Goal: Task Accomplishment & Management: Use online tool/utility

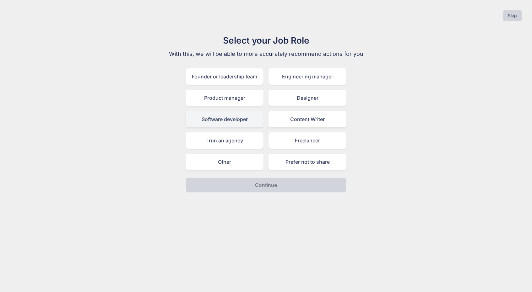
click at [236, 121] on div "Software developer" at bounding box center [225, 119] width 78 height 16
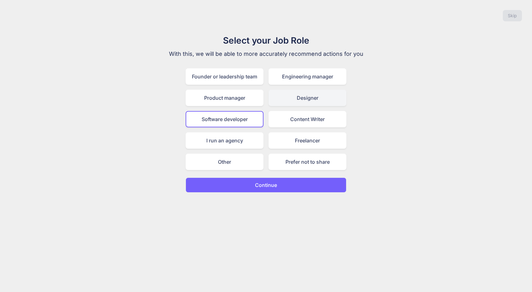
click at [306, 98] on div "Designer" at bounding box center [307, 98] width 78 height 16
click at [238, 114] on div "Software developer" at bounding box center [225, 119] width 78 height 16
click at [208, 75] on div "Founder or leadership team" at bounding box center [225, 76] width 78 height 16
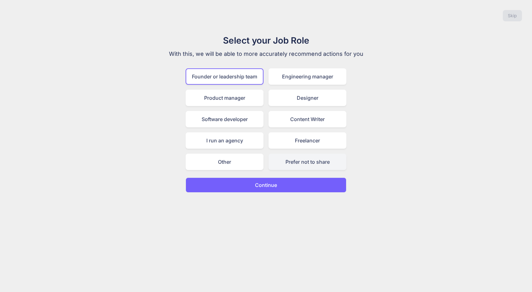
click at [295, 165] on div "Prefer not to share" at bounding box center [307, 162] width 78 height 16
click at [265, 182] on p "Continue" at bounding box center [266, 186] width 22 height 8
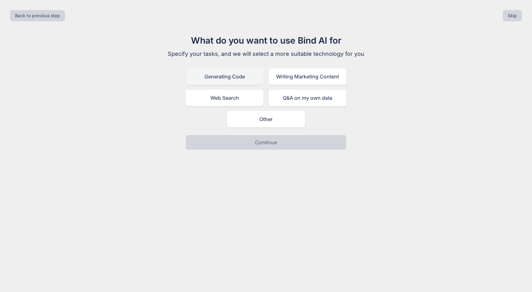
click at [247, 75] on div "Generating Code" at bounding box center [225, 76] width 78 height 16
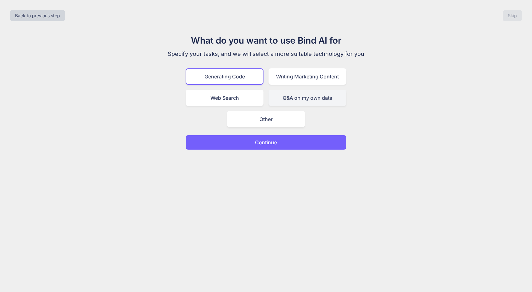
click at [311, 101] on div "Q&A on my own data" at bounding box center [307, 98] width 78 height 16
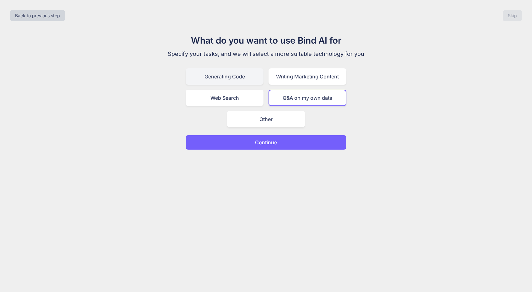
click at [223, 73] on div "Generating Code" at bounding box center [225, 76] width 78 height 16
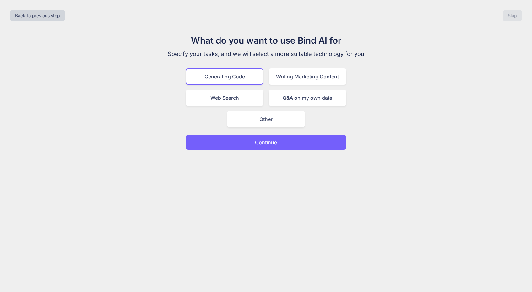
click at [244, 141] on button "Continue" at bounding box center [266, 142] width 161 height 15
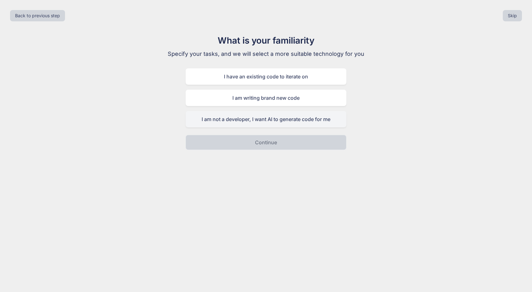
click at [238, 120] on div "I am not a developer, I want AI to generate code for me" at bounding box center [266, 119] width 161 height 16
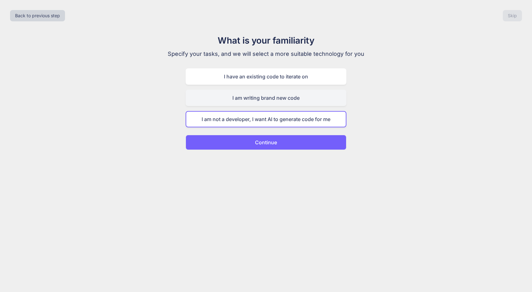
click at [233, 100] on div "I am writing brand new code" at bounding box center [266, 98] width 161 height 16
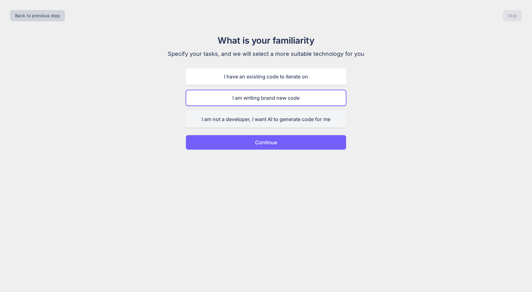
click at [238, 122] on div "I am not a developer, I want AI to generate code for me" at bounding box center [266, 119] width 161 height 16
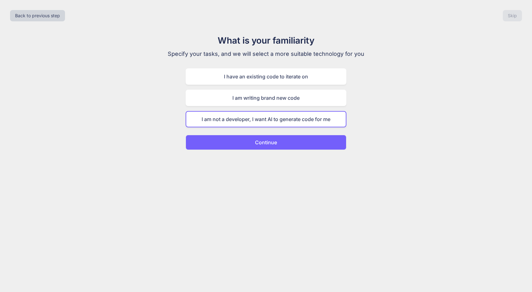
click at [255, 141] on p "Continue" at bounding box center [266, 143] width 22 height 8
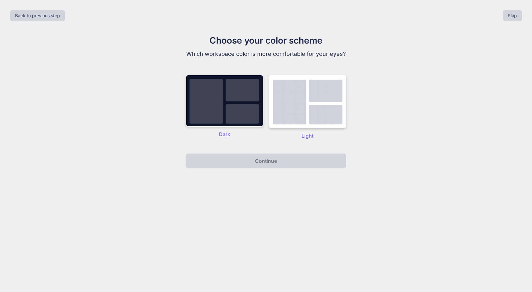
click at [311, 100] on img at bounding box center [307, 102] width 78 height 54
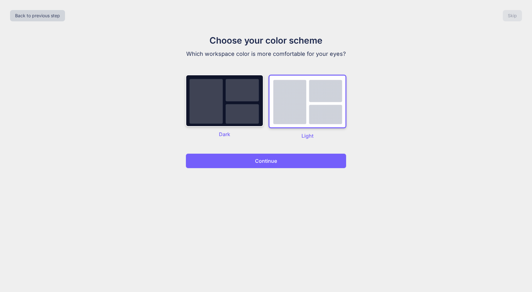
click at [284, 160] on button "Continue" at bounding box center [266, 161] width 161 height 15
click at [274, 158] on p "Continue" at bounding box center [266, 161] width 22 height 8
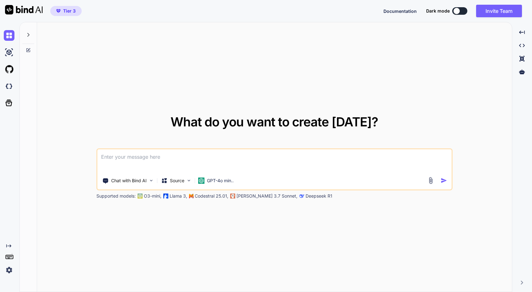
click at [455, 14] on div at bounding box center [456, 11] width 6 height 6
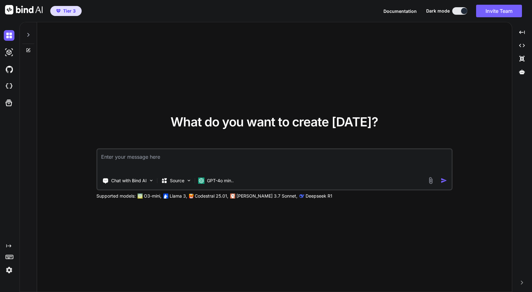
click at [455, 13] on button at bounding box center [459, 11] width 15 height 8
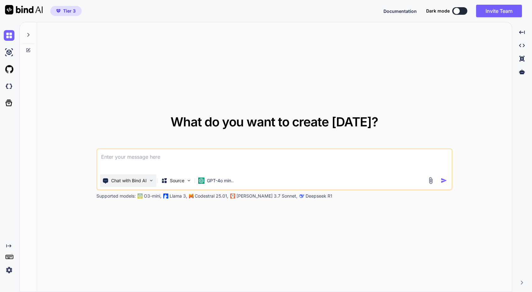
click at [154, 183] on img at bounding box center [151, 180] width 5 height 5
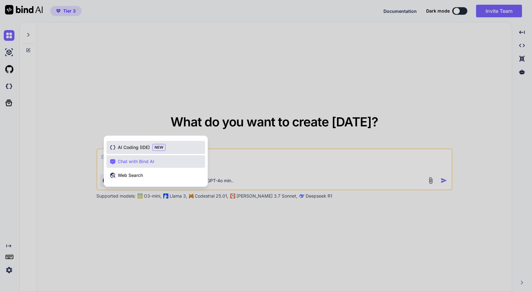
click at [134, 146] on span "AI Coding (IDE)" at bounding box center [134, 147] width 32 height 6
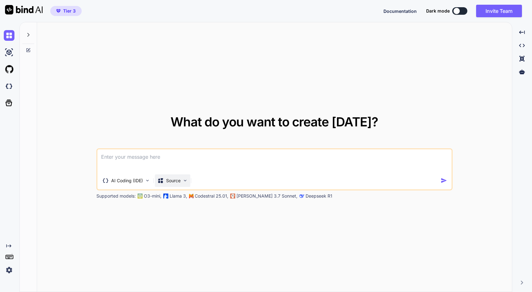
click at [184, 184] on div "Source" at bounding box center [172, 181] width 35 height 13
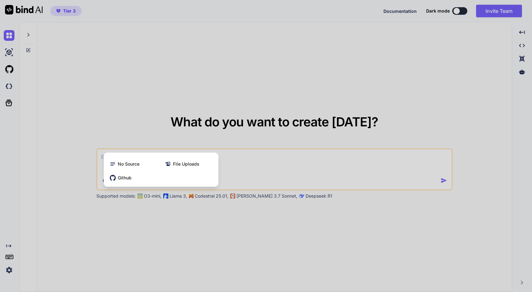
click at [74, 107] on div at bounding box center [266, 146] width 532 height 292
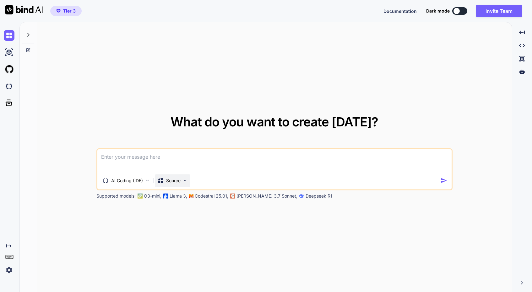
click at [179, 185] on div "Source" at bounding box center [172, 181] width 35 height 13
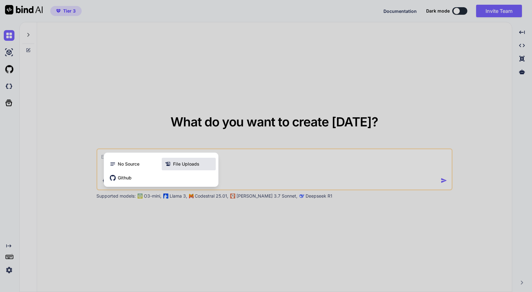
click at [184, 166] on span "File Uploads" at bounding box center [186, 164] width 26 height 6
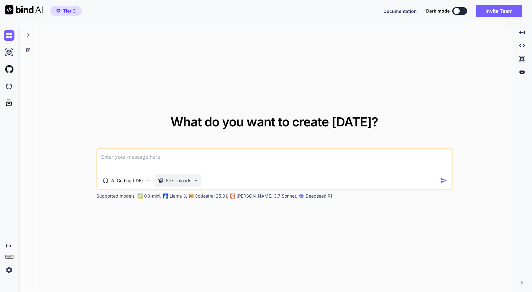
click at [181, 179] on p "File Uploads" at bounding box center [178, 181] width 25 height 6
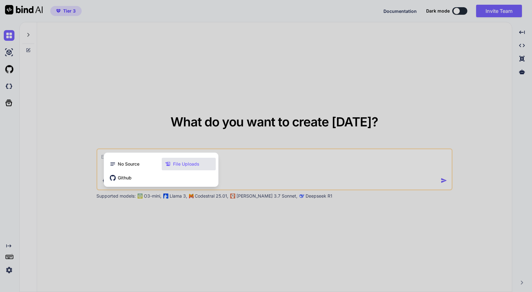
click at [186, 165] on span "File Uploads" at bounding box center [186, 164] width 26 height 6
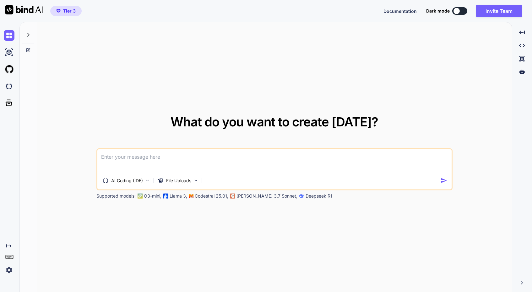
click at [25, 35] on div at bounding box center [28, 33] width 12 height 22
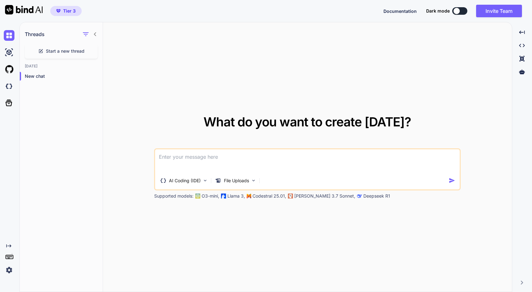
click at [95, 34] on icon at bounding box center [95, 34] width 5 height 5
type textarea "x"
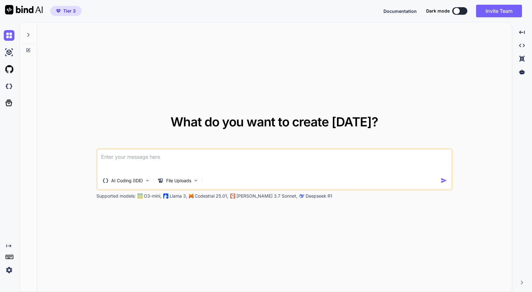
click at [395, 11] on span "Documentation" at bounding box center [399, 10] width 33 height 5
click at [8, 51] on img at bounding box center [9, 52] width 11 height 11
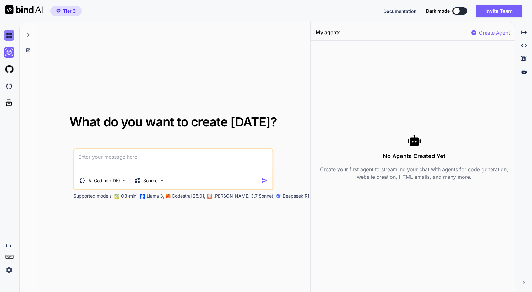
click at [9, 33] on img at bounding box center [9, 35] width 11 height 11
click at [491, 32] on p "Create Agent" at bounding box center [494, 33] width 31 height 8
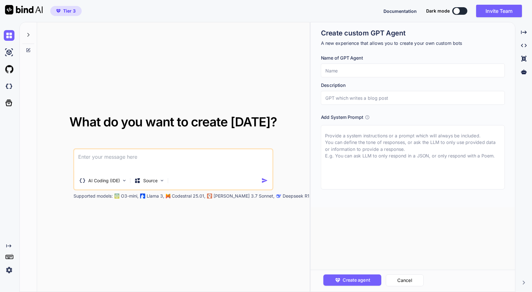
click at [371, 67] on input "text" at bounding box center [413, 71] width 184 height 14
click at [11, 69] on img at bounding box center [9, 69] width 11 height 11
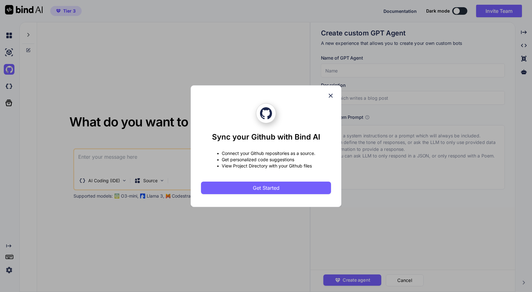
click at [332, 95] on icon at bounding box center [330, 95] width 7 height 7
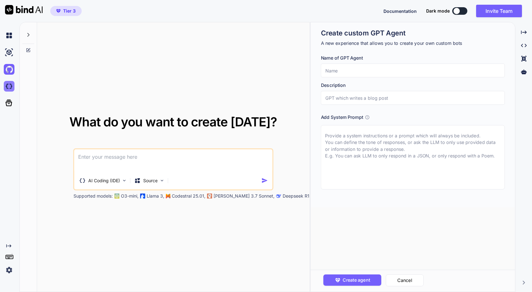
click at [12, 86] on img at bounding box center [9, 86] width 11 height 11
click at [11, 102] on icon at bounding box center [9, 103] width 7 height 7
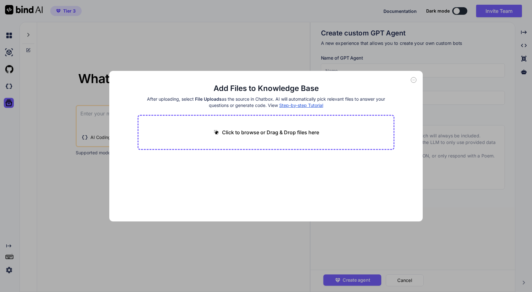
click at [411, 79] on icon at bounding box center [414, 80] width 6 height 6
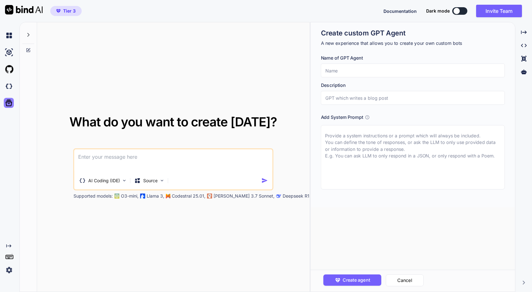
click at [6, 106] on icon at bounding box center [8, 103] width 9 height 9
type textarea "x"
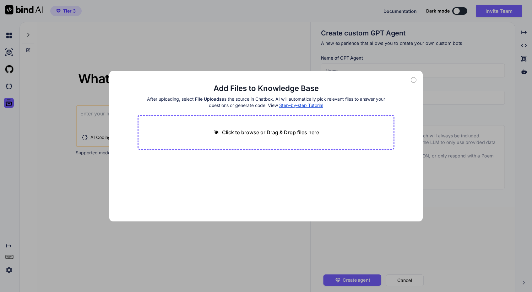
click at [276, 132] on p "Click to browse or Drag & Drop files here" at bounding box center [270, 133] width 97 height 8
type input "C:\fakepath\ac-advanced-booking.css"
type textarea "x"
click at [268, 135] on p "Click to browse or Drag & Drop files here" at bounding box center [270, 133] width 97 height 8
type input "C:\fakepath\ac-advanced-booking.js"
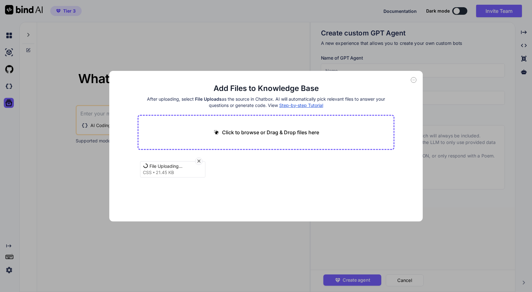
type textarea "x"
click at [294, 130] on p "Click to browse or Drag & Drop files here" at bounding box center [270, 133] width 97 height 8
type input "C:\fakepath\class-shortcode.php"
click at [244, 241] on div "Add Files to Knowledge Base After uploading, select File Uploads as the source …" at bounding box center [266, 146] width 532 height 292
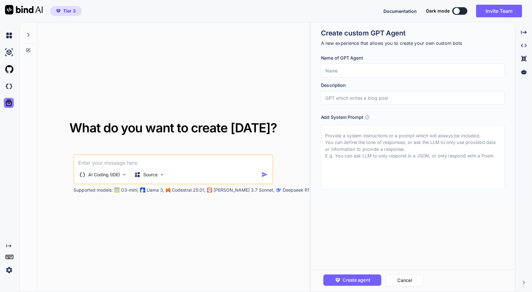
click at [9, 103] on icon at bounding box center [8, 103] width 9 height 9
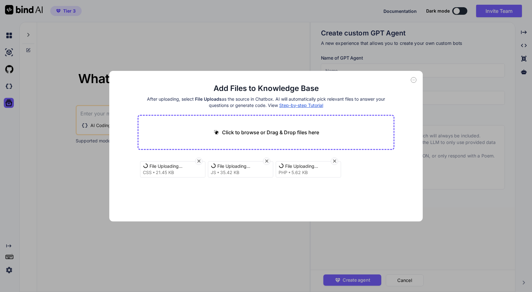
click at [158, 174] on span "21.45 KB" at bounding box center [165, 173] width 18 height 6
click at [215, 170] on span "js" at bounding box center [213, 173] width 5 height 6
click at [304, 170] on span "5.62 KB" at bounding box center [299, 173] width 16 height 6
click at [307, 104] on span "Step-by-step Tutorial" at bounding box center [301, 105] width 44 height 5
click at [307, 183] on div "File Uploading... css 21.45 KB File Uploading... js 35.42 KB File Uploading... …" at bounding box center [266, 176] width 257 height 40
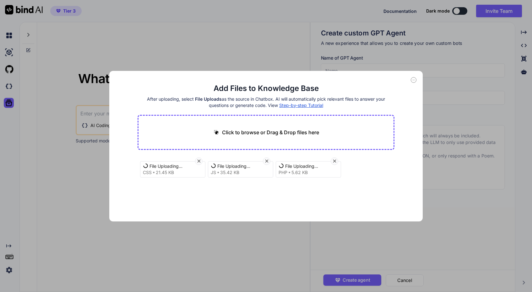
click at [304, 106] on span "Step-by-step Tutorial" at bounding box center [301, 105] width 44 height 5
type textarea "x"
click at [291, 132] on p "Click to browse or Drag & Drop files here" at bounding box center [270, 133] width 97 height 8
type input "C:\fakepath\ac-advanced-booking.php"
click at [265, 127] on div "Click to browse or Drag & Drop files here" at bounding box center [266, 132] width 257 height 35
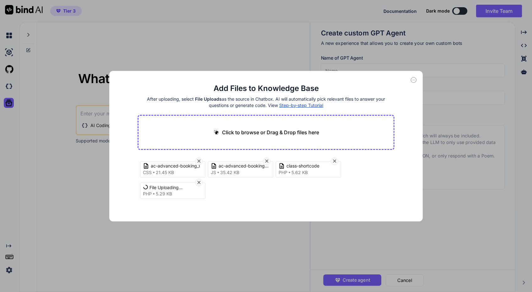
click at [263, 131] on p "Click to browse or Drag & Drop files here" at bounding box center [270, 133] width 97 height 8
type textarea "x"
type input "C:\fakepath\admin.css"
click at [288, 129] on p "Click to browse or Drag & Drop files here" at bounding box center [270, 133] width 97 height 8
type textarea "x"
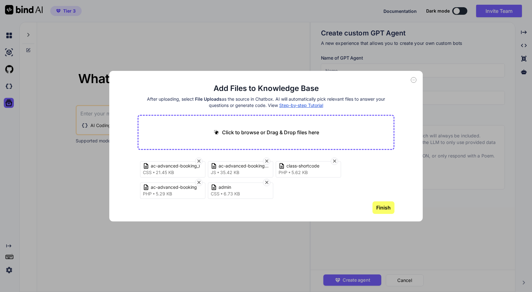
click at [257, 134] on p "Click to browse or Drag & Drop files here" at bounding box center [270, 133] width 97 height 8
type input "C:\fakepath\admin-bookings.js"
click at [268, 130] on p "Click to browse or Drag & Drop files here" at bounding box center [270, 133] width 97 height 8
type textarea "x"
type input "C:\fakepath\class-admin-bookings.php"
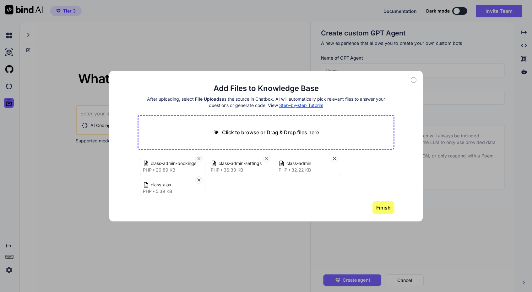
scroll to position [45, 0]
click at [198, 179] on icon at bounding box center [198, 179] width 5 height 5
click at [336, 182] on icon at bounding box center [334, 179] width 5 height 5
click at [266, 178] on icon at bounding box center [266, 179] width 5 height 5
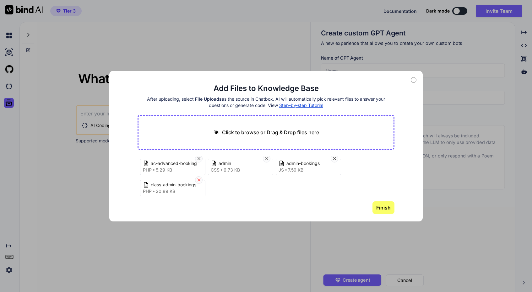
click at [199, 179] on icon at bounding box center [198, 179] width 5 height 5
click at [336, 179] on icon at bounding box center [334, 180] width 3 height 3
click at [267, 179] on icon at bounding box center [266, 179] width 5 height 5
click at [199, 181] on icon at bounding box center [198, 182] width 5 height 5
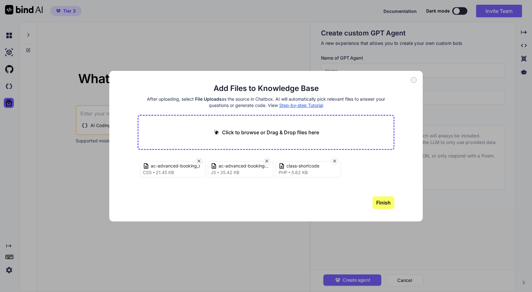
click at [385, 206] on button "Finish" at bounding box center [383, 203] width 22 height 13
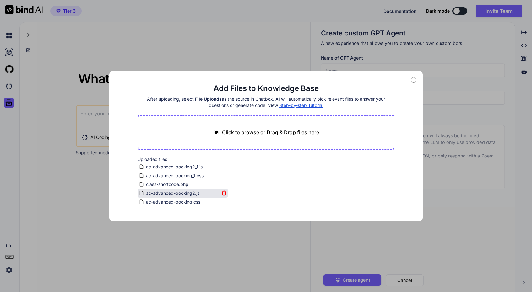
click at [225, 191] on icon at bounding box center [223, 193] width 5 height 5
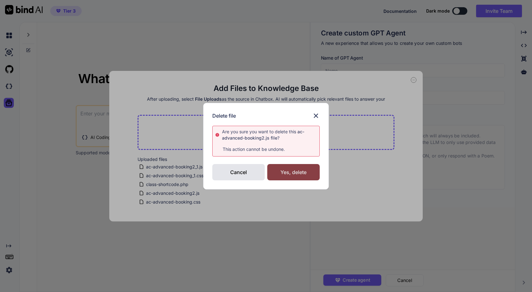
click at [290, 175] on div "Yes, delete" at bounding box center [293, 172] width 52 height 16
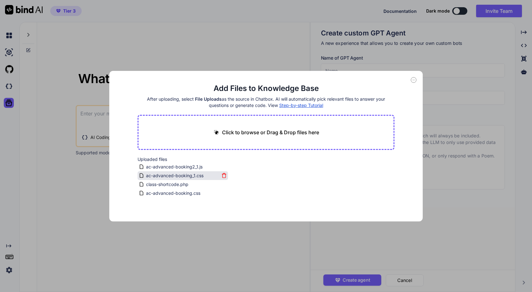
click at [223, 174] on icon at bounding box center [224, 174] width 4 height 0
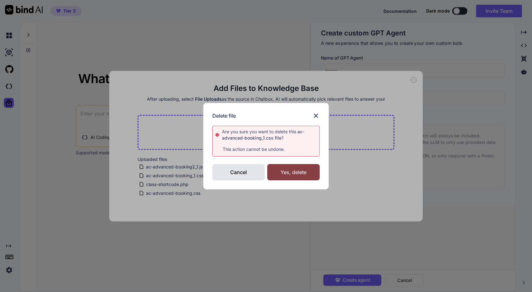
click at [295, 174] on div "Yes, delete" at bounding box center [293, 172] width 52 height 16
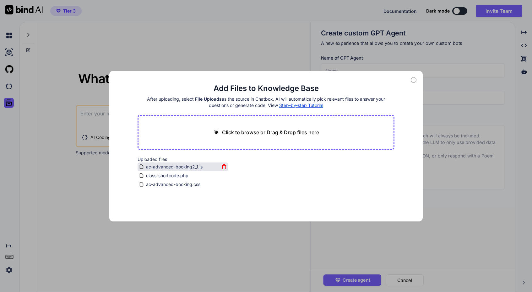
click at [190, 166] on span "ac-advanced-booking2_1.js" at bounding box center [174, 167] width 58 height 8
click at [200, 165] on span "ac-advanced-booking2_1.js" at bounding box center [174, 167] width 58 height 8
click at [252, 242] on div "Add Files to Knowledge Base After uploading, select File Uploads as the source …" at bounding box center [266, 146] width 532 height 292
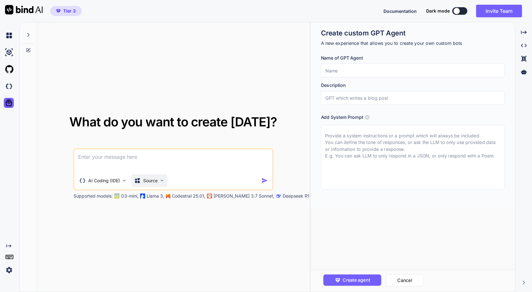
click at [156, 184] on div "Source" at bounding box center [149, 181] width 35 height 13
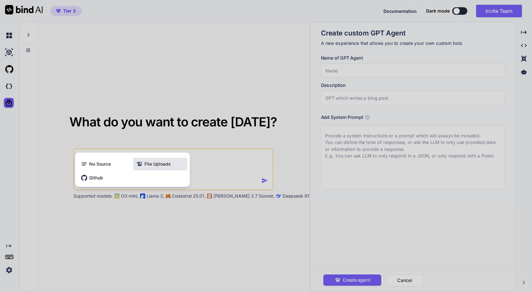
click at [160, 166] on span "File Uploads" at bounding box center [157, 164] width 26 height 6
type textarea "x"
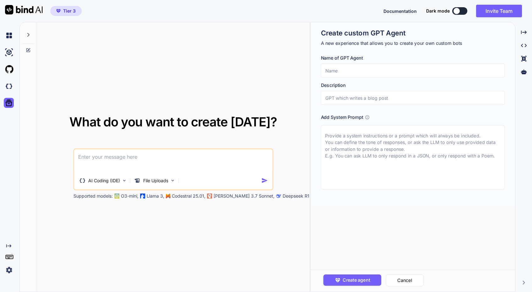
click at [153, 154] on textarea at bounding box center [173, 160] width 198 height 23
type textarea "i"
type textarea "x"
type textarea "I"
type textarea "x"
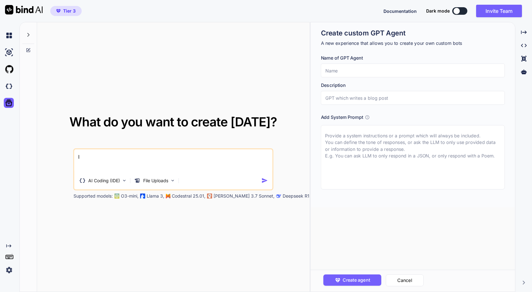
type textarea "I d"
type textarea "x"
type textarea "I dr"
type textarea "x"
type textarea "I dro"
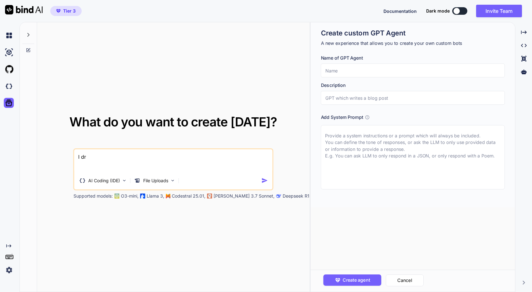
type textarea "x"
type textarea "I drop"
type textarea "x"
type textarea "I drop"
type textarea "x"
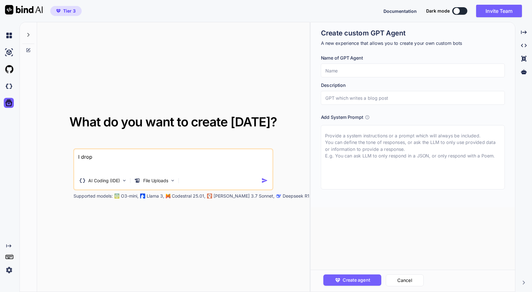
type textarea "I drop 3"
type textarea "x"
type textarea "I drop 3"
type textarea "x"
type textarea "I drop 3 f"
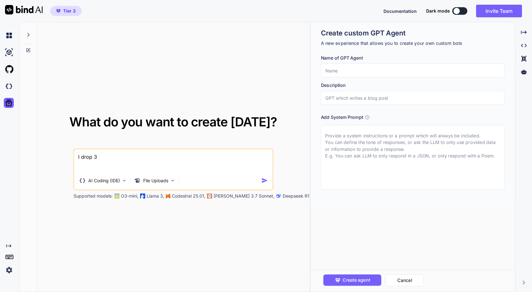
type textarea "x"
type textarea "I drop 3 fi"
type textarea "x"
type textarea "I drop 3 fil"
type textarea "x"
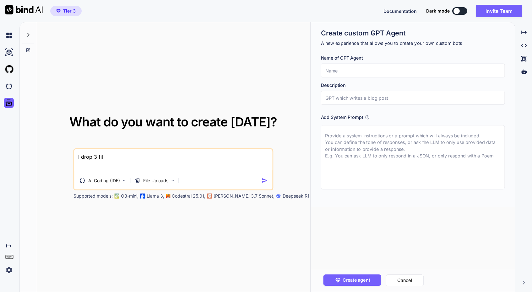
type textarea "I drop 3 file"
type textarea "x"
type textarea "I drop 3 file"
type textarea "x"
type textarea "I drop 3 file"
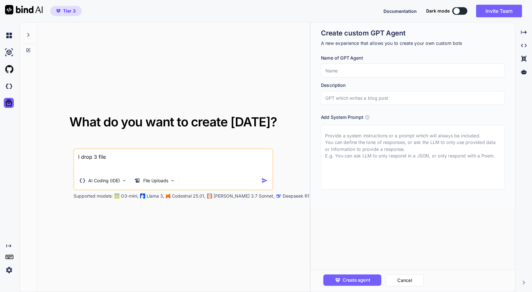
type textarea "x"
type textarea "I drop 3 files"
type textarea "x"
type textarea "I drop 3 files"
type textarea "x"
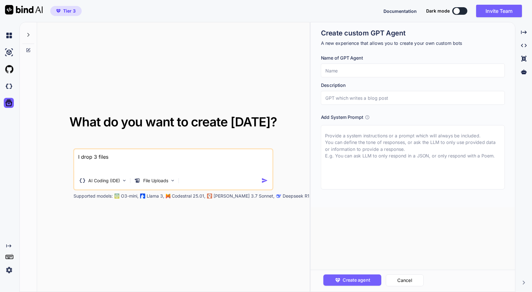
type textarea "I drop 3 files t"
type textarea "x"
type textarea "I drop 3 files to"
type textarea "x"
type textarea "I drop 3 files to"
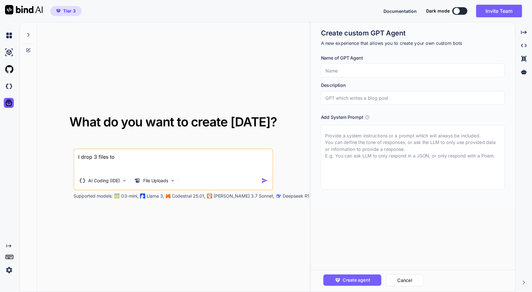
type textarea "x"
type textarea "I drop 3 files to y"
type textarea "x"
type textarea "I drop 3 files to yo"
type textarea "x"
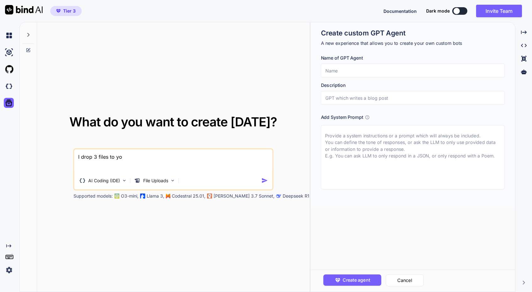
type textarea "I drop 3 files to you"
type textarea "x"
type textarea "I drop 3 files to you"
type textarea "x"
type textarea "I drop 3 files to you"
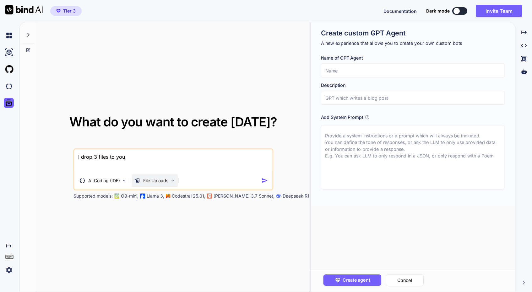
click at [160, 182] on p "File Uploads" at bounding box center [155, 181] width 25 height 6
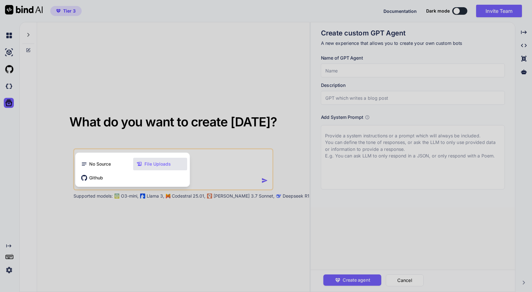
click at [230, 161] on div at bounding box center [266, 146] width 532 height 292
type textarea "x"
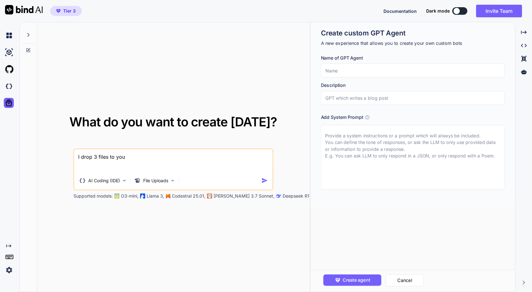
click at [111, 167] on textarea "I drop 3 files to you" at bounding box center [173, 160] width 198 height 23
paste textarea "ac-advanced-booking.css ac-advanced-booking.js class-shortcode.php"
type textarea "I drop 3 files to you ac-advanced-booking.css ac-advanced-booking.js class-shor…"
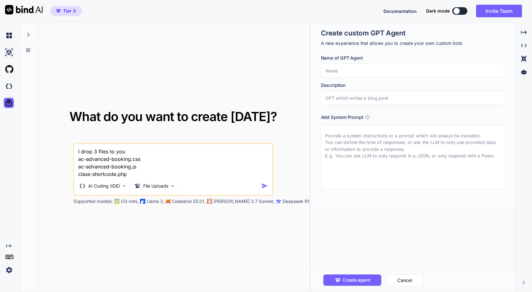
type textarea "x"
type textarea "I drop 3 files to you ac-advanced-booking.css ac-advanced-booking.js class-shor…"
type textarea "x"
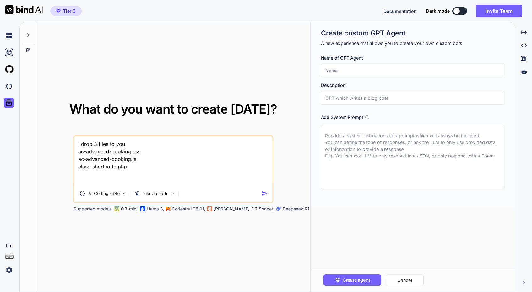
type textarea "I drop 3 files to you ac-advanced-booking.css ac-advanced-booking.js class-shor…"
type textarea "x"
type textarea "I drop 3 files to you ac-advanced-booking.css ac-advanced-booking.js class-shor…"
type textarea "x"
type textarea "I drop 3 files to you ac-advanced-booking.css ac-advanced-booking.js class-shor…"
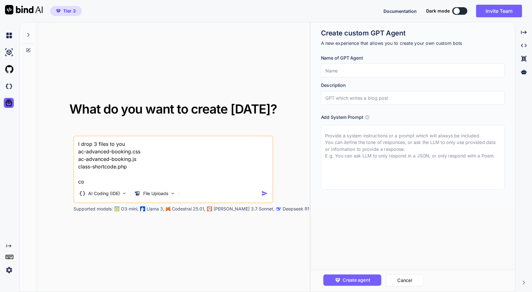
type textarea "x"
type textarea "I drop 3 files to you ac-advanced-booking.css ac-advanced-booking.js class-shor…"
type textarea "x"
type textarea "I drop 3 files to you ac-advanced-booking.css ac-advanced-booking.js class-shor…"
type textarea "x"
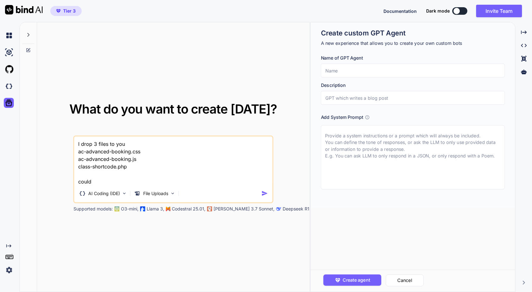
type textarea "I drop 3 files to you ac-advanced-booking.css ac-advanced-booking.js class-shor…"
type textarea "x"
type textarea "I drop 3 files to you ac-advanced-booking.css ac-advanced-booking.js class-shor…"
type textarea "x"
type textarea "I drop 3 files to you ac-advanced-booking.css ac-advanced-booking.js class-shor…"
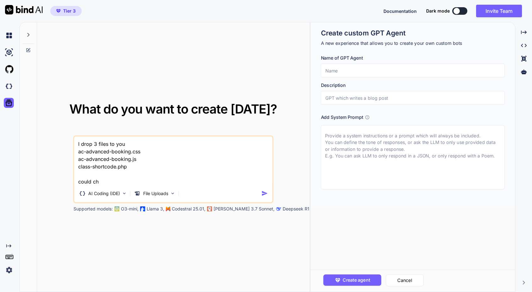
type textarea "x"
type textarea "I drop 3 files to you ac-advanced-booking.css ac-advanced-booking.js class-shor…"
type textarea "x"
type textarea "I drop 3 files to you ac-advanced-booking.css ac-advanced-booking.js class-shor…"
type textarea "x"
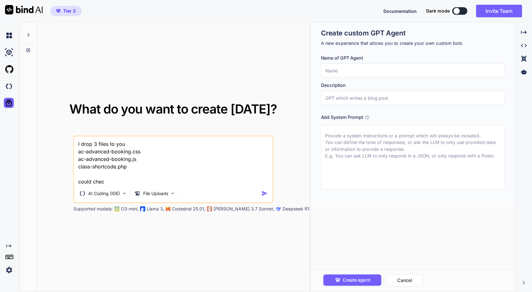
type textarea "I drop 3 files to you ac-advanced-booking.css ac-advanced-booking.js class-shor…"
type textarea "x"
type textarea "I drop 3 files to you ac-advanced-booking.css ac-advanced-booking.js class-shor…"
type textarea "x"
type textarea "I drop 3 files to you ac-advanced-booking.css ac-advanced-booking.js class-shor…"
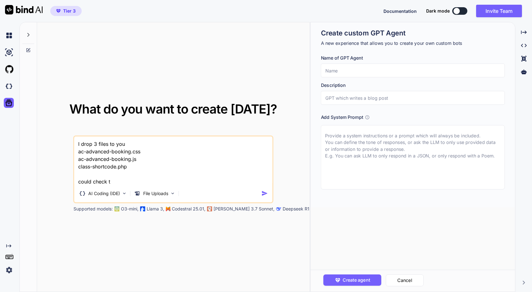
type textarea "x"
type textarea "I drop 3 files to you ac-advanced-booking.css ac-advanced-booking.js class-shor…"
type textarea "x"
type textarea "I drop 3 files to you ac-advanced-booking.css ac-advanced-booking.js class-shor…"
type textarea "x"
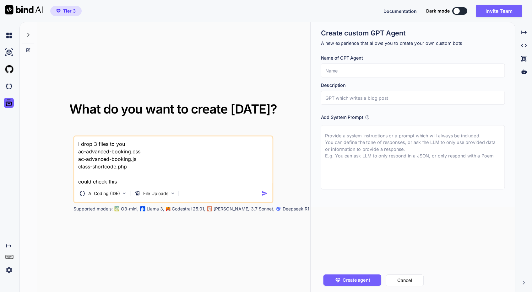
type textarea "I drop 3 files to you ac-advanced-booking.css ac-advanced-booking.js class-shor…"
type textarea "x"
type textarea "I drop 3 files to you ac-advanced-booking.css ac-advanced-booking.js class-shor…"
type textarea "x"
type textarea "I drop 3 files to you ac-advanced-booking.css ac-advanced-booking.js class-shor…"
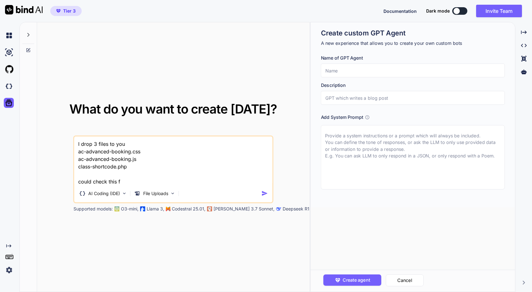
type textarea "x"
type textarea "I drop 3 files to you ac-advanced-booking.css ac-advanced-booking.js class-shor…"
type textarea "x"
type textarea "I drop 3 files to you ac-advanced-booking.css ac-advanced-booking.js class-shor…"
type textarea "x"
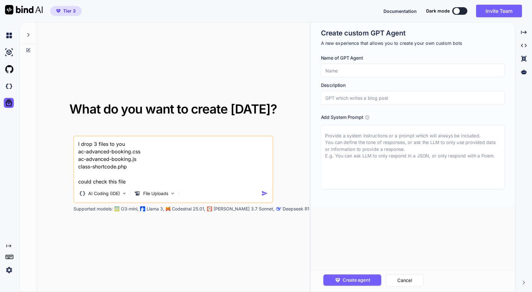
type textarea "I drop 3 files to you ac-advanced-booking.css ac-advanced-booking.js class-shor…"
type textarea "x"
type textarea "I drop 3 files to you ac-advanced-booking.css ac-advanced-booking.js class-shor…"
type textarea "x"
type textarea "I drop 3 files to you ac-advanced-booking.css ac-advanced-booking.js class-shor…"
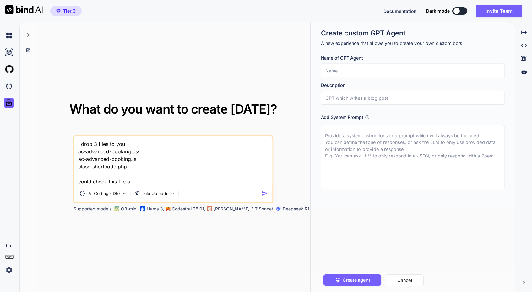
type textarea "x"
type textarea "I drop 3 files to you ac-advanced-booking.css ac-advanced-booking.js class-shor…"
type textarea "x"
type textarea "I drop 3 files to you ac-advanced-booking.css ac-advanced-booking.js class-shor…"
type textarea "x"
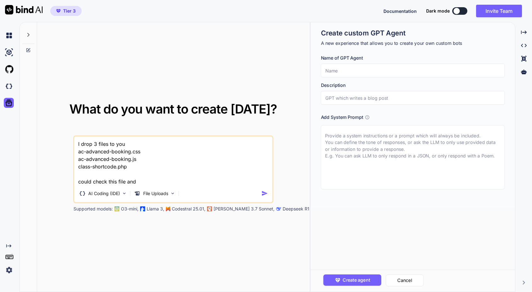
type textarea "I drop 3 files to you ac-advanced-booking.css ac-advanced-booking.js class-shor…"
type textarea "x"
type textarea "I drop 3 files to you ac-advanced-booking.css ac-advanced-booking.js class-shor…"
type textarea "x"
type textarea "I drop 3 files to you ac-advanced-booking.css ac-advanced-booking.js class-shor…"
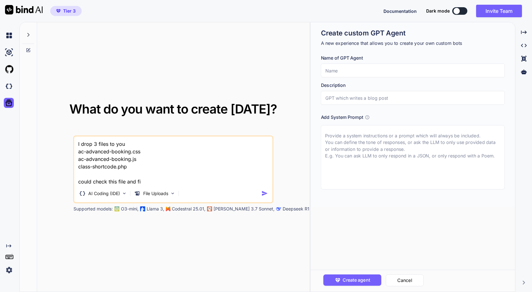
type textarea "x"
type textarea "I drop 3 files to you ac-advanced-booking.css ac-advanced-booking.js class-shor…"
type textarea "x"
type textarea "I drop 3 files to you ac-advanced-booking.css ac-advanced-booking.js class-shor…"
type textarea "x"
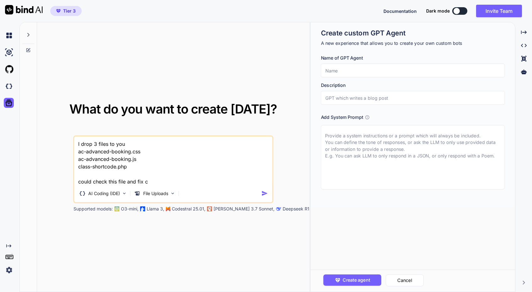
type textarea "I drop 3 files to you ac-advanced-booking.css ac-advanced-booking.js class-shor…"
type textarea "x"
type textarea "I drop 3 files to you ac-advanced-booking.css ac-advanced-booking.js class-shor…"
type textarea "x"
type textarea "I drop 3 files to you ac-advanced-booking.css ac-advanced-booking.js class-shor…"
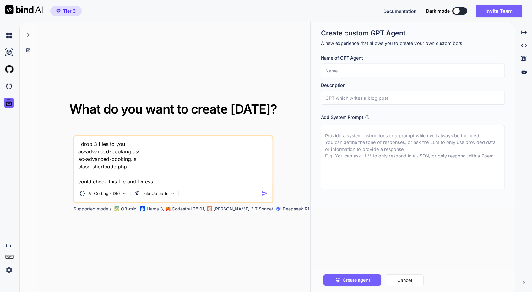
type textarea "x"
type textarea "I drop 3 files to you ac-advanced-booking.css ac-advanced-booking.js class-shor…"
type textarea "x"
type textarea "I drop 3 files to you ac-advanced-booking.css ac-advanced-booking.js class-shor…"
type textarea "x"
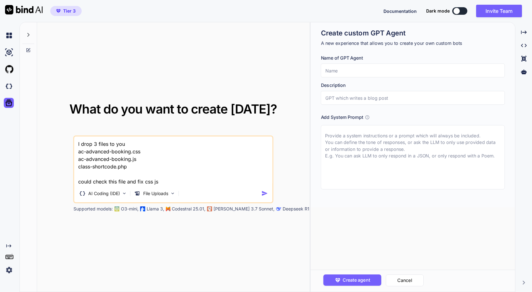
type textarea "I drop 3 files to you ac-advanced-booking.css ac-advanced-booking.js class-shor…"
type textarea "x"
click at [153, 182] on textarea "I drop 3 files to you ac-advanced-booking.css ac-advanced-booking.js class-shor…" at bounding box center [173, 161] width 198 height 49
type textarea "I drop 3 files to you ac-advanced-booking.css ac-advanced-booking.js class-shor…"
type textarea "x"
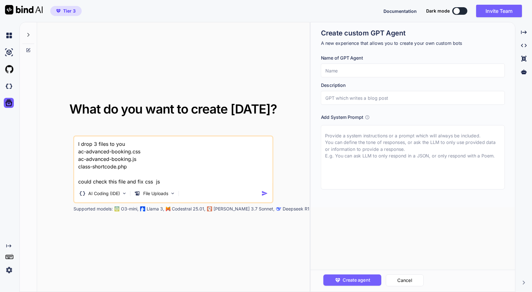
type textarea "I drop 3 files to you ac-advanced-booking.css ac-advanced-booking.js class-shor…"
type textarea "x"
type textarea "I drop 3 files to you ac-advanced-booking.css ac-advanced-booking.js class-shor…"
type textarea "x"
type textarea "I drop 3 files to you ac-advanced-booking.css ac-advanced-booking.js class-shor…"
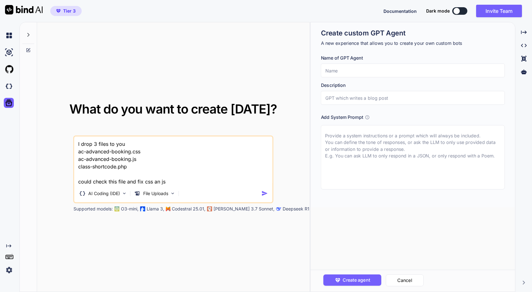
type textarea "x"
type textarea "I drop 3 files to you ac-advanced-booking.css ac-advanced-booking.js class-shor…"
click at [184, 179] on textarea "I drop 3 files to you ac-advanced-booking.css ac-advanced-booking.js class-shor…" at bounding box center [173, 161] width 198 height 49
type textarea "x"
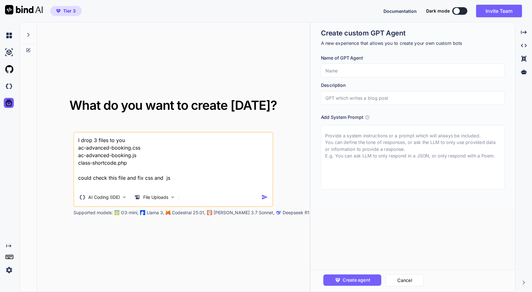
type textarea "I drop 3 files to you ac-advanced-booking.css ac-advanced-booking.js class-shor…"
click at [524, 30] on icon "Created with Pixso." at bounding box center [524, 33] width 6 height 6
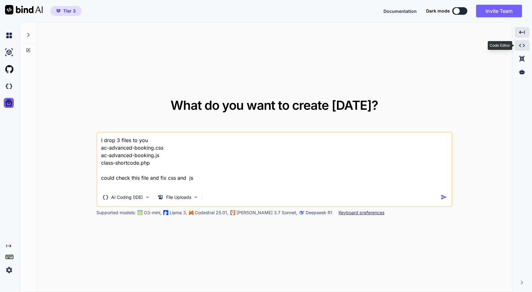
click at [524, 46] on icon "Created with Pixso." at bounding box center [522, 46] width 6 height 6
type textarea "x"
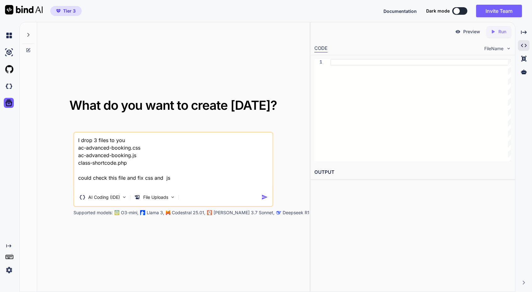
click at [187, 182] on textarea "I drop 3 files to you ac-advanced-booking.css ac-advanced-booking.js class-shor…" at bounding box center [173, 161] width 198 height 57
type textarea "I drop 3 files to you ac-advanced-booking.css ac-advanced-booking.js class-shor…"
type textarea "x"
type textarea "I drop 3 files to you ac-advanced-booking.css ac-advanced-booking.js class-shor…"
type textarea "x"
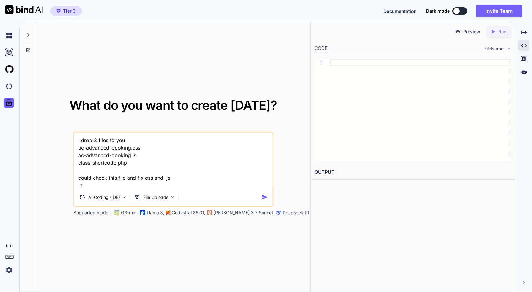
type textarea "I drop 3 files to you ac-advanced-booking.css ac-advanced-booking.js class-shor…"
type textarea "x"
type textarea "I drop 3 files to you ac-advanced-booking.css ac-advanced-booking.js class-shor…"
type textarea "x"
type textarea "I drop 3 files to you ac-advanced-booking.css ac-advanced-booking.js class-shor…"
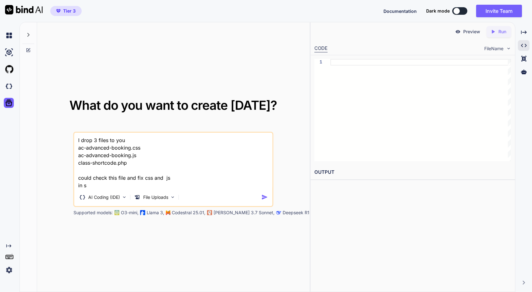
type textarea "x"
type textarea "I drop 3 files to you ac-advanced-booking.css ac-advanced-booking.js class-shor…"
type textarea "x"
type textarea "I drop 3 files to you ac-advanced-booking.css ac-advanced-booking.js class-shor…"
type textarea "x"
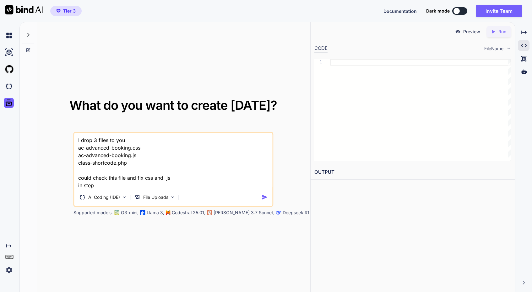
type textarea "I drop 3 files to you ac-advanced-booking.css ac-advanced-booking.js class-shor…"
type textarea "x"
type textarea "I drop 3 files to you ac-advanced-booking.css ac-advanced-booking.js class-shor…"
type textarea "x"
type textarea "I drop 3 files to you ac-advanced-booking.css ac-advanced-booking.js class-shor…"
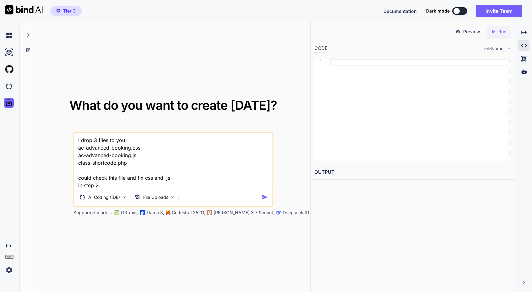
type textarea "x"
type textarea "I drop 3 files to you ac-advanced-booking.css ac-advanced-booking.js class-shor…"
click at [266, 196] on img "button" at bounding box center [264, 197] width 7 height 7
click at [159, 198] on p "File Uploads" at bounding box center [155, 197] width 25 height 6
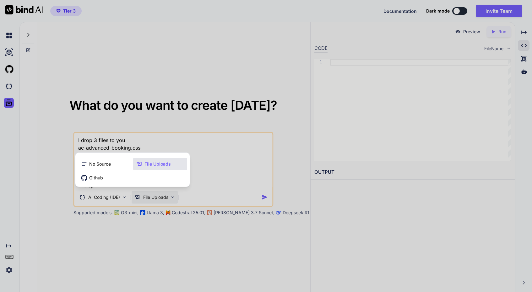
click at [169, 162] on span "File Uploads" at bounding box center [157, 164] width 26 height 6
type textarea "x"
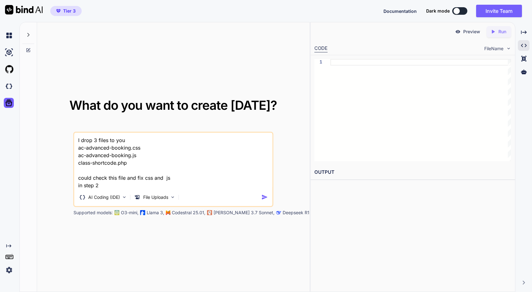
drag, startPoint x: 102, startPoint y: 178, endPoint x: 84, endPoint y: 157, distance: 27.6
click at [84, 157] on textarea "I drop 3 files to you ac-advanced-booking.css ac-advanced-booking.js class-shor…" at bounding box center [173, 161] width 198 height 57
drag, startPoint x: 111, startPoint y: 187, endPoint x: 61, endPoint y: 123, distance: 81.3
click at [61, 123] on div "What do you want to create today? I drop 3 files to you ac-advanced-booking.css…" at bounding box center [173, 157] width 250 height 117
type textarea "x"
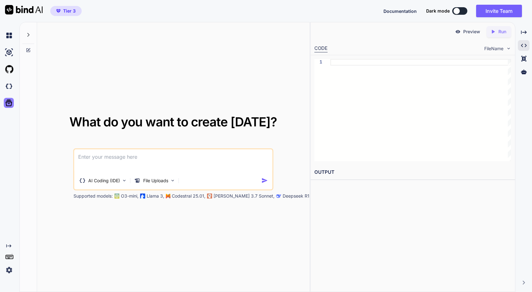
click at [9, 105] on icon at bounding box center [8, 103] width 9 height 9
type textarea "x"
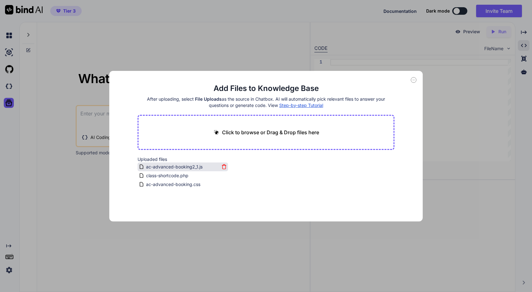
click at [190, 167] on span "ac-advanced-booking2_1.js" at bounding box center [174, 167] width 58 height 8
click at [273, 130] on p "Click to browse or Drag & Drop files here" at bounding box center [270, 133] width 97 height 8
type input "C:\fakepath\ac-advanced-booking.php"
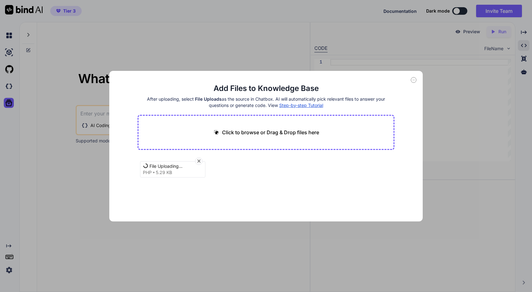
click at [249, 133] on p "Click to browse or Drag & Drop files here" at bounding box center [270, 133] width 97 height 8
type textarea "x"
type input "C:\fakepath\admin.css"
click at [269, 130] on p "Click to browse or Drag & Drop files here" at bounding box center [270, 133] width 97 height 8
type textarea "x"
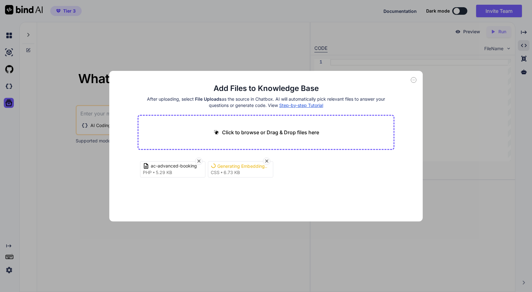
type input "C:\fakepath\admin-bookings.js"
click at [266, 128] on div "Click to browse or Drag & Drop files here" at bounding box center [266, 132] width 257 height 35
click at [263, 133] on p "Click to browse or Drag & Drop files here" at bounding box center [270, 133] width 97 height 8
type textarea "x"
type input "C:\fakepath\class-admin-bookings.php"
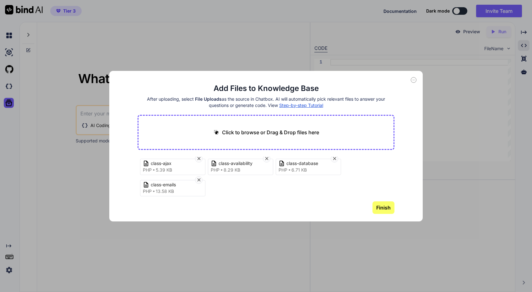
scroll to position [45, 0]
click at [378, 205] on button "Finish" at bounding box center [383, 208] width 22 height 13
type textarea "x"
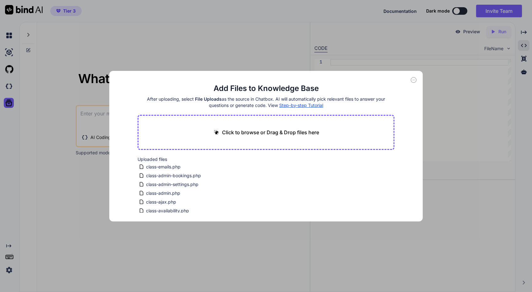
scroll to position [0, 0]
click at [255, 134] on p "Click to browse or Drag & Drop files here" at bounding box center [270, 133] width 97 height 8
type input "C:\fakepath\class-loader.php"
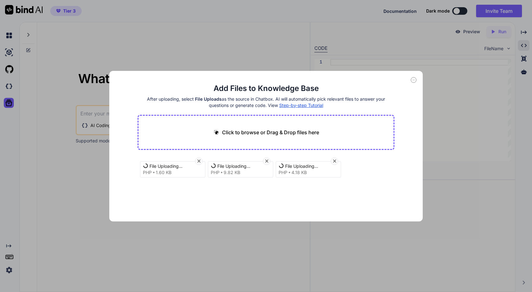
click at [225, 134] on p "Click to browse or Drag & Drop files here" at bounding box center [270, 133] width 97 height 8
type textarea "x"
type input "C:\fakepath\booking-form.php"
click at [267, 134] on p "Click to browse or Drag & Drop files here" at bounding box center [270, 133] width 97 height 8
click at [388, 205] on button "Finish" at bounding box center [383, 208] width 22 height 13
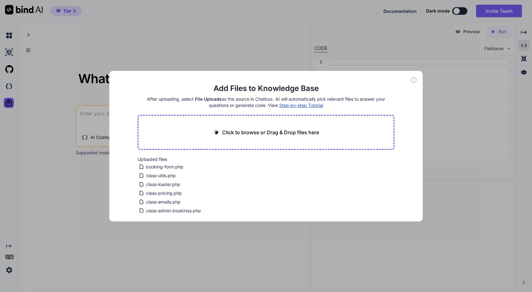
type textarea "x"
click at [268, 134] on p "Click to browse or Drag & Drop files here" at bounding box center [270, 133] width 97 height 8
type input "C:\fakepath\booking-view.php"
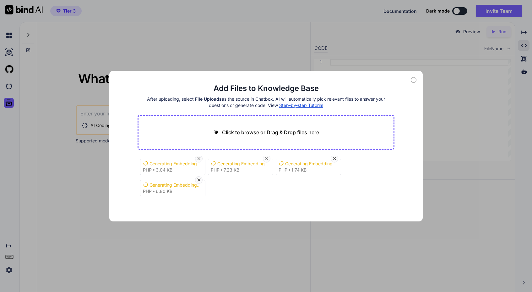
scroll to position [45, 0]
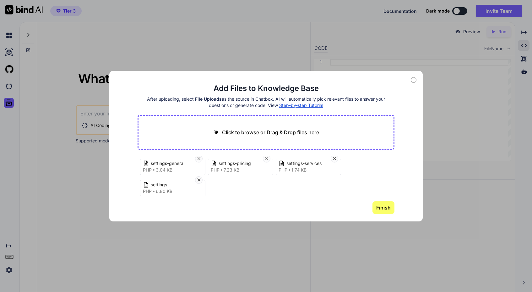
click at [387, 208] on button "Finish" at bounding box center [383, 208] width 22 height 13
type textarea "x"
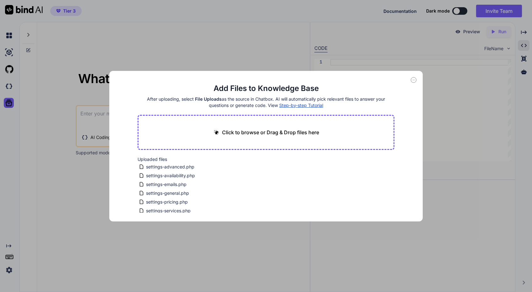
click at [268, 131] on p "Click to browse or Drag & Drop files here" at bounding box center [270, 133] width 97 height 8
type input "C:\fakepath\admin-new.html.php"
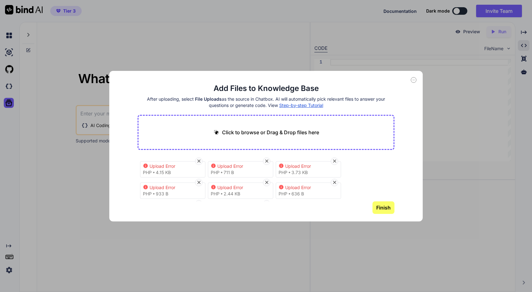
click at [385, 204] on button "Finish" at bounding box center [383, 208] width 22 height 13
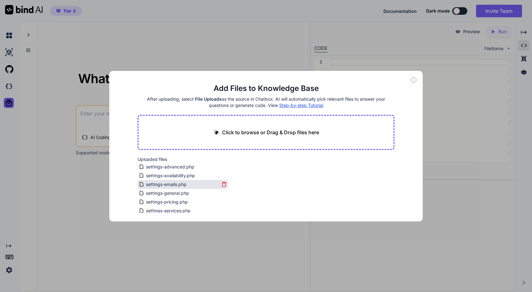
scroll to position [0, 0]
click at [285, 131] on p "Click to browse or Drag & Drop files here" at bounding box center [270, 133] width 97 height 8
click at [272, 133] on p "Click to browse or Drag & Drop files here" at bounding box center [270, 133] width 97 height 8
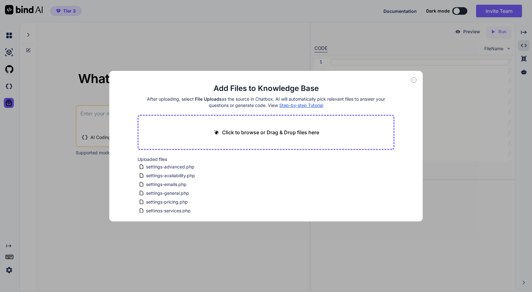
click at [53, 179] on div "Add Files to Knowledge Base After uploading, select File Uploads as the source …" at bounding box center [266, 146] width 532 height 292
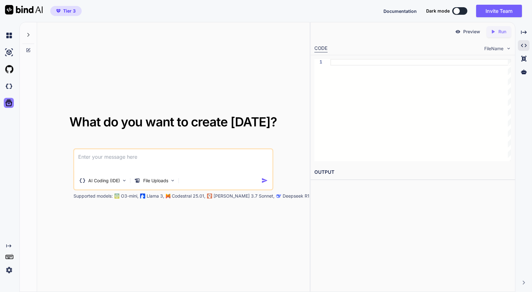
click at [9, 101] on icon at bounding box center [9, 103] width 7 height 7
type textarea "x"
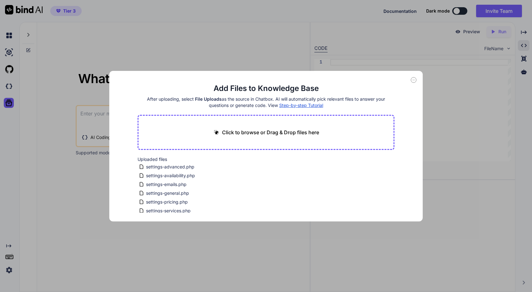
click at [271, 131] on p "Click to browse or Drag & Drop files here" at bounding box center [270, 133] width 97 height 8
type input "C:\fakepath\admin-new.html.php"
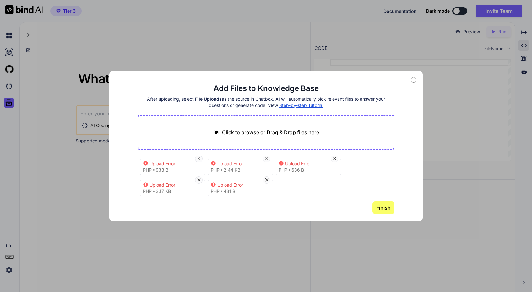
scroll to position [24, 0]
click at [335, 159] on icon at bounding box center [334, 158] width 5 height 5
click at [333, 159] on icon at bounding box center [334, 158] width 5 height 5
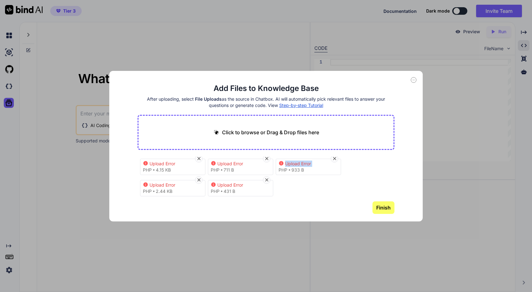
click at [333, 159] on icon at bounding box center [334, 158] width 5 height 5
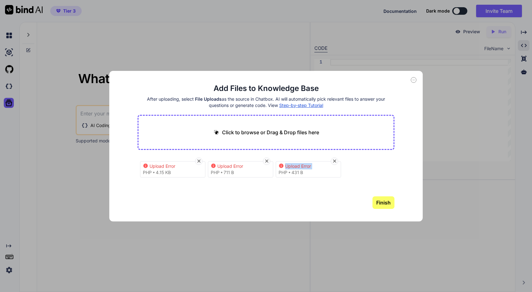
click at [333, 159] on icon at bounding box center [334, 161] width 5 height 5
click at [333, 159] on div "Upload Error php 4.15 KB Upload Error php 711 B Upload Error php 431 B" at bounding box center [266, 176] width 257 height 40
click at [266, 159] on icon at bounding box center [266, 161] width 5 height 5
click at [195, 161] on div "Upload Error php 4.15 KB" at bounding box center [266, 176] width 257 height 40
click at [197, 160] on icon at bounding box center [198, 161] width 5 height 5
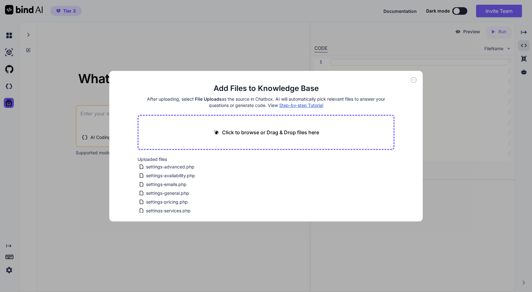
click at [412, 81] on icon at bounding box center [414, 80] width 6 height 6
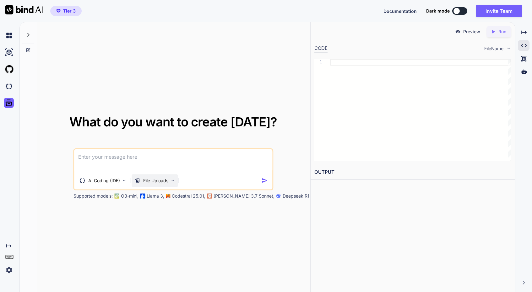
click at [147, 183] on p "File Uploads" at bounding box center [155, 181] width 25 height 6
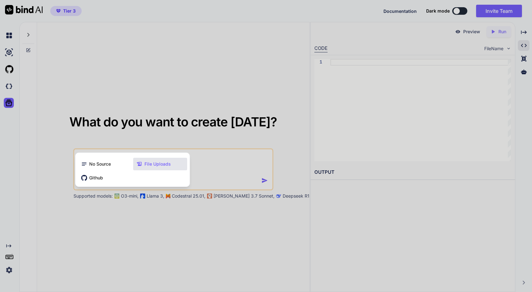
click at [209, 118] on div at bounding box center [266, 146] width 532 height 292
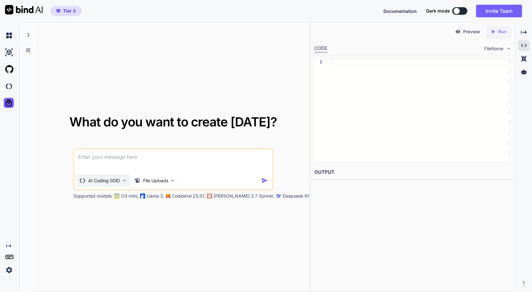
click at [118, 182] on p "AI Coding (IDE)" at bounding box center [104, 181] width 32 height 6
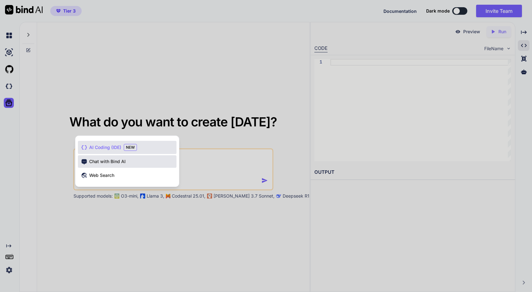
click at [122, 163] on span "Chat with Bind AI" at bounding box center [107, 162] width 36 height 6
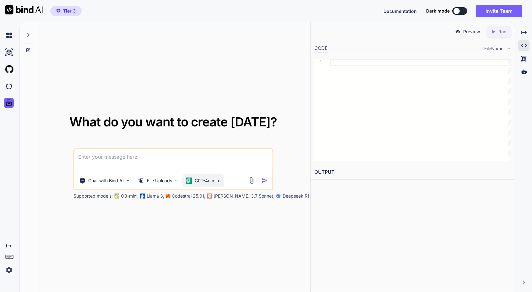
click at [206, 182] on p "GPT-4o min.." at bounding box center [208, 181] width 27 height 6
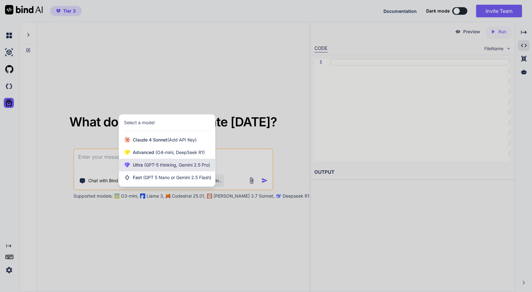
click at [159, 168] on span "(GPT-5 thinking, Gemini 2.5 Pro)" at bounding box center [176, 164] width 67 height 5
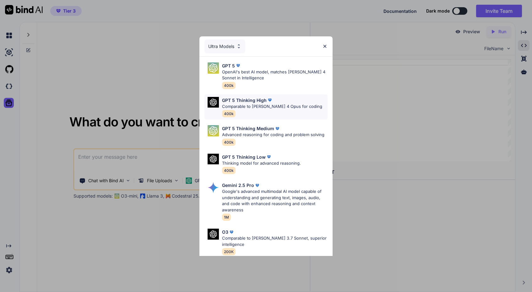
click at [248, 106] on p "Comparable to [PERSON_NAME] 4 Opus for coding" at bounding box center [272, 107] width 100 height 6
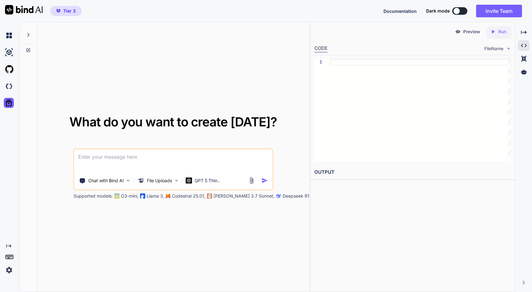
click at [132, 163] on textarea at bounding box center [173, 160] width 198 height 23
click at [165, 182] on p "File Uploads" at bounding box center [159, 181] width 25 height 6
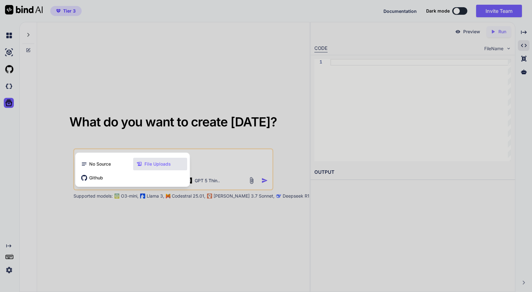
click at [233, 106] on div at bounding box center [266, 146] width 532 height 292
type textarea "x"
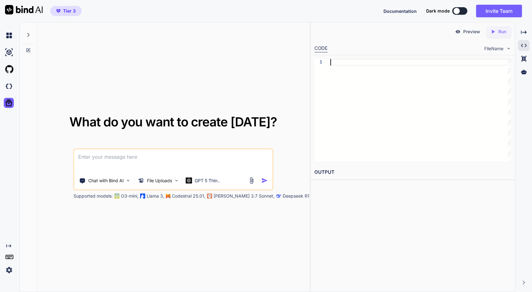
click at [474, 64] on div at bounding box center [420, 62] width 181 height 7
click at [100, 164] on textarea at bounding box center [173, 160] width 198 height 23
paste textarea "Here’s a tight, ready-to-paste build brief you can give Bind: ⸻ WordPress Plugi…"
type textarea "Here’s a tight, ready-to-paste build brief you can give Bind: ⸻ WordPress Plugi…"
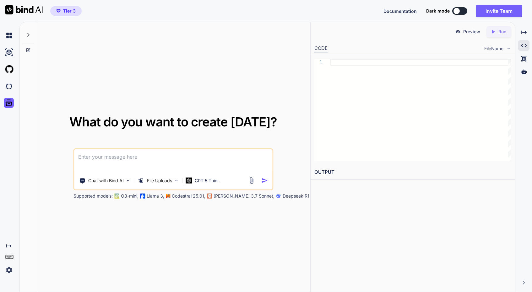
type textarea "x"
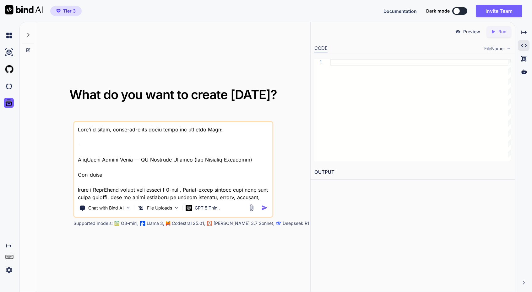
drag, startPoint x: 102, startPoint y: 144, endPoint x: 63, endPoint y: 123, distance: 44.3
click at [63, 123] on div "What do you want to create today? Chat with Bind AI File Uploads GPT 5 Thin.. S…" at bounding box center [173, 158] width 250 height 138
type textarea "WordPress Plugin Brief — AC Advanced Booking (for Cleaning Services) One-liner …"
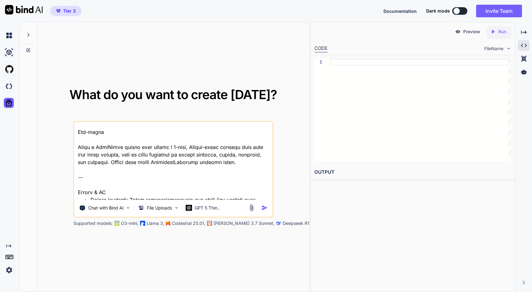
scroll to position [13, 0]
drag, startPoint x: 106, startPoint y: 147, endPoint x: 75, endPoint y: 128, distance: 35.7
click at [75, 128] on textarea at bounding box center [173, 161] width 198 height 78
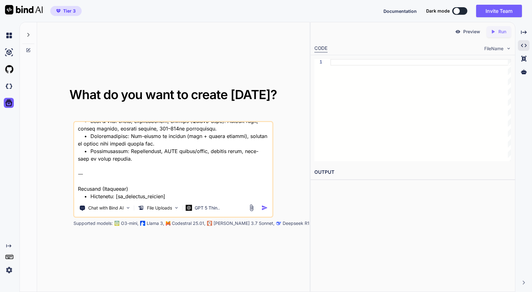
scroll to position [89, 0]
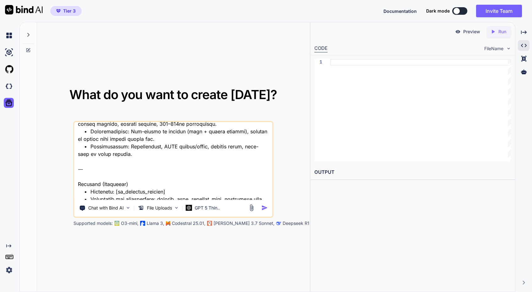
click at [264, 210] on img "button" at bounding box center [264, 208] width 7 height 7
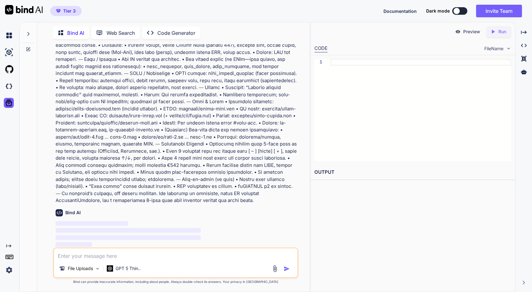
scroll to position [151, 0]
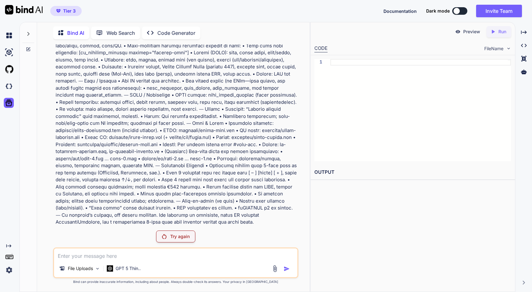
click at [181, 233] on div "Try again" at bounding box center [175, 237] width 39 height 12
drag, startPoint x: 155, startPoint y: 202, endPoint x: 103, endPoint y: 132, distance: 87.5
click at [103, 132] on p at bounding box center [176, 67] width 241 height 318
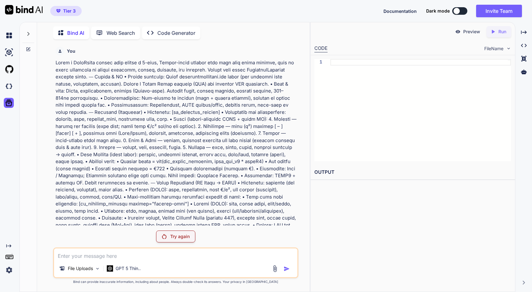
click at [124, 255] on textarea at bounding box center [175, 254] width 243 height 11
paste textarea "Loremi d sitametc adipi elits doe t InciDidun utlabo etdol "MA Aliquaen Adminim…"
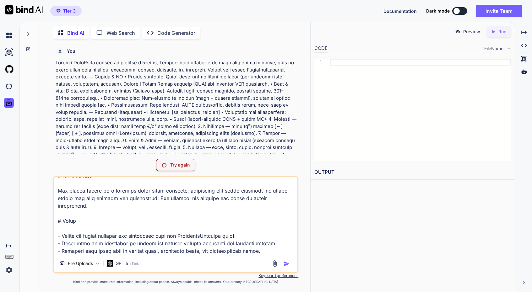
scroll to position [310, 0]
click at [286, 259] on div "File Uploads GPT 5 Thin.." at bounding box center [175, 264] width 243 height 15
click at [212, 256] on div "File Uploads GPT 5 Thin.." at bounding box center [175, 224] width 245 height 97
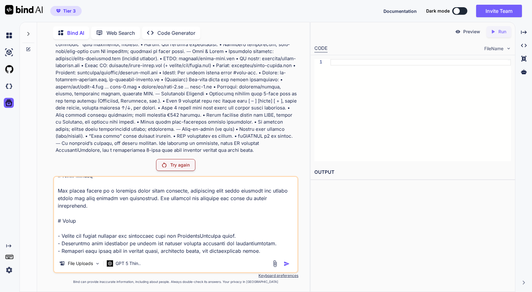
scroll to position [223, 0]
click at [235, 252] on textarea at bounding box center [175, 216] width 243 height 78
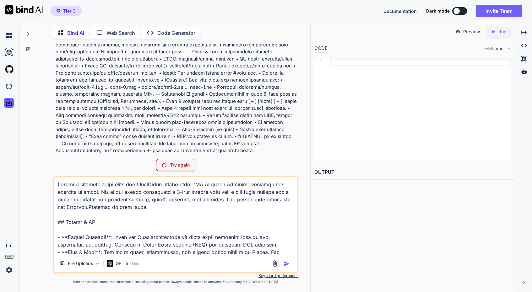
scroll to position [0, 0]
click at [77, 263] on p "File Uploads" at bounding box center [80, 264] width 25 height 6
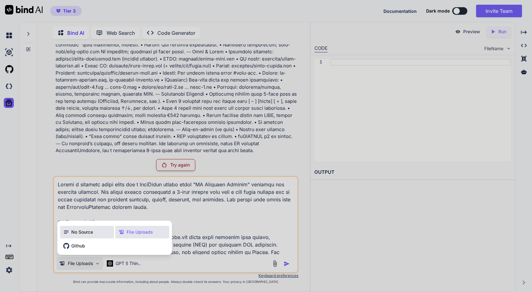
click at [86, 230] on span "No Source" at bounding box center [82, 232] width 22 height 6
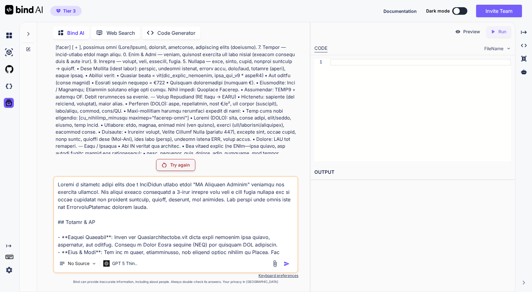
scroll to position [35, 0]
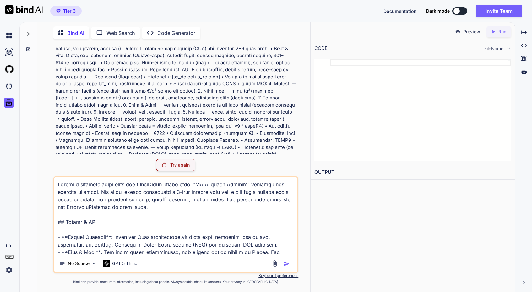
click at [185, 158] on div "You Try again No Source GPT 5 Thin.. Created with Bind Always check its answers…" at bounding box center [175, 168] width 245 height 248
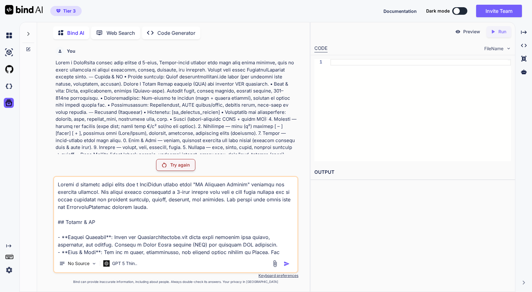
scroll to position [0, 0]
click at [176, 106] on p at bounding box center [176, 218] width 241 height 318
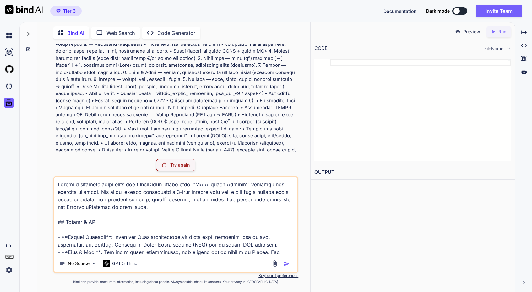
click at [176, 106] on p at bounding box center [176, 150] width 241 height 318
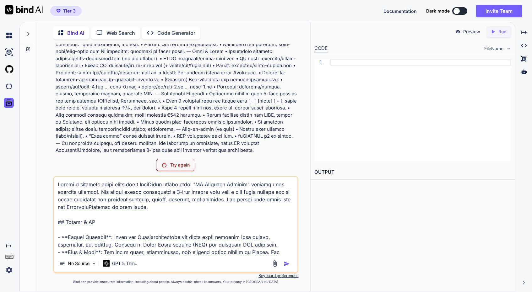
scroll to position [223, 0]
drag, startPoint x: 152, startPoint y: 153, endPoint x: 144, endPoint y: 136, distance: 18.5
click at [30, 31] on icon at bounding box center [28, 33] width 5 height 5
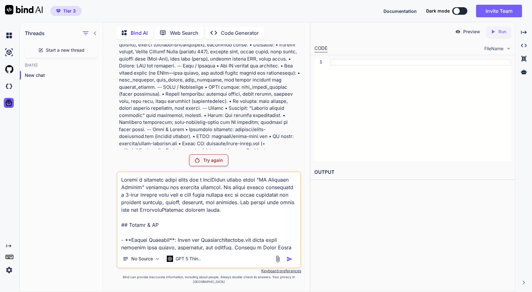
click at [95, 33] on icon at bounding box center [95, 33] width 2 height 4
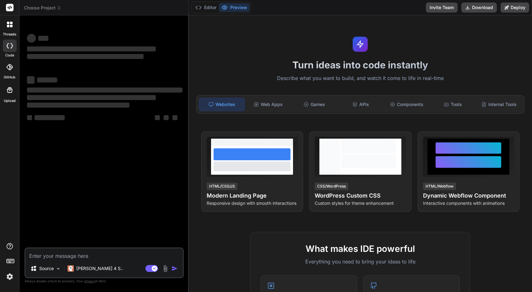
type textarea "x"
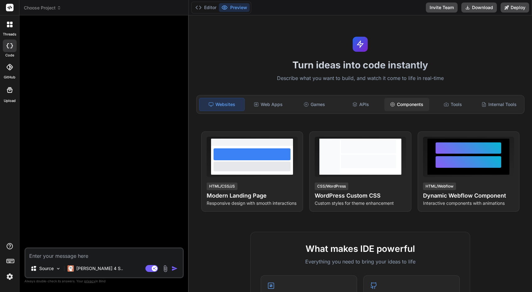
click at [421, 106] on div "Components" at bounding box center [406, 104] width 45 height 13
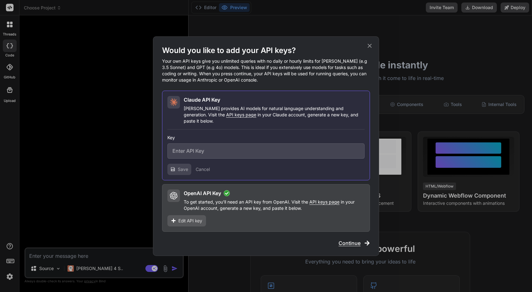
click at [233, 202] on p "To get started, you'll need an API key from OpenAI. Visit the API keys page in …" at bounding box center [274, 205] width 181 height 13
click at [210, 199] on p "To get started, you'll need an API key from OpenAI. Visit the API keys page in …" at bounding box center [274, 205] width 181 height 13
click at [355, 240] on span "Continue" at bounding box center [350, 244] width 22 height 8
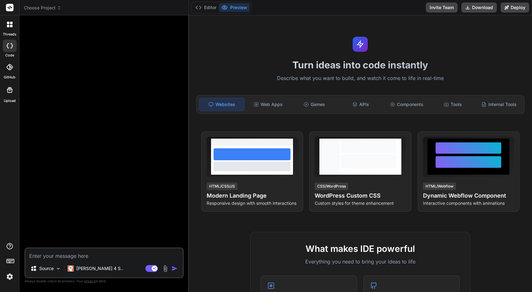
click at [82, 255] on textarea at bounding box center [103, 254] width 157 height 11
click at [48, 7] on span "Choose Project" at bounding box center [42, 8] width 37 height 6
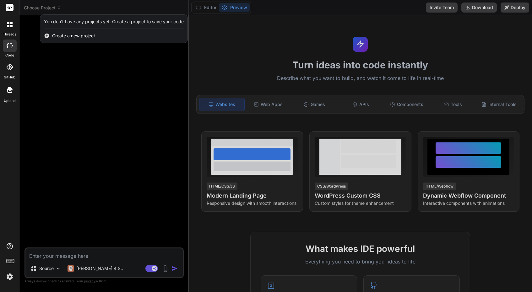
click at [48, 103] on div at bounding box center [266, 146] width 532 height 292
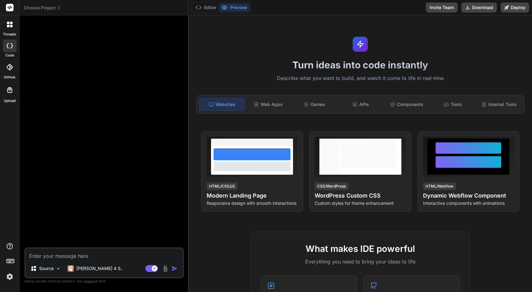
click at [10, 95] on div at bounding box center [9, 90] width 15 height 15
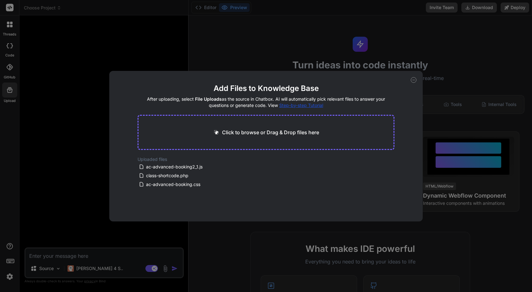
click at [89, 155] on div "Add Files to Knowledge Base After uploading, select File Uploads as the source …" at bounding box center [266, 146] width 532 height 292
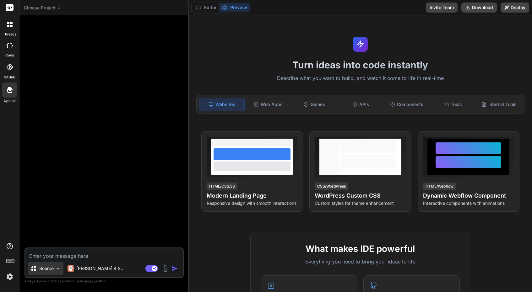
click at [51, 269] on p "Source" at bounding box center [46, 269] width 14 height 6
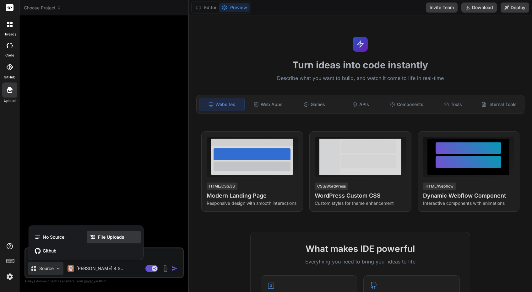
click at [112, 238] on span "File Uploads" at bounding box center [111, 237] width 26 height 6
type textarea "x"
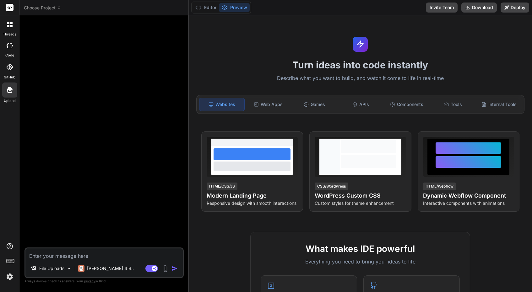
click at [62, 255] on textarea at bounding box center [103, 254] width 157 height 11
paste textarea "I want to fix Step 2 (property details) in my AC Advanced Booking plugin. 1. Th…"
type textarea "I want to fix Step 2 (property details) in my AC Advanced Booking plugin. 1. Th…"
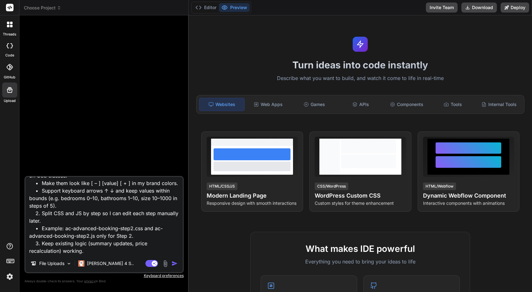
type textarea "x"
type textarea "I want to fix Step 2 (property details) in my AC Advanced Booking plugin. 1. Th…"
type textarea "x"
paste textarea "awesome — here’s a clean, drop-in Step 2 skeleton that Bind can use as the refe…"
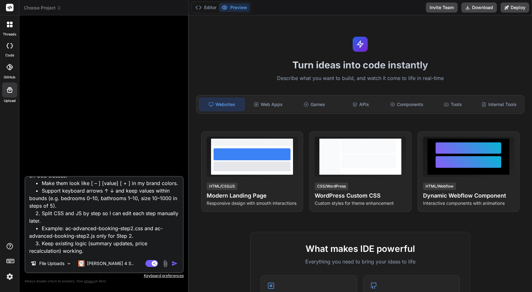
type textarea "I want to fix Step 2 (property details) in my AC Advanced Booking plugin. 1. Th…"
type textarea "x"
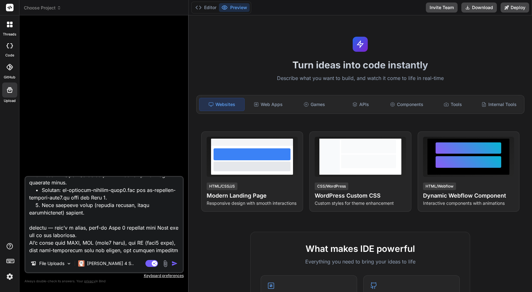
scroll to position [91, 0]
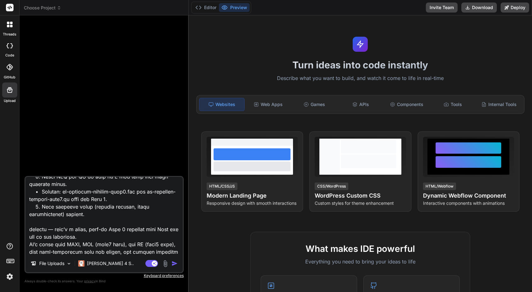
drag, startPoint x: 68, startPoint y: 197, endPoint x: 26, endPoint y: 230, distance: 53.5
click at [26, 230] on textarea at bounding box center [103, 216] width 157 height 78
type textarea "I want to fix Step 2 (property details) in my AC Advanced Booking plugin. 1. Th…"
type textarea "x"
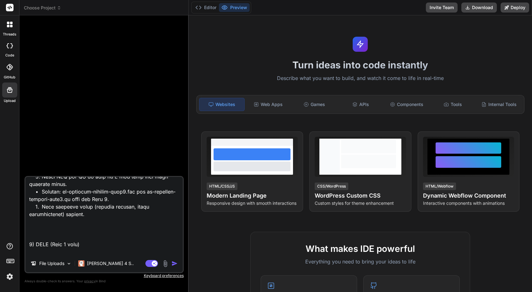
type textarea "I want to fix Step 2 (property details) in my AC Advanced Booking plugin. 1. Th…"
type textarea "x"
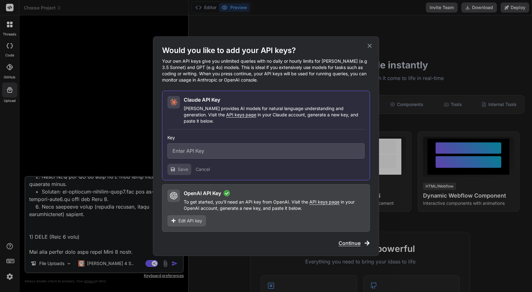
type textarea "I want to fix Step 2 (property details) in my AC Advanced Booking plugin. 1. Th…"
click at [353, 241] on span "Continue" at bounding box center [350, 244] width 22 height 8
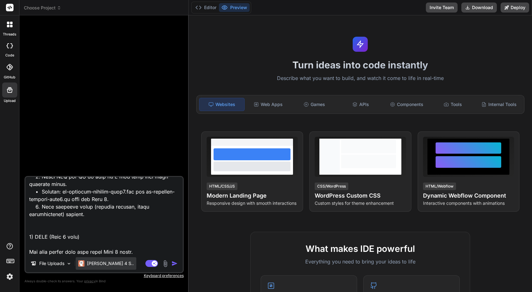
click at [110, 263] on p "Claude 4 S.." at bounding box center [110, 264] width 47 height 6
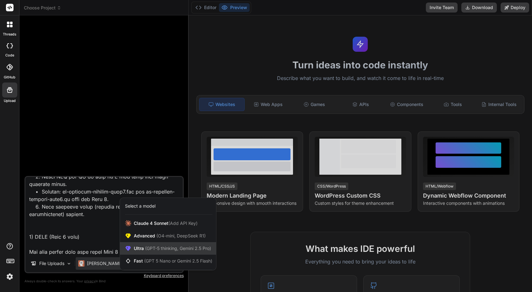
click at [176, 250] on span "(GPT-5 thinking, Gemini 2.5 Pro)" at bounding box center [177, 248] width 67 height 5
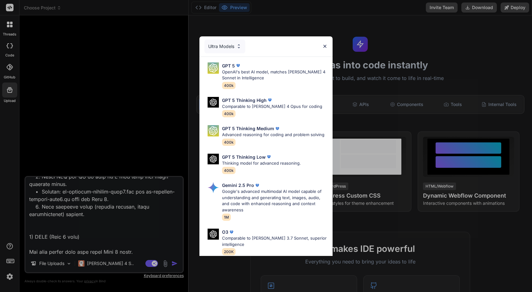
click at [231, 44] on div "Ultra Models" at bounding box center [224, 47] width 41 height 14
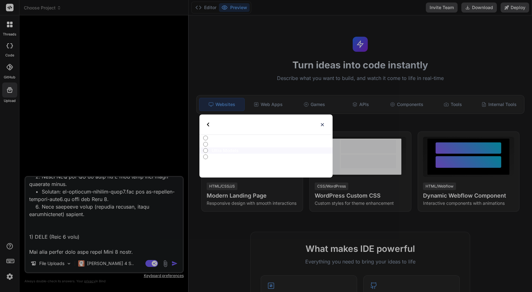
click at [207, 123] on img at bounding box center [208, 125] width 2 height 4
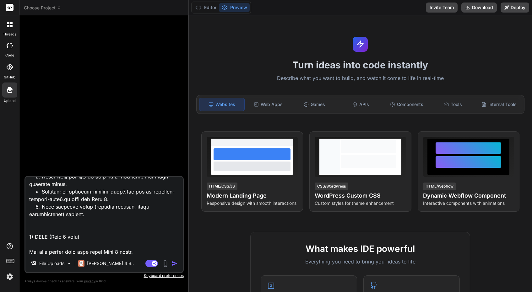
click at [176, 263] on img "button" at bounding box center [174, 264] width 6 height 6
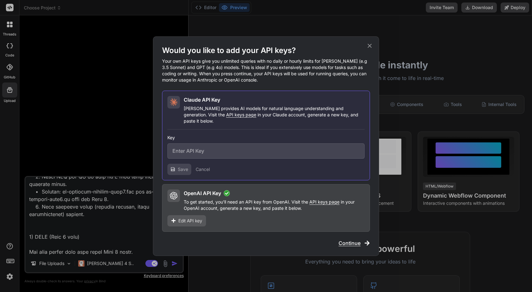
click at [232, 199] on p "To get started, you'll need an API key from OpenAI. Visit the API keys page in …" at bounding box center [274, 205] width 181 height 13
click at [341, 240] on span "Continue" at bounding box center [350, 244] width 22 height 8
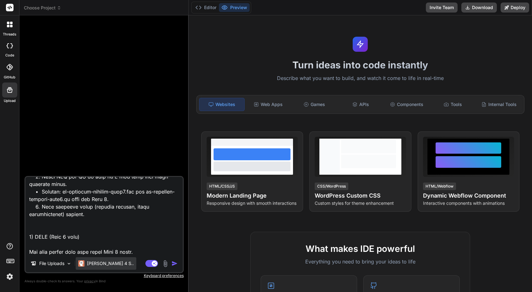
click at [102, 263] on p "Claude 4 S.." at bounding box center [110, 264] width 47 height 6
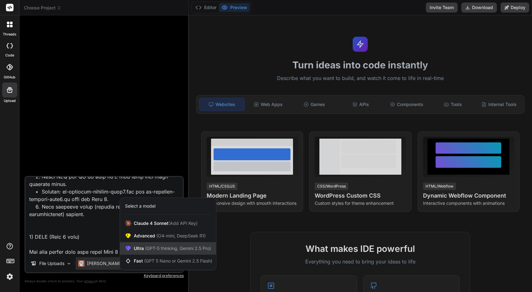
click at [145, 250] on span "(GPT-5 thinking, Gemini 2.5 Pro)" at bounding box center [177, 248] width 67 height 5
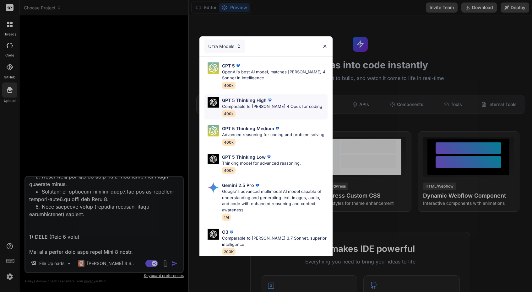
click at [247, 105] on p "Comparable to [PERSON_NAME] 4 Opus for coding" at bounding box center [272, 107] width 100 height 6
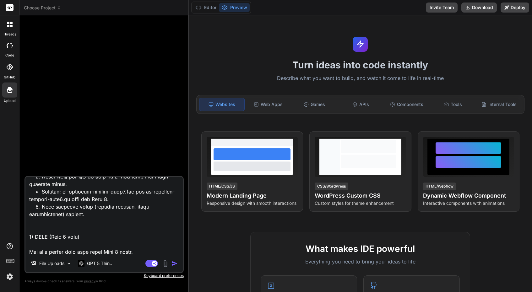
click at [174, 265] on img "button" at bounding box center [174, 264] width 6 height 6
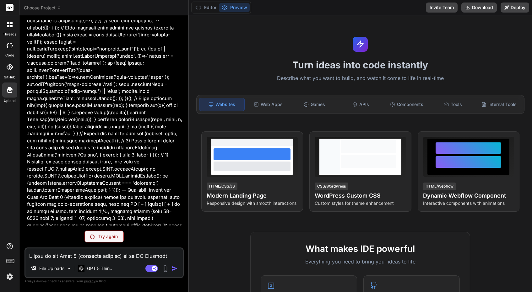
scroll to position [0, 0]
click at [113, 238] on p "Try again" at bounding box center [107, 237] width 19 height 6
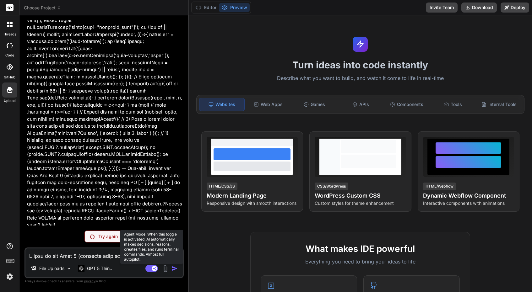
click at [150, 268] on rect at bounding box center [151, 268] width 13 height 7
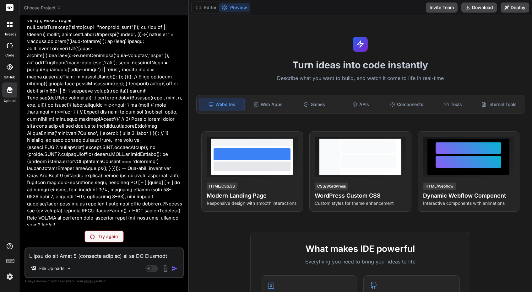
click at [103, 238] on p "Try again" at bounding box center [107, 237] width 19 height 6
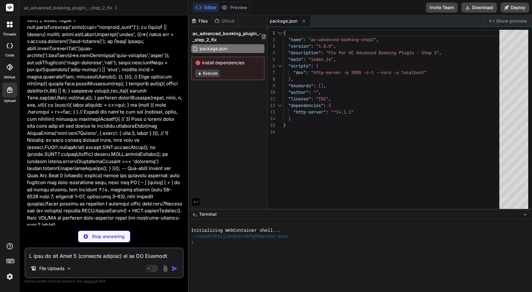
type textarea "x"
type textarea "</script> <script src="ac-advanced-booking-step2.js"></script> </body> </html>"
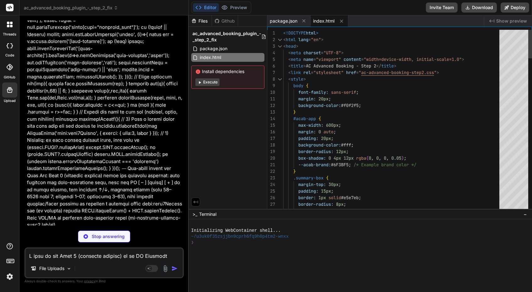
type textarea "x"
type textarea "#acab-app [data-size="m2"] input:focus { outline: 2px solid var(--acab-primary)…"
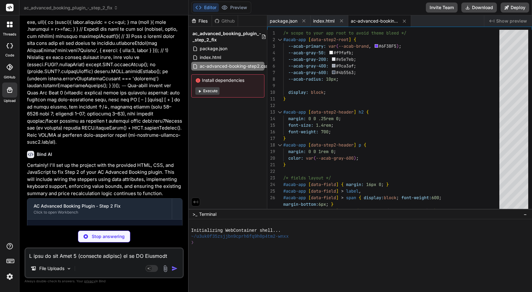
scroll to position [1000, 0]
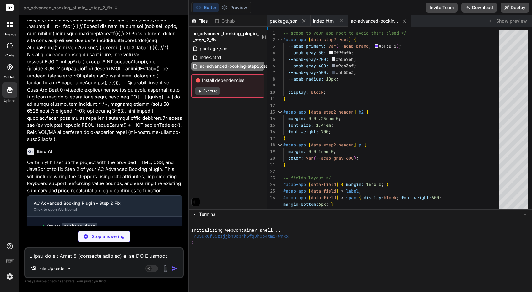
type textarea "x"
type textarea "if (window.ACAB?.updateSummary) window.ACAB.updateSummary(); if (typeof window.…"
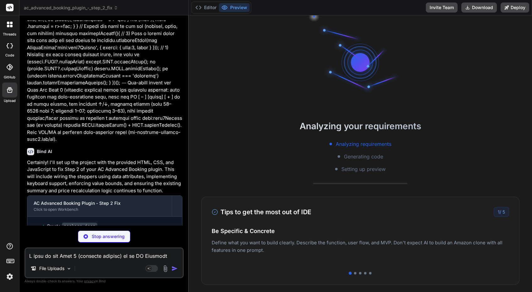
type textarea "x"
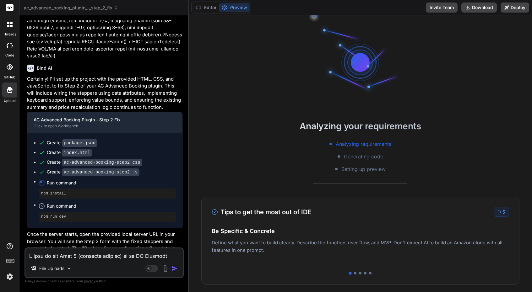
scroll to position [0, 0]
click at [208, 7] on button "Editor" at bounding box center [206, 7] width 26 height 9
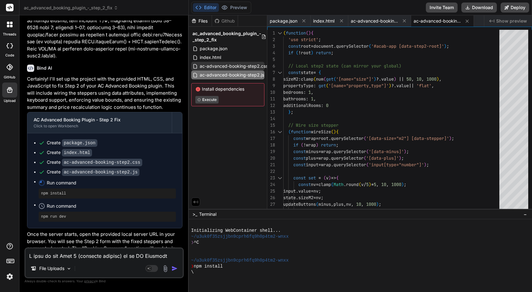
click at [234, 68] on span "ac-advanced-booking-step2.css" at bounding box center [233, 66] width 69 height 8
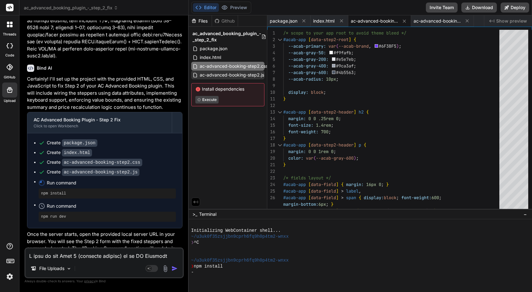
click at [229, 79] on span "ac-advanced-booking-step2.js" at bounding box center [232, 75] width 66 height 8
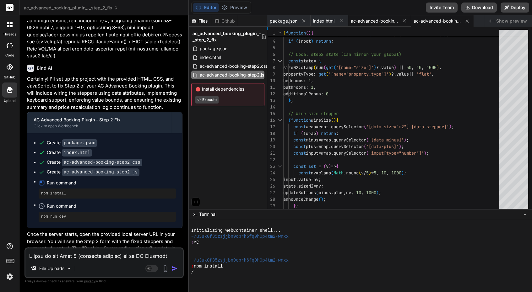
click at [386, 19] on span "ac-advanced-booking-step2.css" at bounding box center [374, 21] width 47 height 6
type textarea "#acab-app [data-size="m2"] input:focus { outline: 2px solid var(--acab-primary)…"
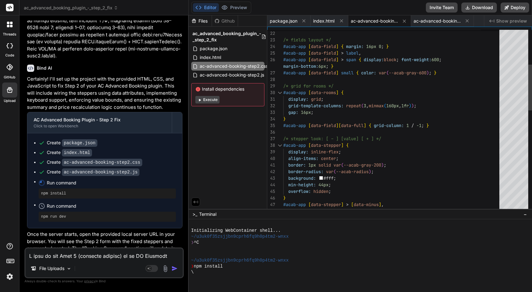
type textarea "x"
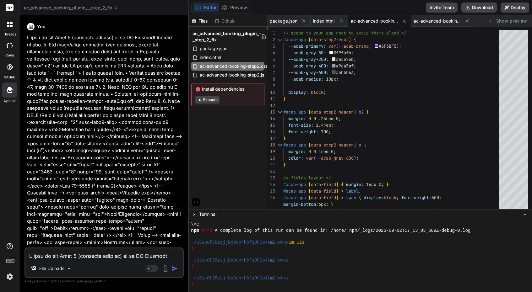
click at [375, 21] on span "ac-advanced-booking-step2.css" at bounding box center [374, 21] width 47 height 6
click at [444, 24] on span "ac-advanced-booking-step2.js" at bounding box center [437, 21] width 47 height 6
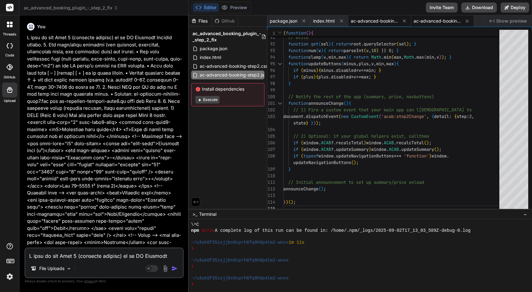
click at [379, 24] on span "ac-advanced-booking-step2.css" at bounding box center [374, 21] width 47 height 6
type textarea "#acab-app [data-size="m2"] input:focus { outline: 2px solid var(--acab-primary)…"
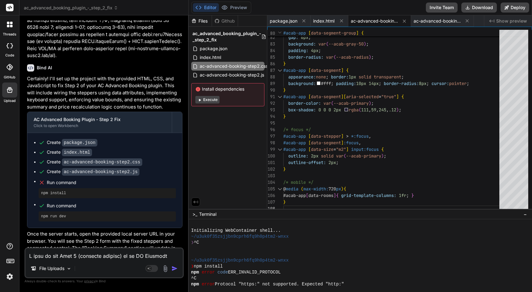
scroll to position [1084, 0]
click at [207, 100] on button "Execute" at bounding box center [207, 100] width 24 height 8
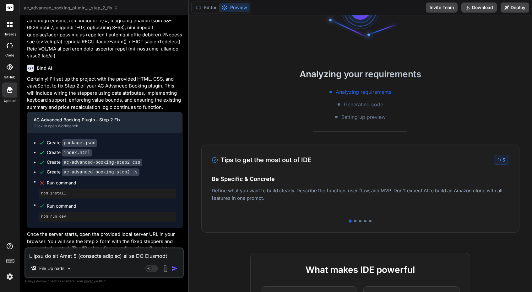
scroll to position [0, 0]
click at [492, 168] on div "Tips to get the most out of IDE 1 / 5 Be Specific & Concrete Define what you wa…" at bounding box center [360, 189] width 318 height 88
click at [356, 221] on div at bounding box center [355, 221] width 3 height 3
click at [360, 222] on div at bounding box center [360, 221] width 3 height 3
click at [365, 222] on div at bounding box center [365, 221] width 3 height 3
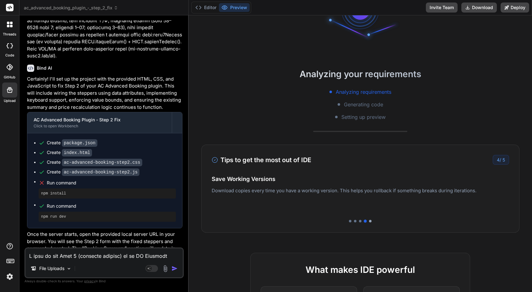
click at [370, 222] on div at bounding box center [370, 221] width 3 height 3
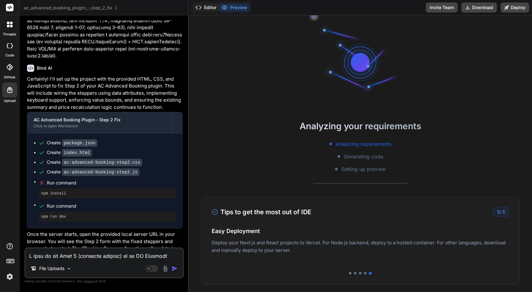
click at [209, 8] on button "Editor" at bounding box center [206, 7] width 26 height 9
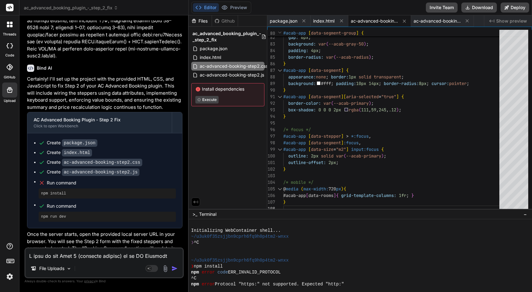
click at [513, 21] on span "Show preview" at bounding box center [511, 21] width 31 height 6
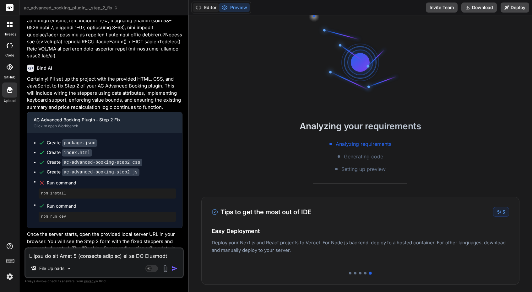
click at [205, 9] on button "Editor" at bounding box center [206, 7] width 26 height 9
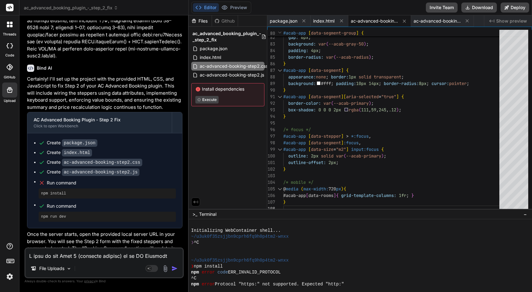
click at [207, 23] on div "Files" at bounding box center [200, 21] width 23 height 6
type textarea "x"
click at [235, 10] on button "Preview" at bounding box center [234, 7] width 31 height 9
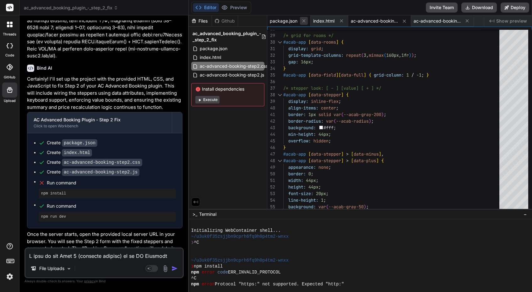
click at [305, 20] on icon at bounding box center [303, 20] width 5 height 5
click at [305, 20] on div "index.html" at bounding box center [286, 20] width 38 height 11
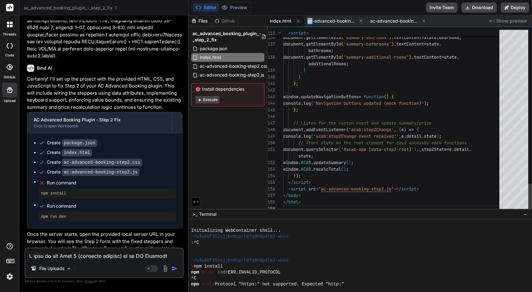
scroll to position [26, 0]
click at [300, 20] on icon at bounding box center [297, 21] width 5 height 5
type textarea "if (window.ACAB?.updateSummary) window.ACAB.updateSummary(); if (typeof window.…"
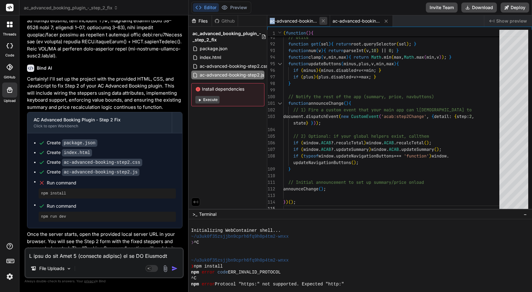
click at [323, 19] on icon at bounding box center [323, 20] width 5 height 5
click at [324, 21] on icon at bounding box center [323, 21] width 5 height 5
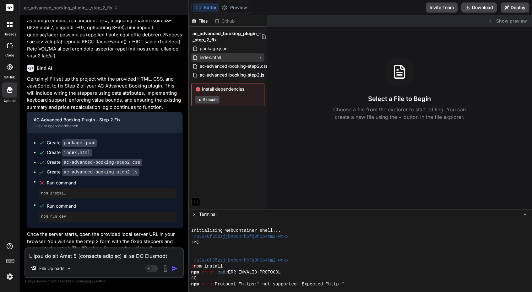
click at [261, 58] on icon at bounding box center [260, 57] width 5 height 5
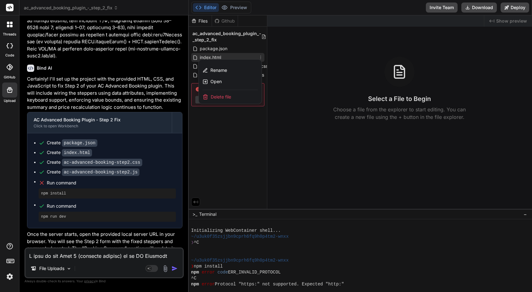
click at [219, 98] on span "Delete file" at bounding box center [221, 97] width 20 height 6
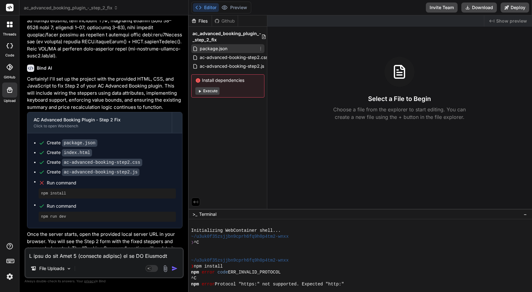
click at [259, 48] on icon at bounding box center [260, 48] width 5 height 5
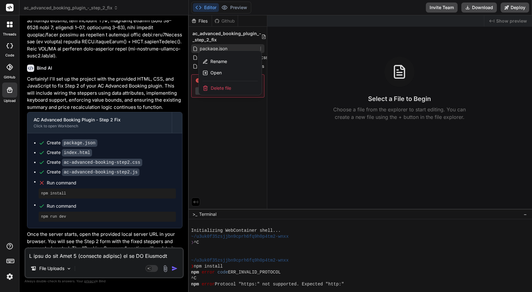
click at [236, 87] on div "Delete file" at bounding box center [230, 88] width 63 height 14
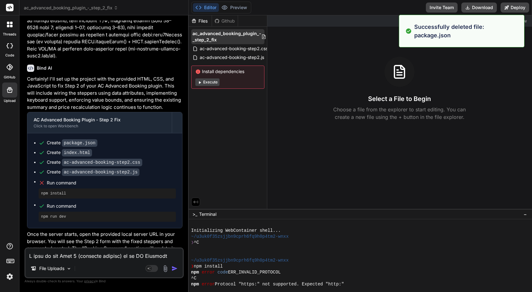
click at [230, 39] on span "ac_advanced_booking_plugin_-_step_2_fix" at bounding box center [226, 36] width 69 height 13
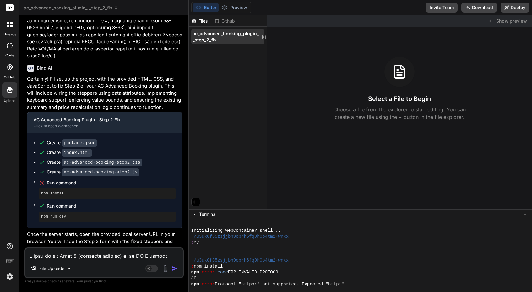
click at [241, 36] on span "ac_advanced_booking_plugin_-_step_2_fix" at bounding box center [226, 36] width 69 height 13
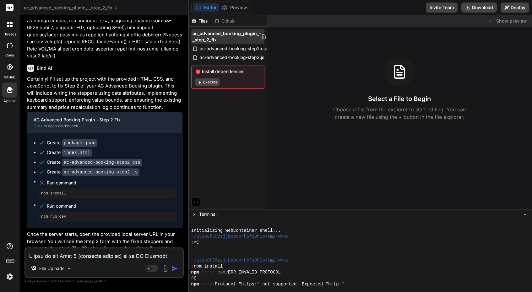
click at [241, 36] on span "ac_advanced_booking_plugin_-_step_2_fix" at bounding box center [226, 36] width 69 height 13
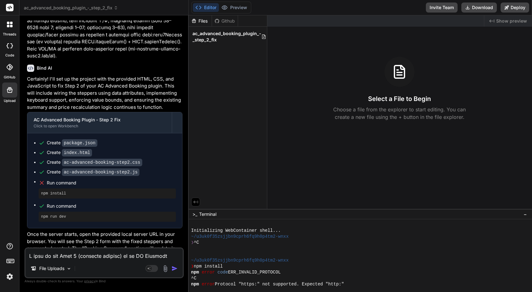
click at [6, 86] on icon at bounding box center [10, 90] width 8 height 8
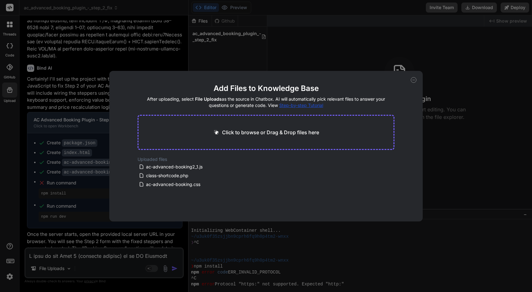
click at [72, 202] on div "Add Files to Knowledge Base After uploading, select File Uploads as the source …" at bounding box center [266, 146] width 532 height 292
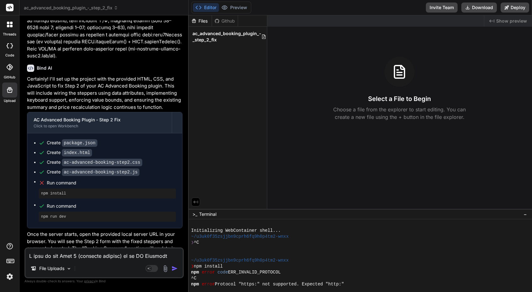
click at [82, 8] on span "ac_advanced_booking_plugin_-_step_2_fix" at bounding box center [71, 8] width 94 height 6
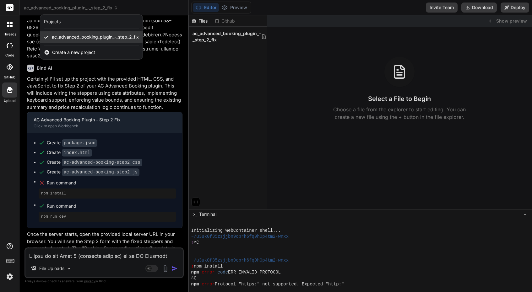
click at [77, 34] on span "ac_advanced_booking_plugin_-_step_2_fix" at bounding box center [95, 37] width 87 height 6
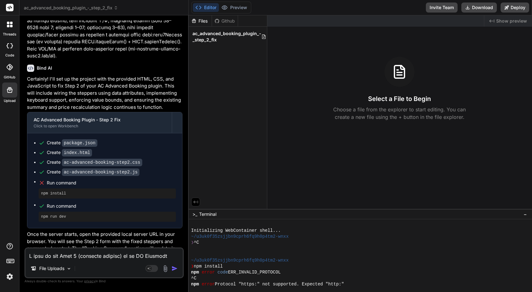
click at [85, 8] on span "ac_advanced_booking_plugin_-_step_2_fix" at bounding box center [71, 8] width 94 height 6
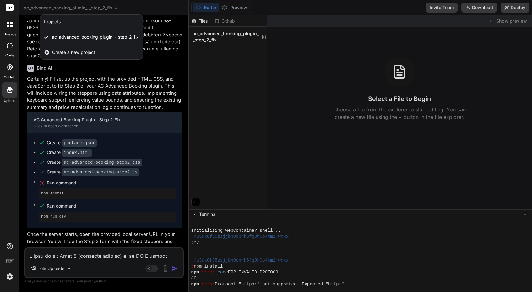
click at [8, 4] on rect at bounding box center [10, 8] width 8 height 8
click at [64, 180] on div at bounding box center [266, 146] width 532 height 292
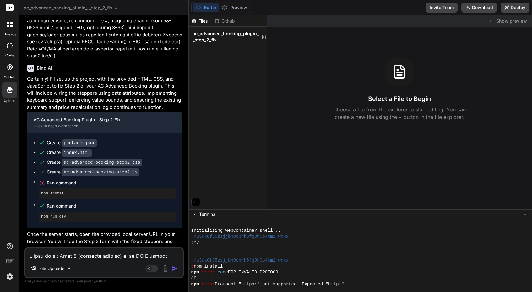
scroll to position [0, 0]
click at [11, 275] on img at bounding box center [9, 277] width 11 height 11
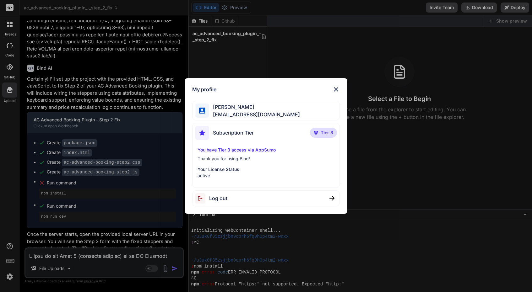
click at [335, 89] on img at bounding box center [336, 90] width 8 height 8
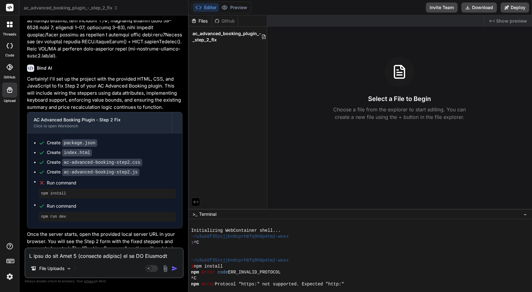
click at [194, 215] on span ">_" at bounding box center [194, 214] width 5 height 6
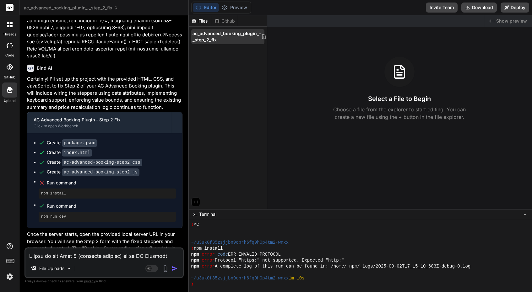
click at [263, 36] on icon at bounding box center [263, 37] width 3 height 4
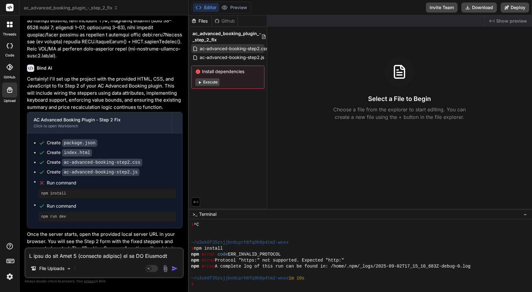
click at [248, 51] on span "ac-advanced-booking-step2.css" at bounding box center [233, 49] width 69 height 8
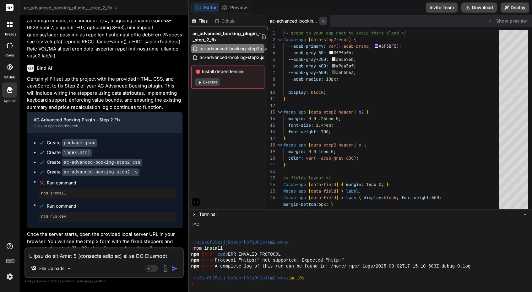
click at [324, 21] on icon at bounding box center [323, 21] width 5 height 5
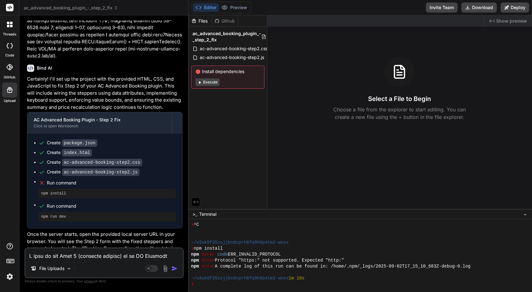
click at [9, 95] on div at bounding box center [9, 90] width 15 height 15
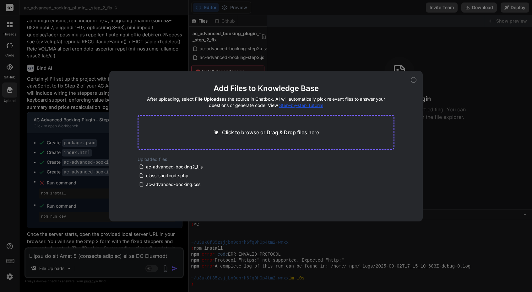
click at [74, 199] on div "Add Files to Knowledge Base After uploading, select File Uploads as the source …" at bounding box center [266, 146] width 532 height 292
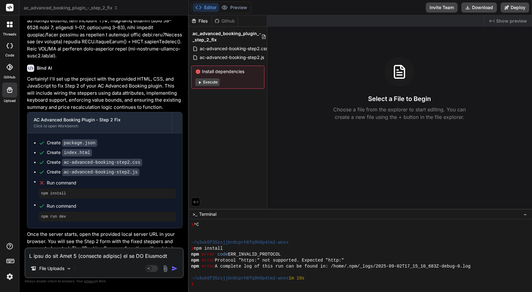
click at [8, 263] on rect at bounding box center [10, 261] width 7 height 4
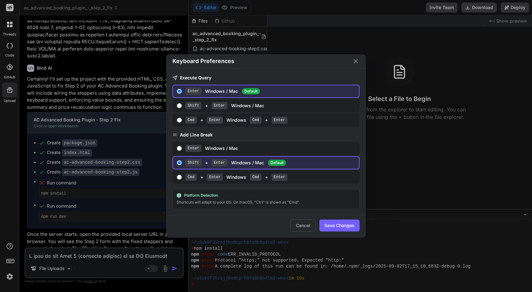
click at [8, 263] on div "Keyboard Preferences Execute Query Enter Windows / Mac Default Shift + Enter Wi…" at bounding box center [266, 146] width 532 height 292
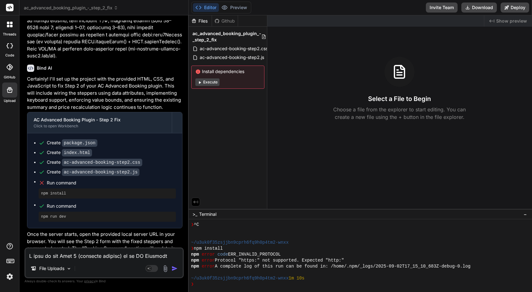
click at [10, 277] on img at bounding box center [9, 277] width 11 height 11
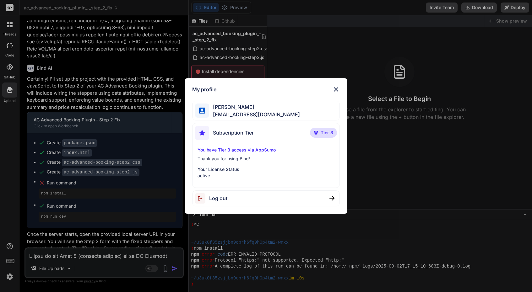
click at [10, 277] on div "My profile Arkaiusz Wiatr areknl1985@gmail.com Subscription Tier Tier 3 You hav…" at bounding box center [266, 146] width 532 height 292
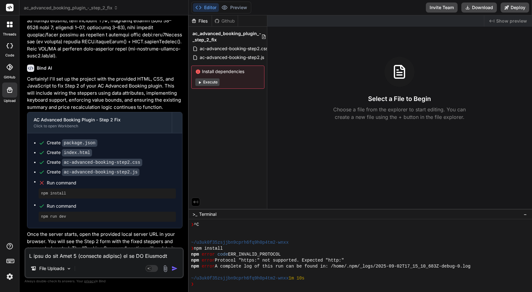
click at [10, 8] on rect at bounding box center [10, 8] width 8 height 8
click at [107, 8] on span "ac_advanced_booking_plugin_-_step_2_fix" at bounding box center [71, 8] width 94 height 6
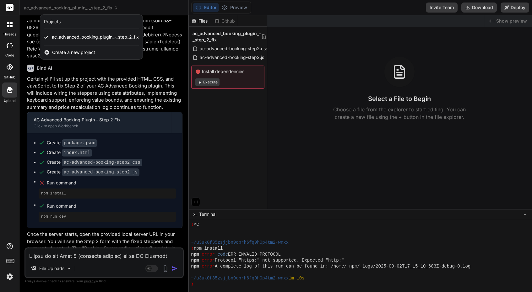
click at [56, 23] on div "Projects" at bounding box center [52, 22] width 17 height 6
click at [511, 24] on div at bounding box center [266, 146] width 532 height 292
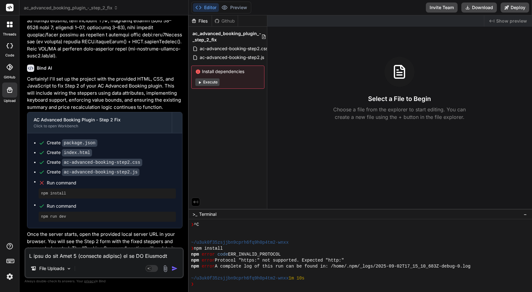
click at [495, 17] on div "Created with Pixso. Show preview" at bounding box center [508, 20] width 48 height 11
click at [8, 63] on div at bounding box center [10, 67] width 14 height 14
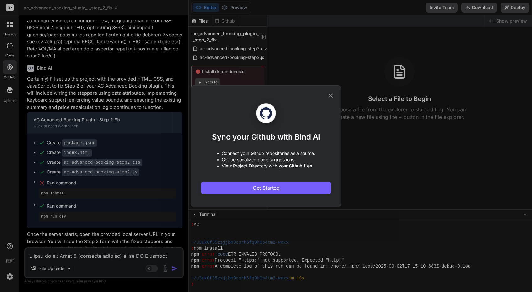
click at [331, 96] on icon at bounding box center [331, 96] width 4 height 4
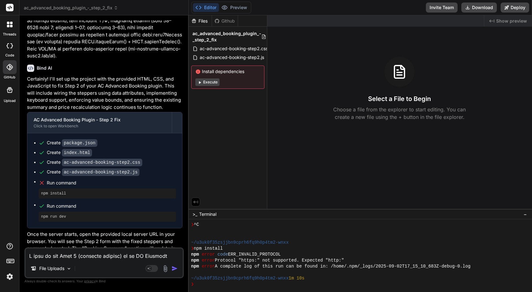
click at [9, 48] on icon at bounding box center [10, 45] width 6 height 5
click at [7, 27] on div at bounding box center [9, 24] width 13 height 13
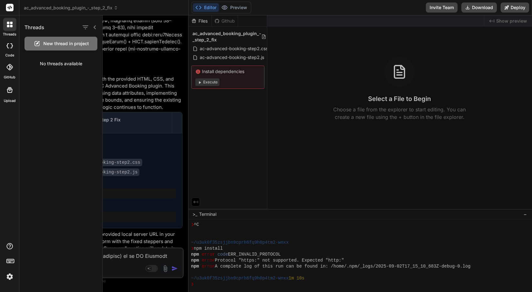
click at [9, 50] on div at bounding box center [10, 46] width 14 height 13
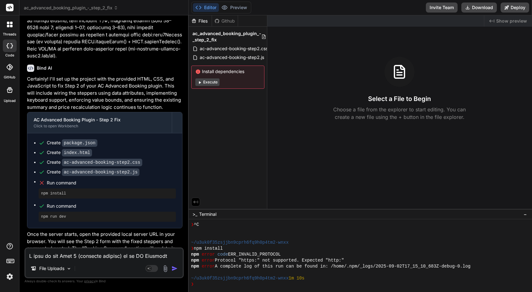
click at [78, 9] on span "ac_advanced_booking_plugin_-_step_2_fix" at bounding box center [71, 8] width 94 height 6
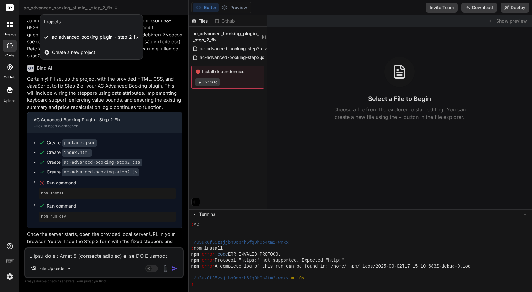
click at [162, 76] on div at bounding box center [266, 146] width 532 height 292
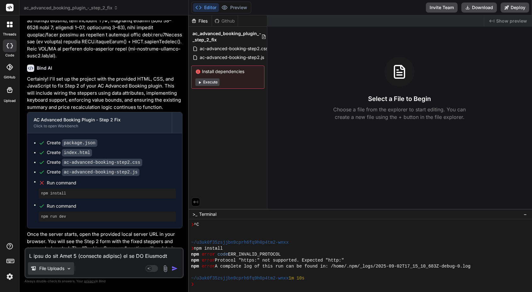
click at [51, 271] on p "File Uploads" at bounding box center [51, 269] width 25 height 6
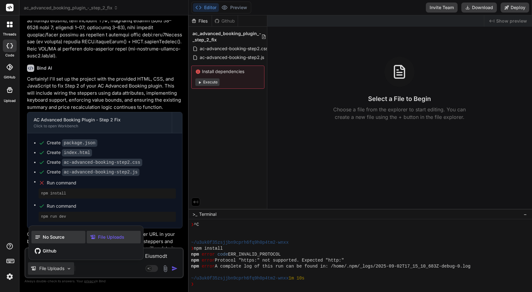
click at [57, 237] on span "No Source" at bounding box center [54, 237] width 22 height 6
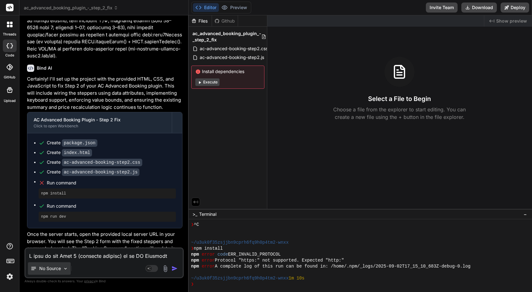
click at [55, 266] on p "No Source" at bounding box center [50, 269] width 22 height 6
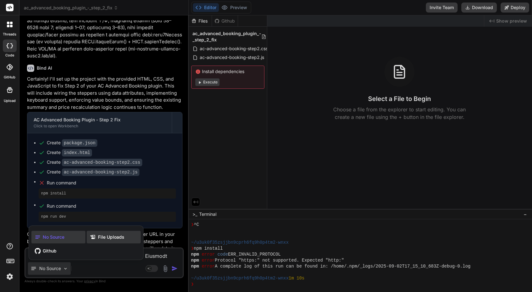
click at [106, 235] on span "File Uploads" at bounding box center [111, 237] width 26 height 6
type textarea "x"
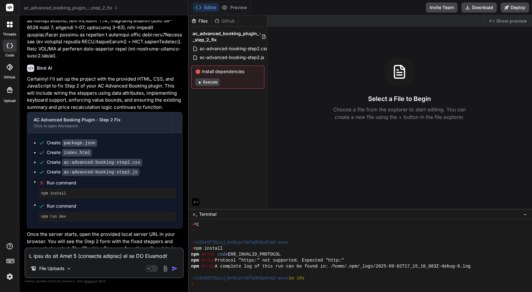
click at [9, 4] on rect at bounding box center [10, 8] width 8 height 8
click at [9, 7] on rect at bounding box center [10, 8] width 8 height 8
click at [243, 51] on span "ac-advanced-booking-step2.css" at bounding box center [233, 49] width 69 height 8
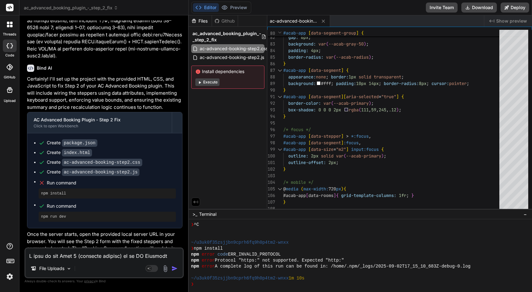
click at [197, 202] on icon at bounding box center [196, 202] width 6 height 6
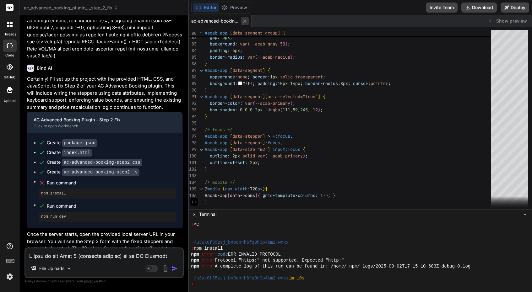
click at [241, 22] on button at bounding box center [245, 21] width 8 height 8
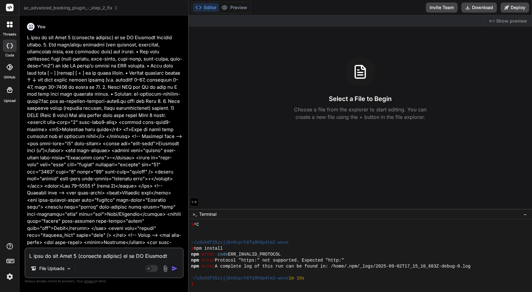
click at [85, 7] on span "ac_advanced_booking_plugin_-_step_2_fix" at bounding box center [71, 8] width 94 height 6
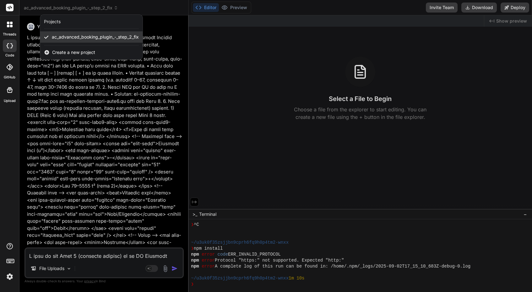
click at [46, 35] on icon at bounding box center [46, 37] width 5 height 5
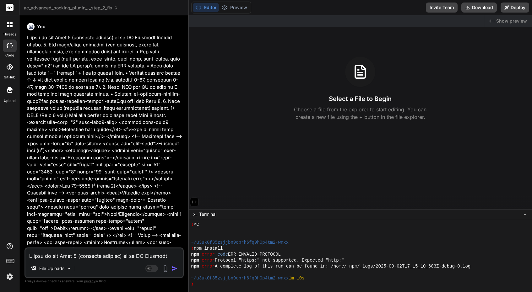
click at [58, 8] on span "ac_advanced_booking_plugin_-_step_2_fix" at bounding box center [71, 8] width 94 height 6
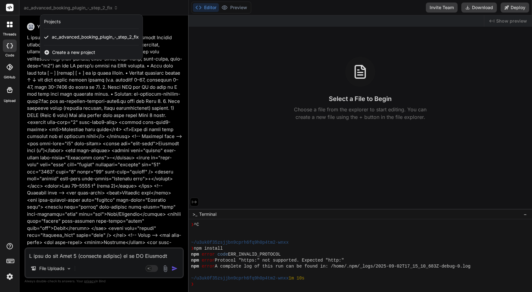
click at [97, 88] on div at bounding box center [266, 146] width 532 height 292
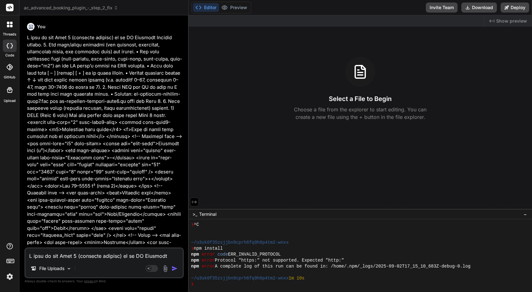
click at [9, 23] on icon at bounding box center [8, 23] width 3 height 3
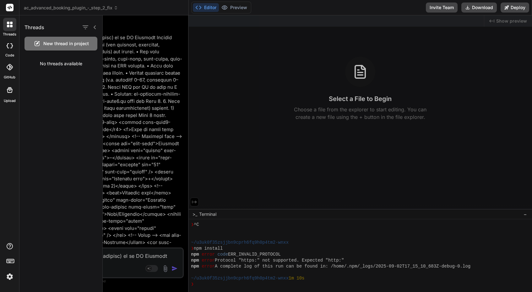
click at [143, 132] on div at bounding box center [317, 153] width 429 height 277
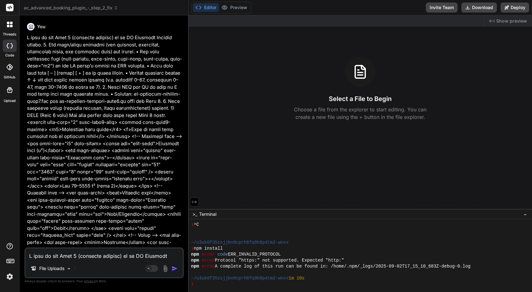
click at [8, 277] on img at bounding box center [9, 277] width 11 height 11
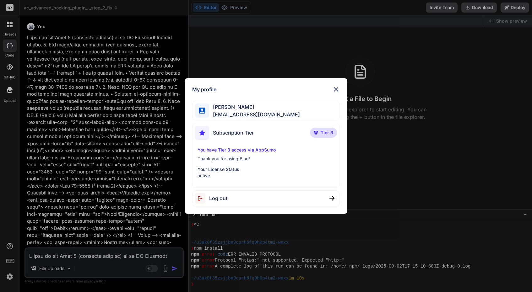
click at [239, 110] on span "Arkaiusz Wiatr" at bounding box center [254, 107] width 91 height 8
click at [237, 133] on span "Subscription Tier" at bounding box center [233, 133] width 41 height 8
click at [328, 133] on span "Tier 3" at bounding box center [327, 133] width 13 height 6
click at [337, 88] on img at bounding box center [336, 90] width 8 height 8
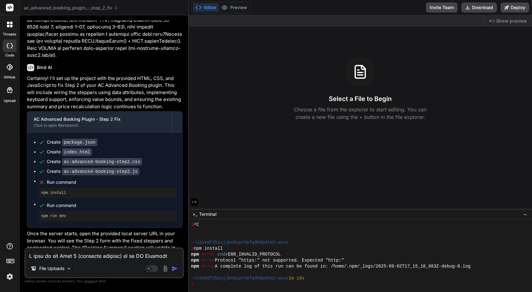
scroll to position [1084, 0]
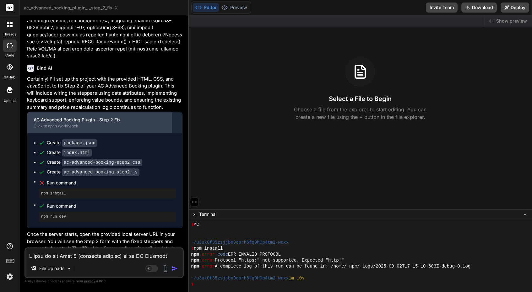
click at [117, 112] on div "AC Advanced Booking Plugin - Step 2 Fix Click to open Workbench" at bounding box center [99, 122] width 144 height 21
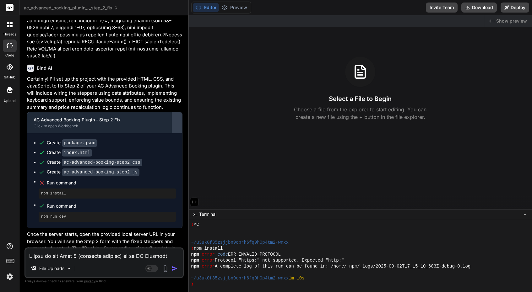
click at [174, 118] on div at bounding box center [177, 123] width 10 height 10
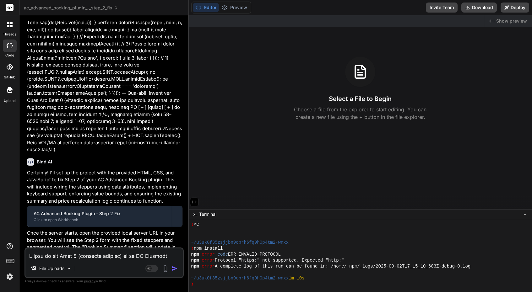
scroll to position [0, 0]
click at [501, 19] on span "Show preview" at bounding box center [511, 21] width 31 height 6
click at [491, 19] on icon "Created with Pixso." at bounding box center [491, 21] width 5 height 5
click at [209, 7] on button "Editor" at bounding box center [206, 7] width 26 height 9
click at [215, 7] on button "Editor" at bounding box center [206, 7] width 26 height 9
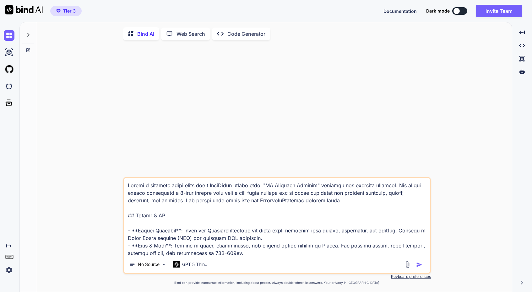
type textarea "x"
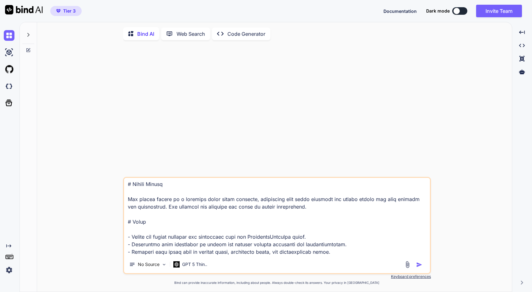
scroll to position [273, 0]
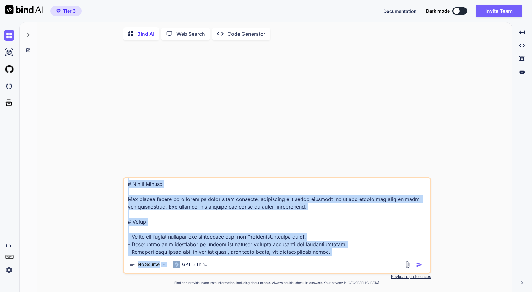
drag, startPoint x: 231, startPoint y: 259, endPoint x: 138, endPoint y: 162, distance: 134.8
click at [138, 162] on div "No Source GPT 5 Thin.. Created with Bind Always check its answers. Privacy in B…" at bounding box center [277, 169] width 308 height 248
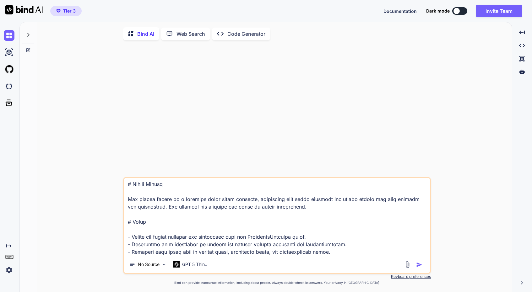
click at [177, 248] on textarea at bounding box center [277, 217] width 306 height 78
click at [176, 245] on textarea at bounding box center [277, 217] width 306 height 78
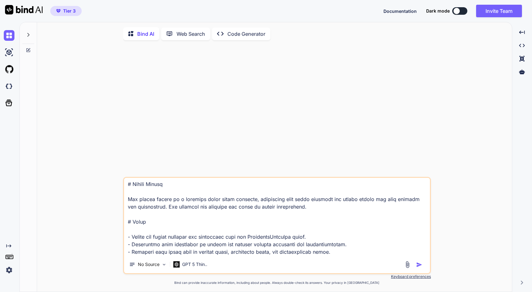
click at [198, 256] on textarea at bounding box center [277, 217] width 306 height 78
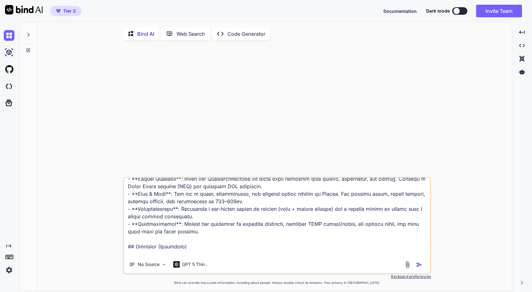
scroll to position [0, 0]
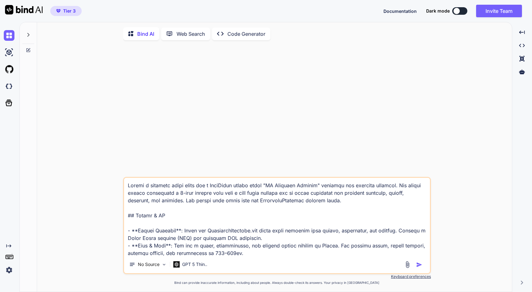
drag, startPoint x: 198, startPoint y: 256, endPoint x: 139, endPoint y: 148, distance: 123.0
click at [139, 148] on div "No Source GPT 5 Thin.. Created with Bind Always check its answers. Privacy in B…" at bounding box center [277, 169] width 308 height 248
type textarea "x"
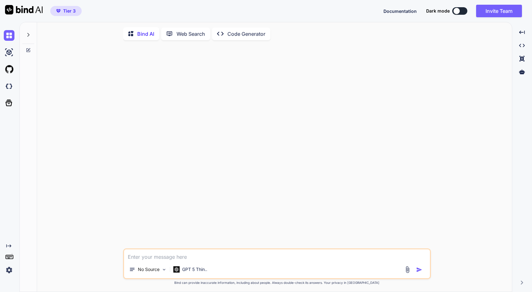
paste textarea "Loremi d sitametc adipi elits doe t InciDidun utlabo etdol "MA Aliquaen Adminim…"
type textarea "Loremi d sitametc adipi elits doe t InciDidun utlabo etdol "MA Aliquaen Adminim…"
type textarea "x"
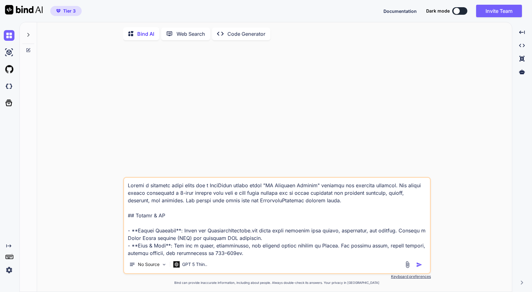
type textarea "Loremi d sitametc adipi elits doe t InciDidun utlabo etdol "MA Aliquaen Adminim…"
click at [419, 264] on img "button" at bounding box center [419, 265] width 6 height 6
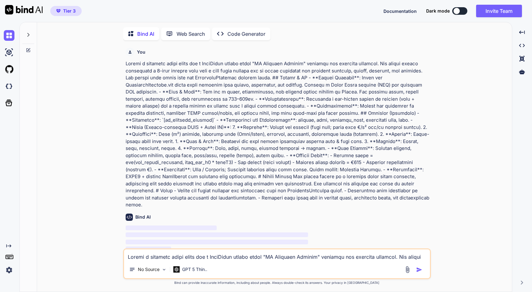
scroll to position [3, 0]
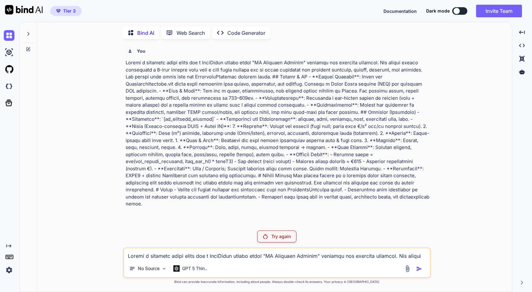
click at [274, 236] on p "Try again" at bounding box center [280, 237] width 19 height 6
click at [196, 31] on p "Web Search" at bounding box center [190, 33] width 29 height 8
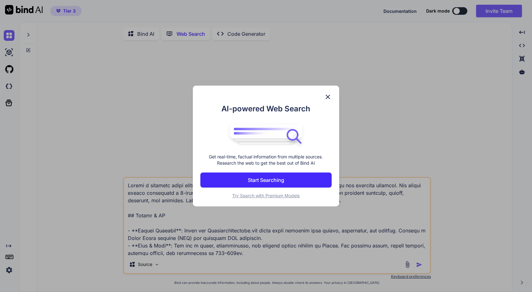
scroll to position [3, 0]
click at [328, 97] on img at bounding box center [328, 97] width 8 height 8
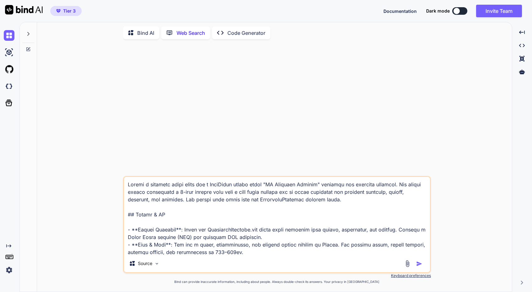
click at [241, 32] on p "Code Generator" at bounding box center [246, 33] width 38 height 8
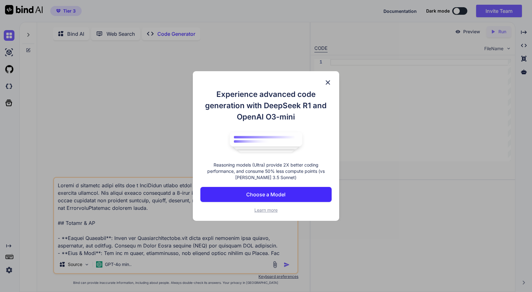
click at [328, 79] on img at bounding box center [328, 83] width 8 height 8
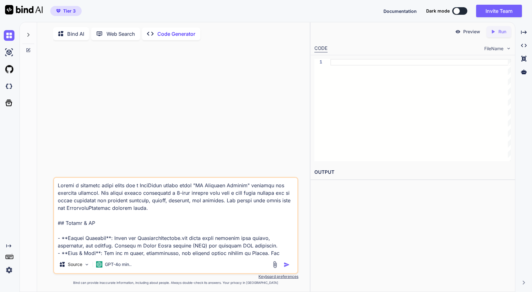
type textarea "x"
click at [85, 270] on div "Source" at bounding box center [74, 264] width 35 height 13
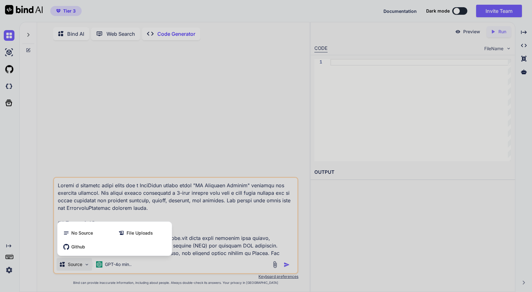
click at [73, 148] on div at bounding box center [266, 146] width 532 height 292
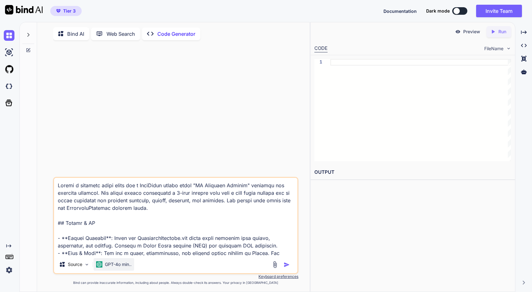
click at [112, 263] on p "GPT-4o min.." at bounding box center [118, 265] width 27 height 6
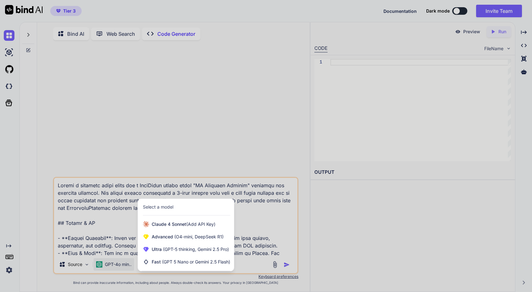
click at [151, 82] on div at bounding box center [266, 146] width 532 height 292
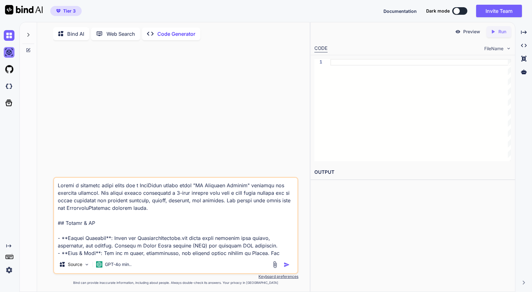
click at [10, 49] on img at bounding box center [9, 52] width 11 height 11
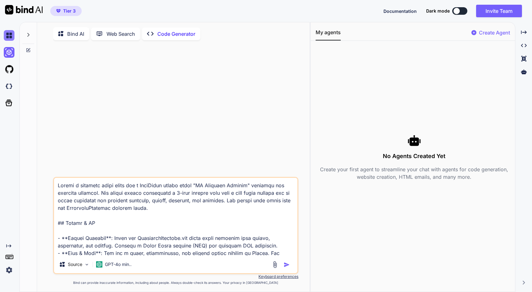
click at [11, 38] on img at bounding box center [9, 35] width 11 height 11
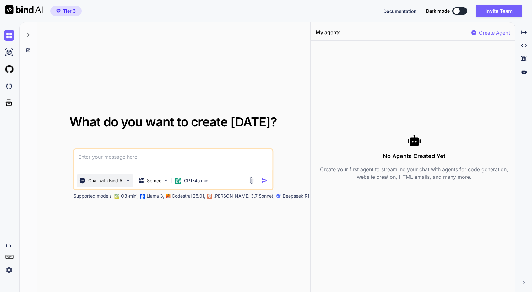
click at [110, 178] on p "Chat with Bind AI" at bounding box center [105, 181] width 35 height 6
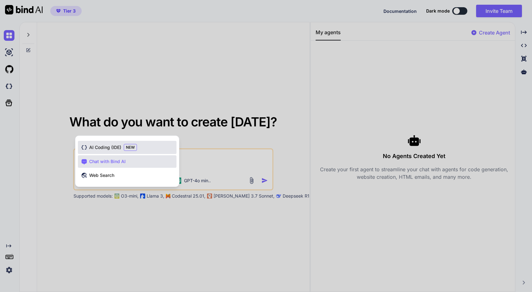
click at [105, 146] on span "AI Coding (IDE)" at bounding box center [105, 147] width 32 height 6
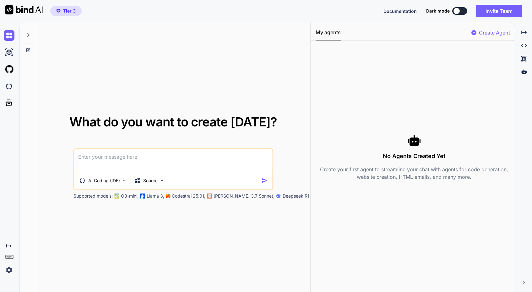
click at [120, 157] on textarea at bounding box center [173, 160] width 198 height 23
paste textarea "Loremi d sitametc adipi elits doe t InciDidun utlabo etdol "MA Aliquaen Adminim…"
type textarea "x"
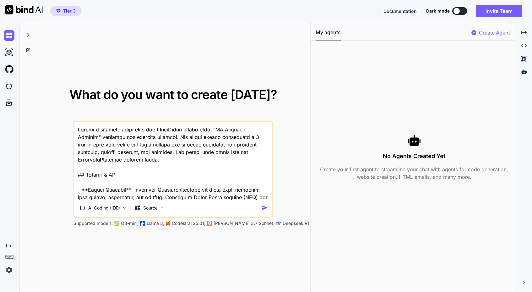
scroll to position [371, 0]
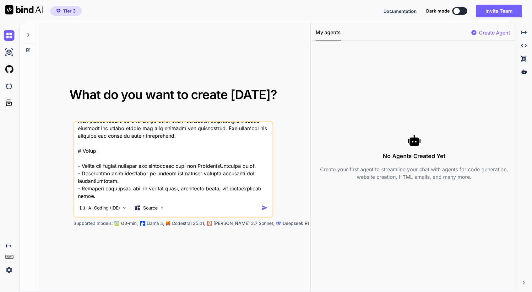
type textarea "Loremi d sitametc adipi elits doe t InciDidun utlabo etdol "MA Aliquaen Adminim…"
click at [264, 206] on img "button" at bounding box center [264, 208] width 7 height 7
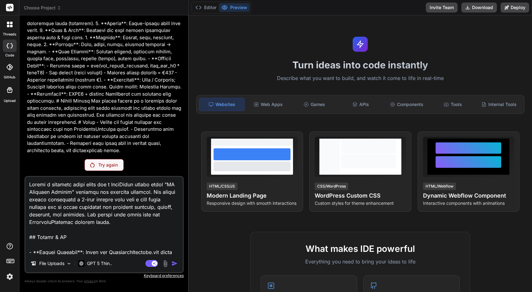
scroll to position [163, 0]
click at [112, 163] on p "Try again" at bounding box center [107, 165] width 19 height 6
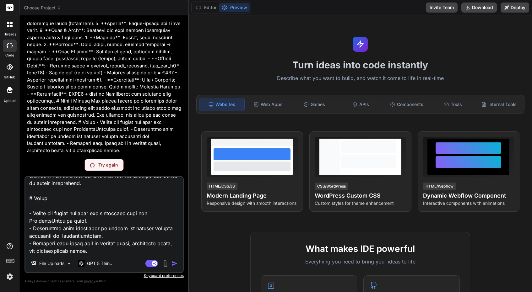
scroll to position [438, 0]
click at [50, 9] on span "Choose Project" at bounding box center [42, 8] width 37 height 6
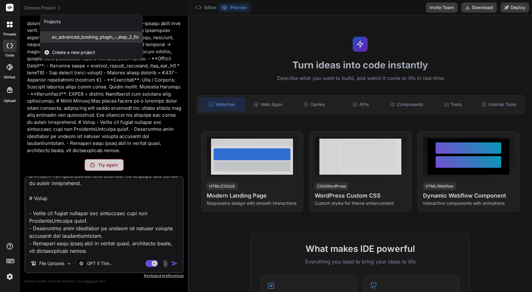
click at [96, 36] on span "ac_advanced_booking_plugin_-_step_2_fix" at bounding box center [95, 37] width 87 height 6
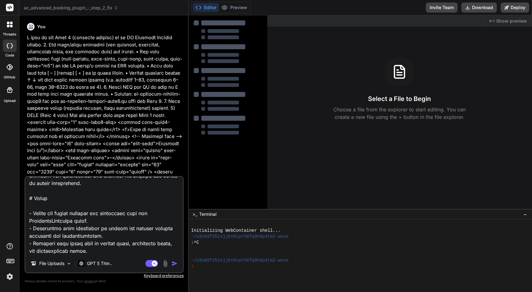
type textarea "x"
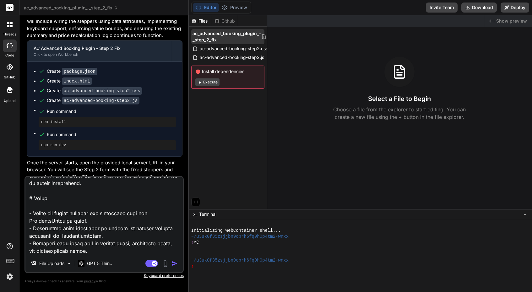
scroll to position [1162, 0]
click at [243, 54] on span "ac-advanced-booking-step2.js" at bounding box center [232, 58] width 66 height 8
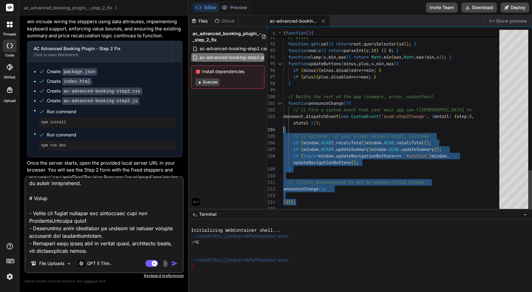
scroll to position [13, 0]
type textarea "(function(){ 'use strict'; const root = document.querySelector('#acab-app [data…"
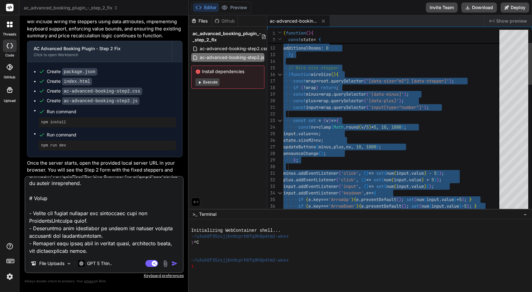
scroll to position [0, 0]
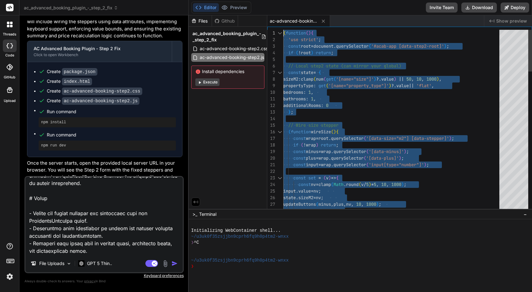
drag, startPoint x: 308, startPoint y: 202, endPoint x: 302, endPoint y: -50, distance: 251.6
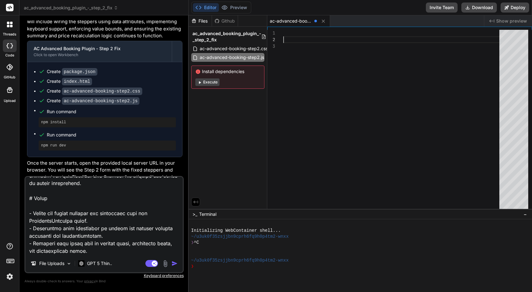
scroll to position [7, 0]
click at [228, 49] on span "ac-advanced-booking-step2.css" at bounding box center [233, 49] width 69 height 8
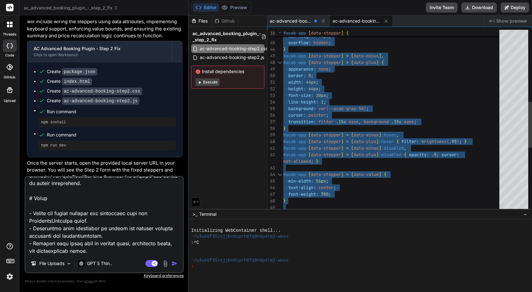
scroll to position [0, 0]
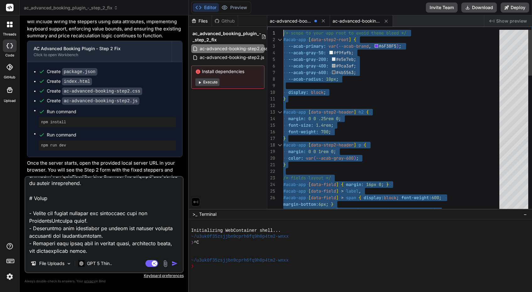
drag, startPoint x: 432, startPoint y: 195, endPoint x: 311, endPoint y: 19, distance: 213.7
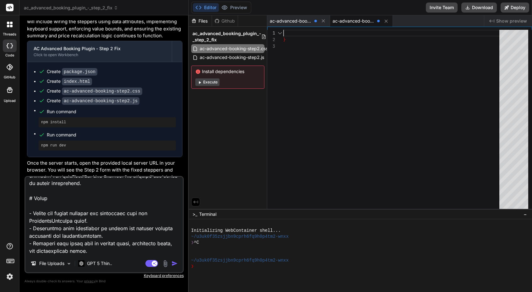
type textarea "}"
drag, startPoint x: 314, startPoint y: 74, endPoint x: 288, endPoint y: 17, distance: 62.2
click at [288, 17] on div "ac-advanced-booking-step2.js ac-advanced-booking-step2.css Created with Pixso. …" at bounding box center [399, 112] width 265 height 194
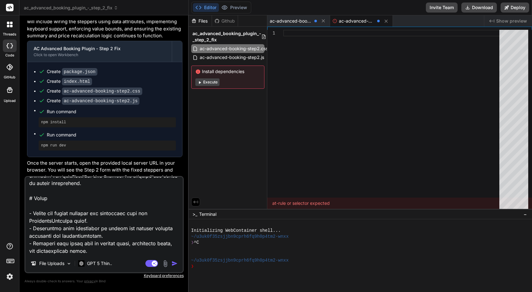
click at [319, 142] on div at bounding box center [393, 121] width 220 height 182
drag, startPoint x: 233, startPoint y: 33, endPoint x: 176, endPoint y: 73, distance: 68.6
click at [199, 20] on div "Files" at bounding box center [200, 21] width 23 height 6
click at [175, 263] on img "button" at bounding box center [174, 264] width 6 height 6
type textarea "x"
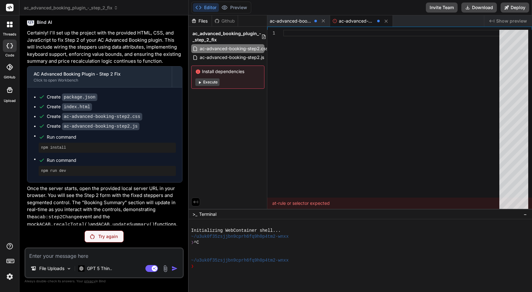
scroll to position [1105, 0]
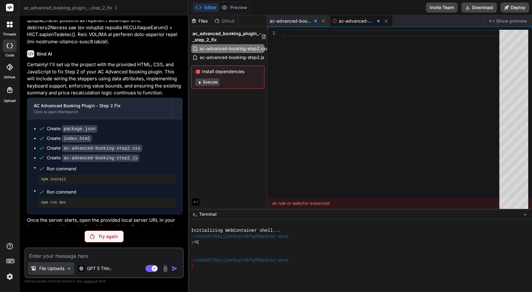
click at [56, 273] on div "File Uploads" at bounding box center [51, 269] width 46 height 13
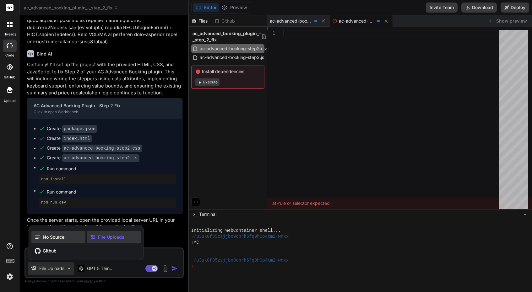
click at [54, 237] on span "No Source" at bounding box center [54, 237] width 22 height 6
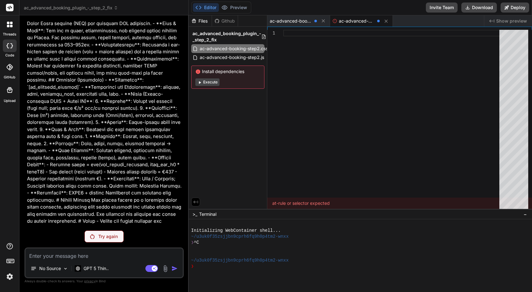
scroll to position [1410, 0]
click at [101, 237] on p "Try again" at bounding box center [107, 237] width 19 height 6
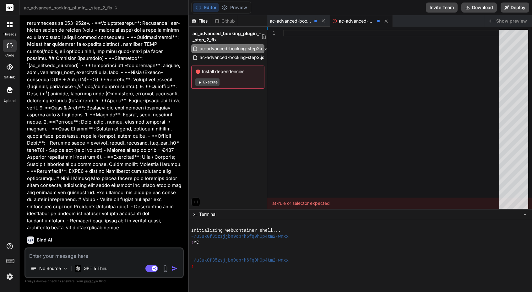
scroll to position [1432, 0]
type textarea "x"
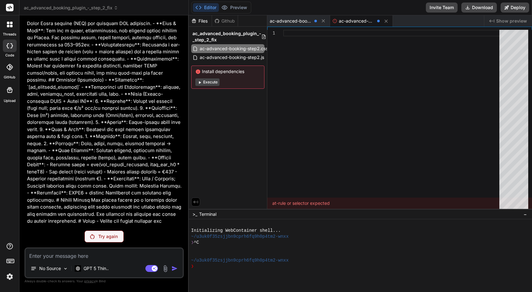
scroll to position [1410, 0]
click at [106, 6] on span "ac_advanced_booking_plugin_-_step_2_fix" at bounding box center [71, 8] width 94 height 6
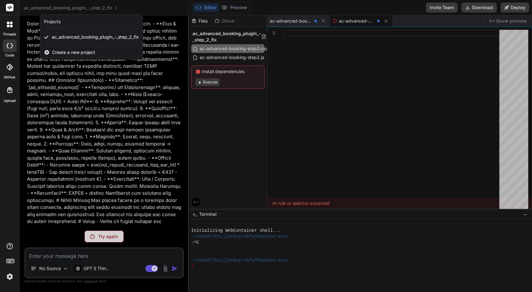
click at [74, 54] on span "Create a new project" at bounding box center [73, 52] width 43 height 6
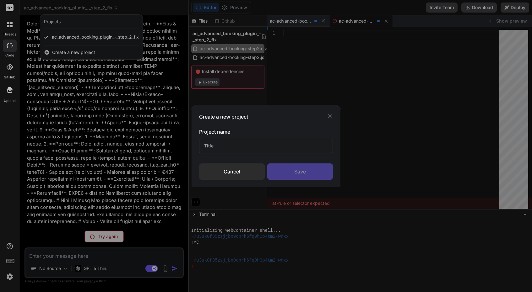
click at [258, 144] on input "text" at bounding box center [266, 145] width 134 height 15
type input "booking plugin wordpress"
click at [307, 172] on div "Save" at bounding box center [300, 172] width 66 height 16
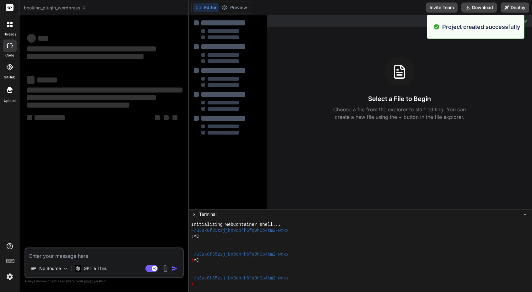
scroll to position [6, 0]
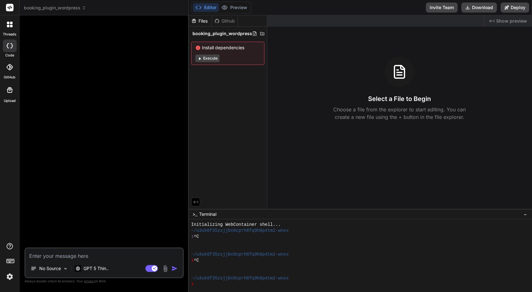
click at [86, 258] on textarea at bounding box center [103, 254] width 157 height 11
paste textarea "Loremi d sitametc adipi elits doe t InciDidun utlabo etdol "MA Aliquaen Adminim…"
type textarea "x"
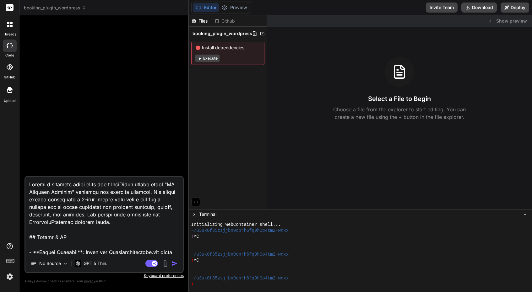
scroll to position [0, 0]
type textarea "Loremi d sitametc adipi elits doe t InciDidun utlabo etdol "MA Aliquaen Adminim…"
click at [60, 266] on p "No Source" at bounding box center [50, 264] width 22 height 6
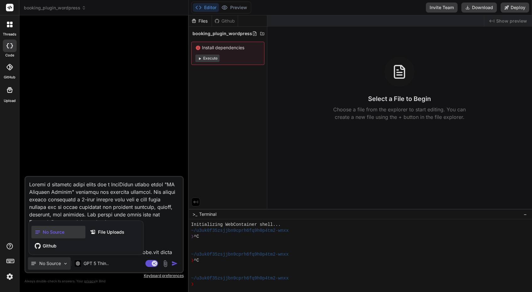
click at [156, 230] on div at bounding box center [266, 146] width 532 height 292
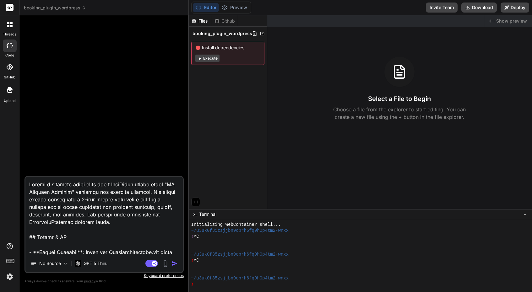
click at [176, 263] on img "button" at bounding box center [174, 264] width 6 height 6
type textarea "x"
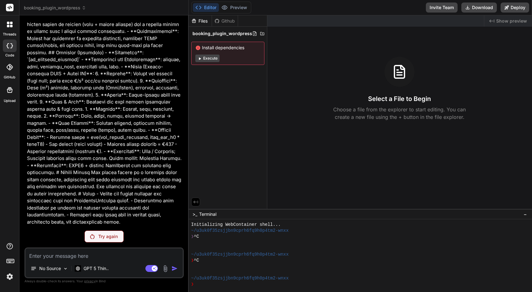
scroll to position [92, 0]
click at [260, 33] on icon at bounding box center [262, 33] width 4 height 3
click at [59, 7] on span "booking_plugin_wordpress" at bounding box center [55, 8] width 62 height 6
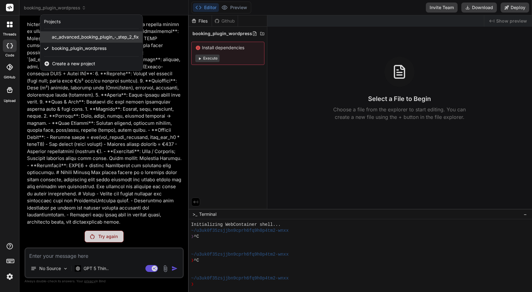
click at [69, 39] on span "ac_advanced_booking_plugin_-_step_2_fix" at bounding box center [95, 37] width 87 height 6
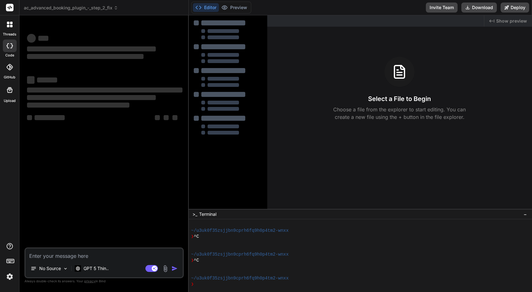
scroll to position [30, 0]
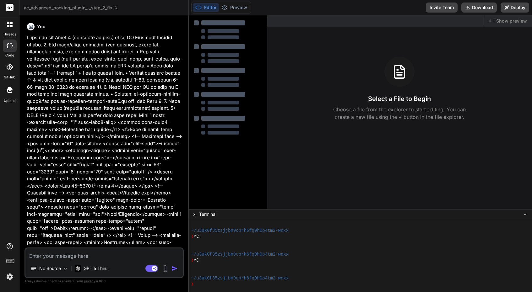
type textarea "x"
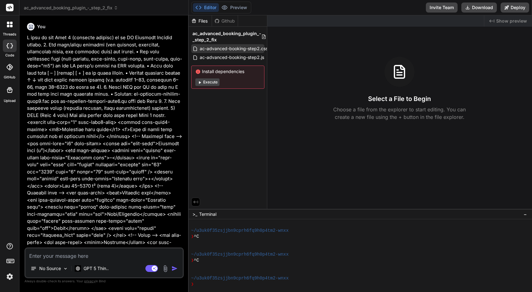
click at [250, 53] on div "ac-advanced-booking-step2.css" at bounding box center [227, 48] width 73 height 9
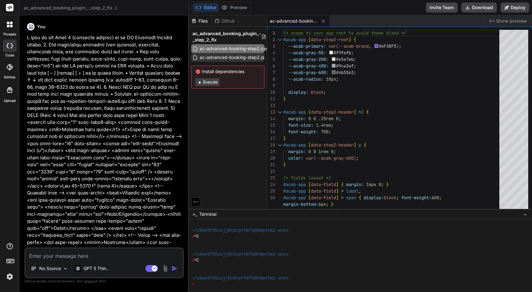
click at [235, 59] on span "ac-advanced-booking-step2.js" at bounding box center [232, 58] width 66 height 8
type textarea "if (window.ACAB?.updateSummary) window.ACAB.updateSummary(); if (typeof window.…"
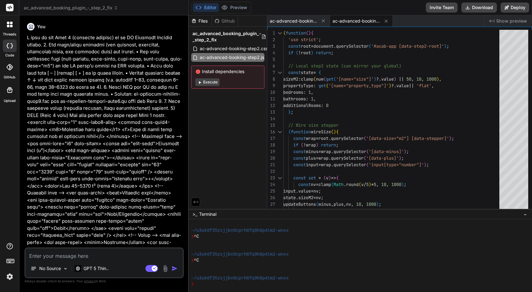
click at [9, 70] on div at bounding box center [10, 67] width 14 height 14
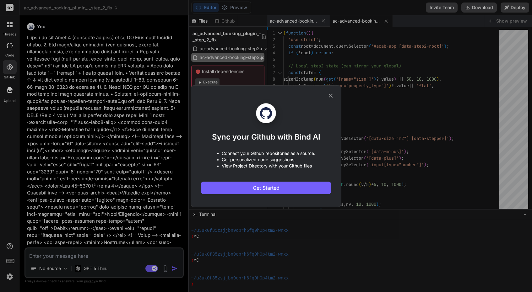
click at [10, 47] on div "Sync your Github with Bind AI • Connect your Github repositories as a source. •…" at bounding box center [266, 146] width 532 height 292
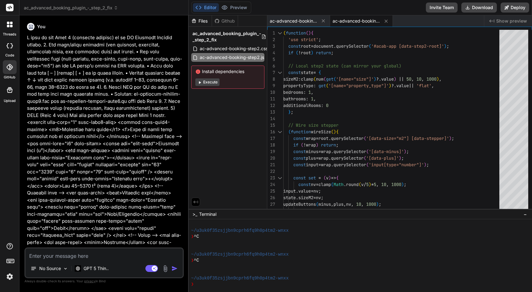
click at [11, 45] on icon at bounding box center [10, 45] width 6 height 5
click at [12, 87] on icon at bounding box center [10, 90] width 8 height 8
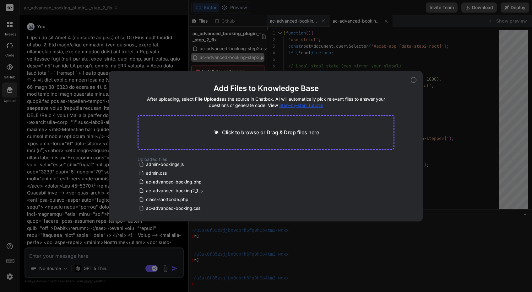
scroll to position [187, 0]
click at [411, 80] on icon at bounding box center [414, 80] width 6 height 6
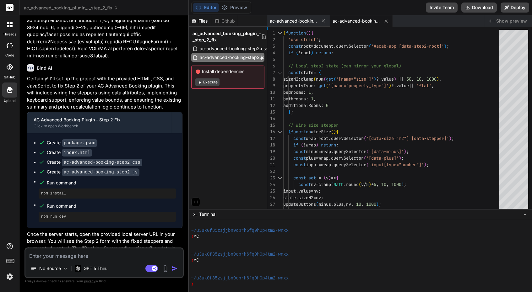
scroll to position [1091, 0]
click at [58, 253] on textarea at bounding box center [103, 254] width 157 height 11
type textarea "x"
type textarea "i"
type textarea "x"
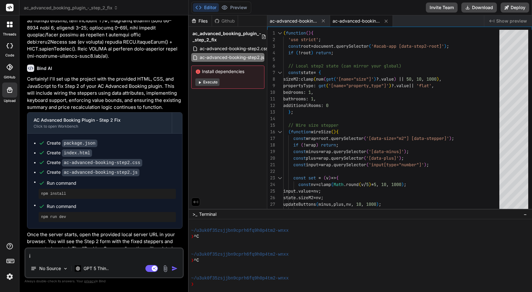
type textarea "I"
type textarea "x"
type textarea "I w"
type textarea "x"
type textarea "I"
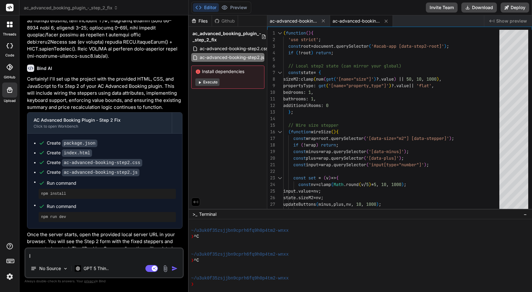
type textarea "x"
type textarea "I"
type textarea "x"
click at [12, 89] on icon at bounding box center [10, 90] width 6 height 6
type textarea "x"
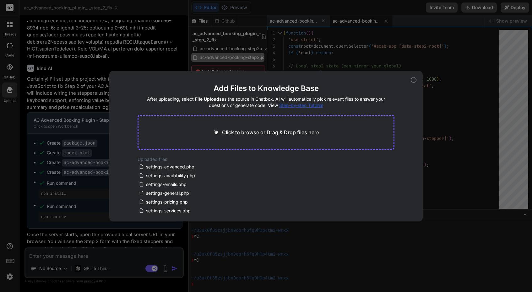
scroll to position [0, 0]
click at [264, 130] on p "Click to browse or Drag & Drop files here" at bounding box center [270, 133] width 97 height 8
type input "C:\fakepath\admin-new.html.php"
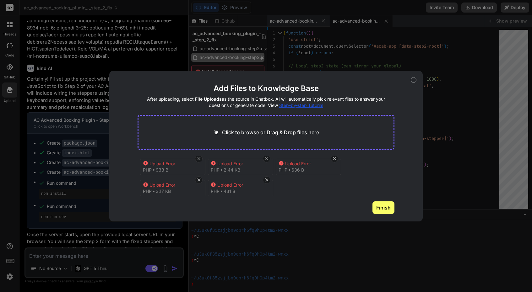
scroll to position [24, 0]
click at [388, 209] on button "Finish" at bounding box center [383, 208] width 22 height 13
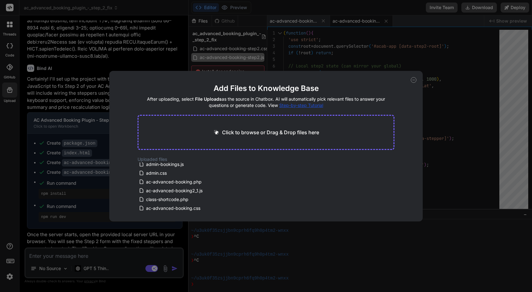
scroll to position [187, 0]
click at [297, 104] on span "Step-by-step Tutorial" at bounding box center [301, 105] width 44 height 5
click at [415, 80] on icon at bounding box center [414, 80] width 6 height 6
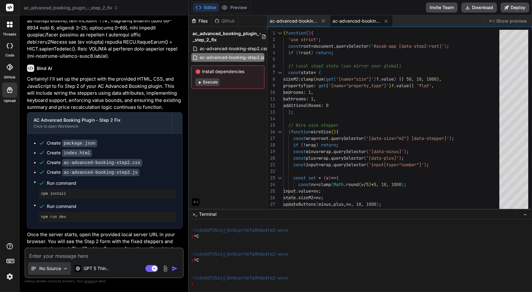
click at [51, 270] on p "No Source" at bounding box center [50, 269] width 22 height 6
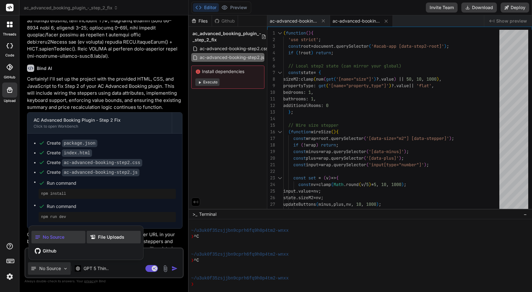
click at [97, 239] on icon at bounding box center [94, 237] width 8 height 6
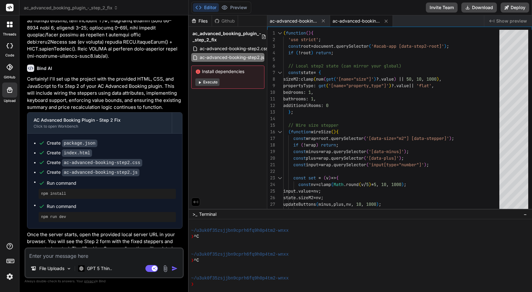
click at [56, 257] on textarea at bounding box center [103, 254] width 157 height 11
type textarea "x"
type textarea "i"
type textarea "x"
type textarea "I"
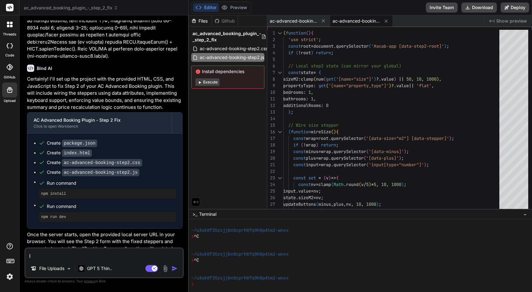
type textarea "x"
type textarea "I w"
type textarea "x"
type textarea "I wo"
type textarea "x"
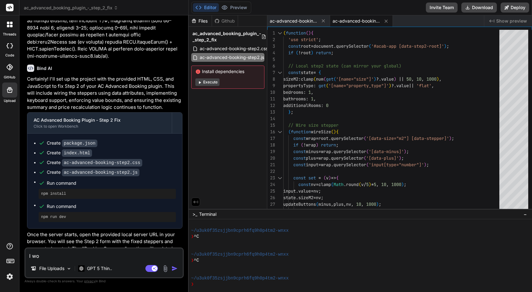
type textarea "I wou"
type textarea "x"
type textarea "I woul"
type textarea "x"
type textarea "I would"
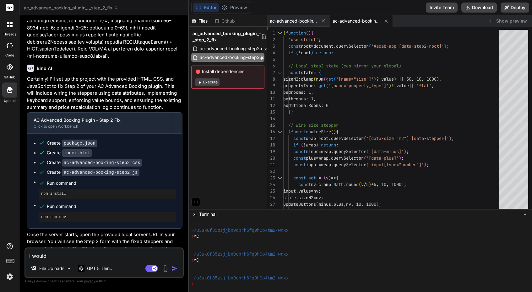
type textarea "x"
type textarea "I would"
type textarea "x"
type textarea "I would l"
type textarea "x"
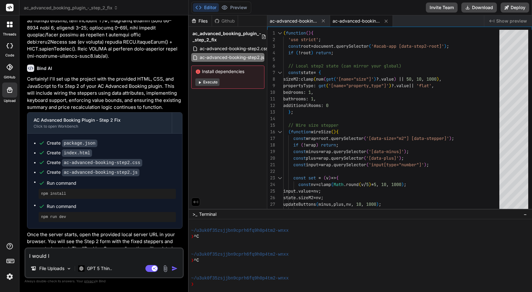
type textarea "I would li"
type textarea "x"
type textarea "I would lik"
type textarea "x"
type textarea "I would like"
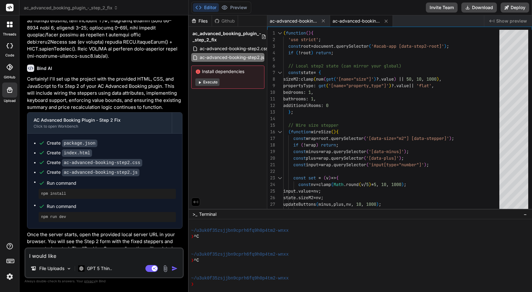
type textarea "x"
type textarea "I would like"
type textarea "x"
type textarea "I would like t"
type textarea "x"
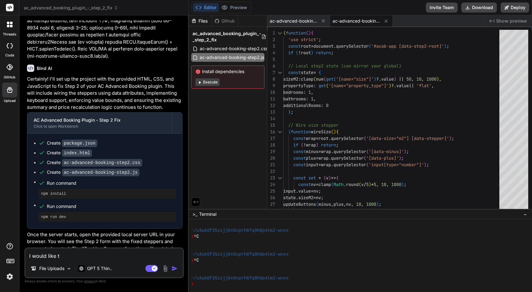
type textarea "I would like to"
type textarea "x"
type textarea "I would like to"
type textarea "x"
type textarea "I would like to b"
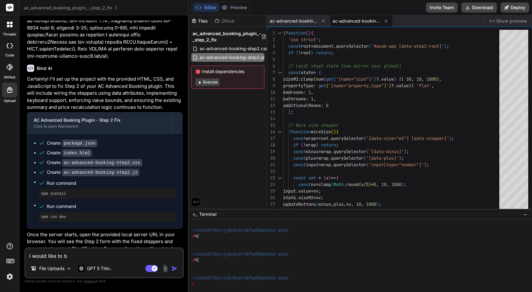
type textarea "x"
type textarea "I would like to bu"
type textarea "x"
type textarea "I would like to [PERSON_NAME]"
type textarea "x"
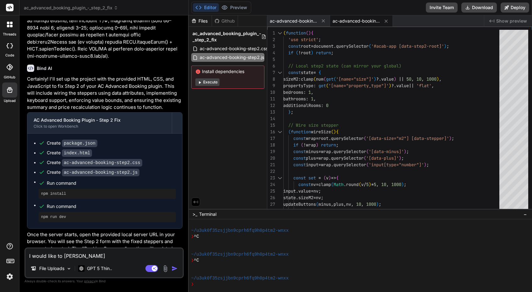
type textarea "I would like to buil"
type textarea "x"
type textarea "I would like to build"
type textarea "x"
type textarea "I would like to build"
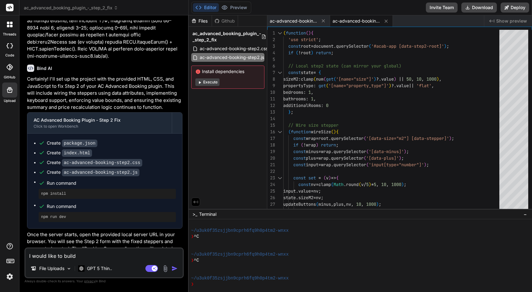
type textarea "x"
type textarea "I would like to build p"
type textarea "x"
type textarea "I would like to build pl"
type textarea "x"
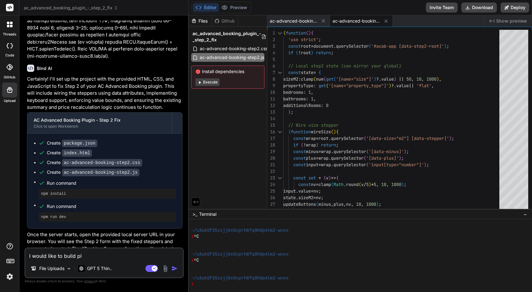
type textarea "I would like to build plu"
type textarea "x"
type textarea "I would like to build plug"
type textarea "x"
type textarea "I would like to build plugo"
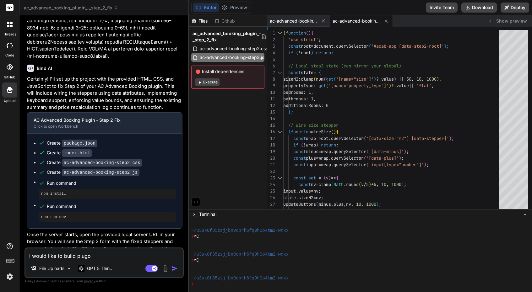
type textarea "x"
type textarea "I would like to build plugon"
type textarea "x"
type textarea "I would like to build plugin"
type textarea "x"
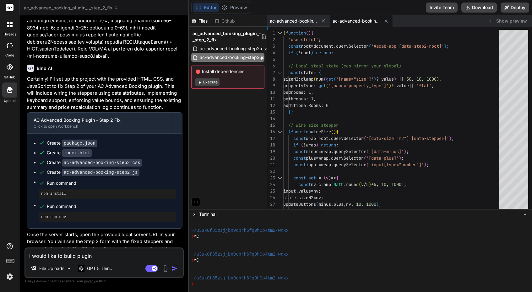
type textarea "I would like to build plugin b"
type textarea "x"
type textarea "I would like to build plugin ba"
type textarea "x"
type textarea "I would like to build plugin bas"
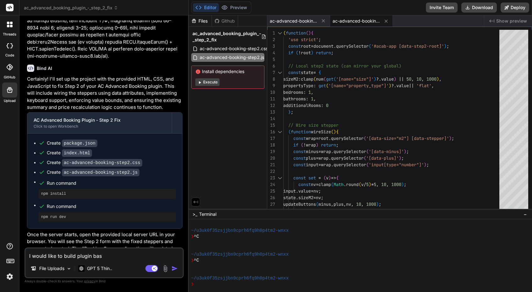
type textarea "x"
type textarea "I would like to build plugin base"
type textarea "x"
type textarea "I would like to build plugin based"
type textarea "x"
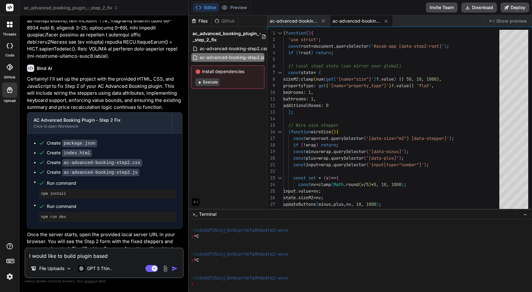
type textarea "I would like to build plugin based"
type textarea "x"
type textarea "I would like to build plugin based o"
type textarea "x"
type textarea "I would like to build plugin based on"
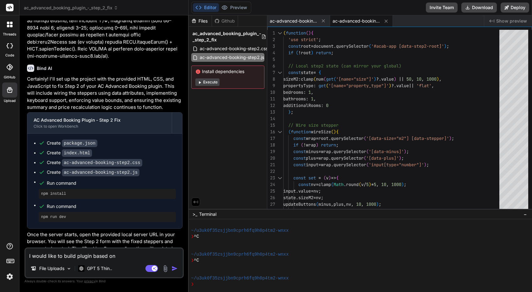
type textarea "x"
type textarea "I would like to build plugin based on"
type textarea "x"
type textarea "I would like to build plugin based on f"
type textarea "x"
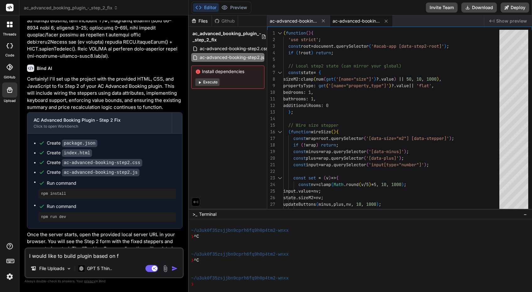
type textarea "I would like to build plugin based on fi"
type textarea "x"
type textarea "I would like to build plugin based on fil"
type textarea "x"
type textarea "I would like to build plugin based on file"
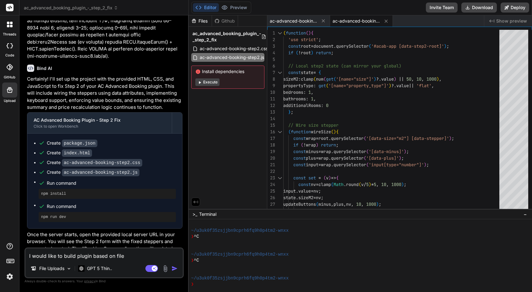
type textarea "x"
type textarea "I would like to build plugin based on file"
type textarea "x"
type textarea "I would like to build plugin based on file u"
type textarea "x"
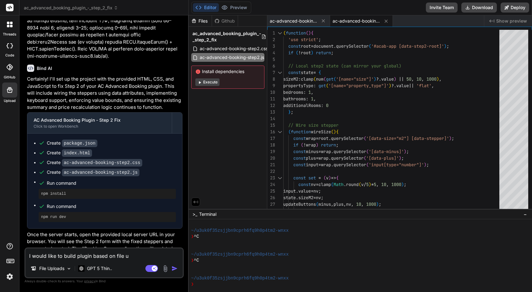
type textarea "I would like to build plugin based on file up"
type textarea "x"
type textarea "I would like to build plugin based on file upl"
type textarea "x"
type textarea "I would like to build plugin based on file uplo"
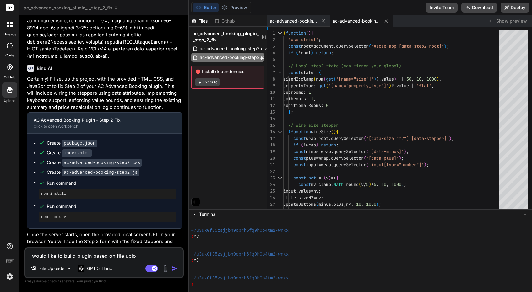
type textarea "x"
type textarea "I would like to build plugin based on file uploa"
type textarea "x"
type textarea "I would like to build plugin based on file upload"
type textarea "x"
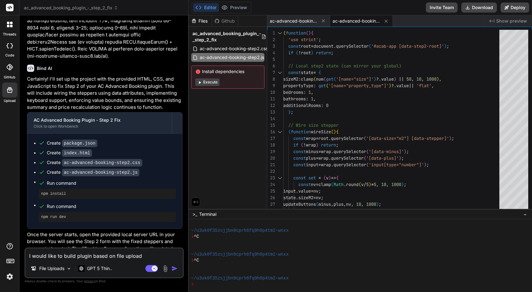
type textarea "I would like to build plugin based on file uploade"
type textarea "x"
type textarea "I would like to build plugin based on file uploaded"
type textarea "x"
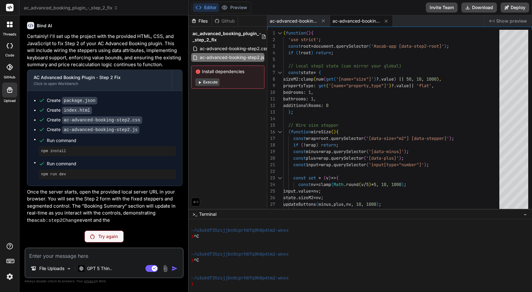
scroll to position [0, 0]
click at [111, 236] on p "Try again" at bounding box center [107, 237] width 19 height 6
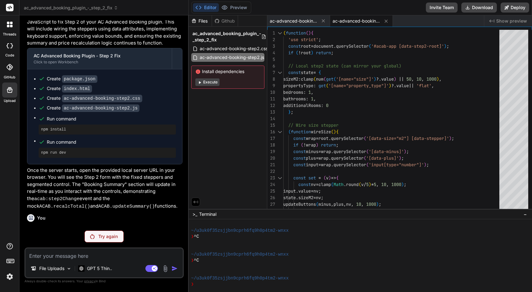
scroll to position [1105, 0]
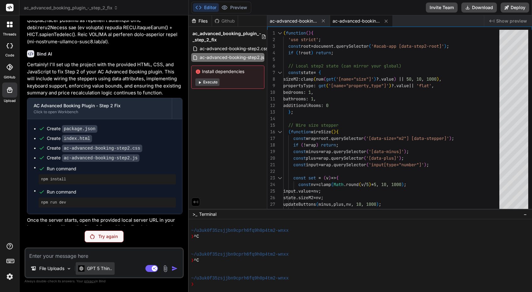
click at [103, 272] on p "GPT 5 Thin.." at bounding box center [99, 269] width 25 height 6
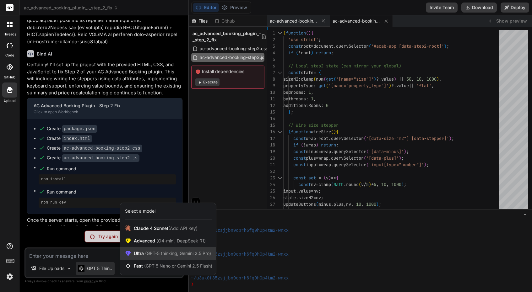
click at [172, 254] on span "(GPT-5 thinking, Gemini 2.5 Pro)" at bounding box center [177, 253] width 67 height 5
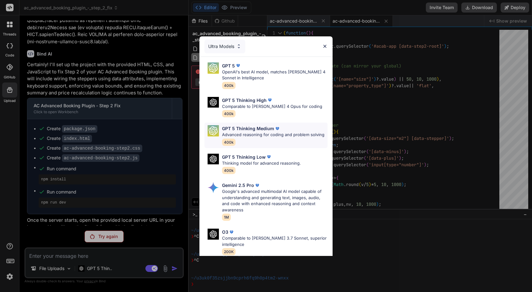
click at [258, 133] on p "Advanced reasoning for coding and problem solving" at bounding box center [273, 135] width 102 height 6
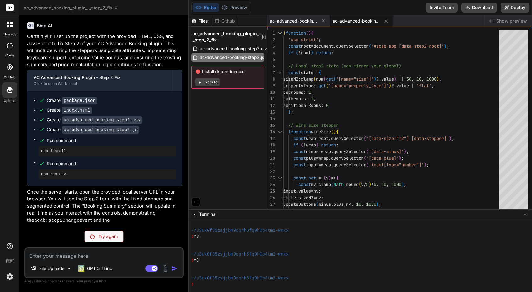
click at [107, 237] on p "Try again" at bounding box center [107, 237] width 19 height 6
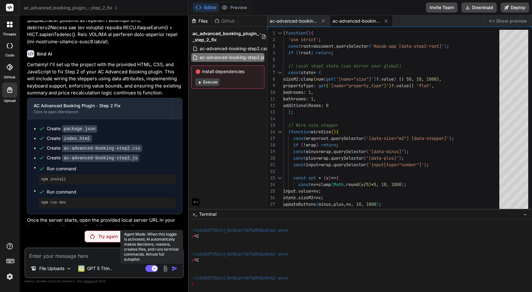
click at [152, 269] on rect at bounding box center [155, 269] width 6 height 6
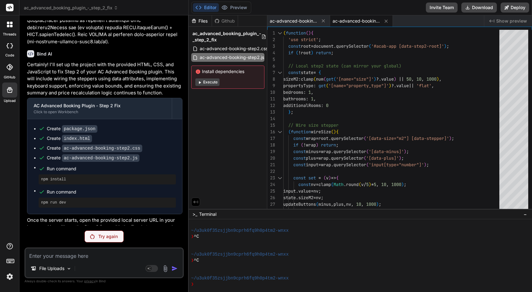
click at [106, 236] on p "Try again" at bounding box center [107, 237] width 19 height 6
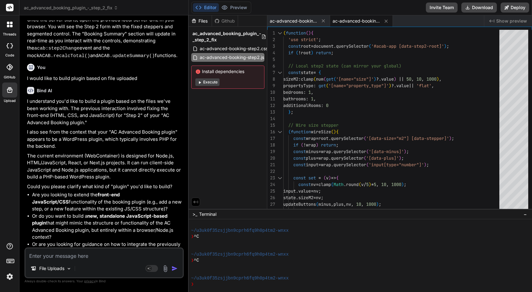
scroll to position [0, 0]
click at [73, 258] on textarea at bounding box center [103, 254] width 157 height 11
type textarea "x"
type textarea "w"
type textarea "x"
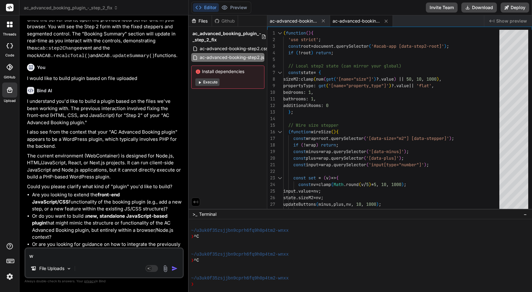
type textarea "wh"
type textarea "x"
type textarea "wha"
type textarea "x"
type textarea "what"
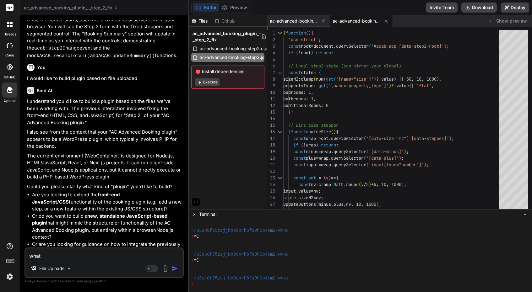
type textarea "x"
type textarea "what"
type textarea "x"
type textarea "what f"
type textarea "x"
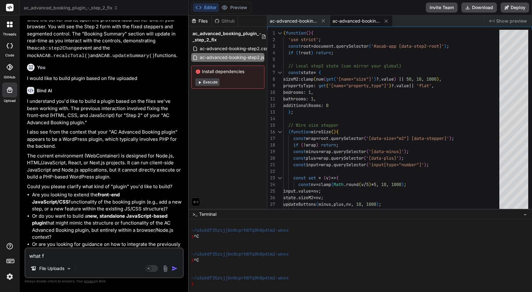
type textarea "what fi"
type textarea "x"
type textarea "what fil"
type textarea "x"
type textarea "what filk"
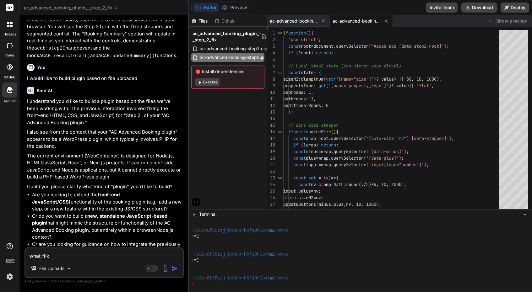
type textarea "x"
type textarea "what filke"
type textarea "x"
type textarea "what file"
type textarea "x"
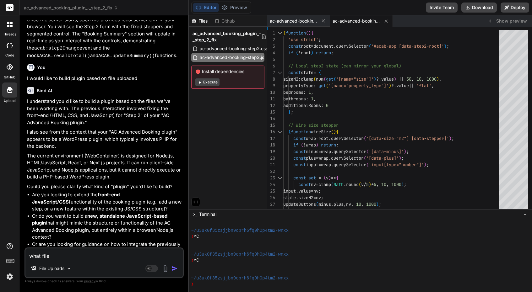
type textarea "what file y"
type textarea "x"
type textarea "what file yo"
type textarea "x"
type textarea "what file you"
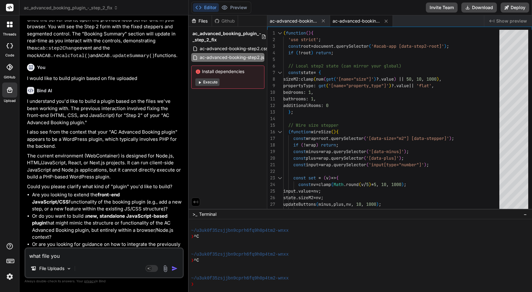
type textarea "x"
type textarea "what file you"
type textarea "x"
type textarea "what file you s"
type textarea "x"
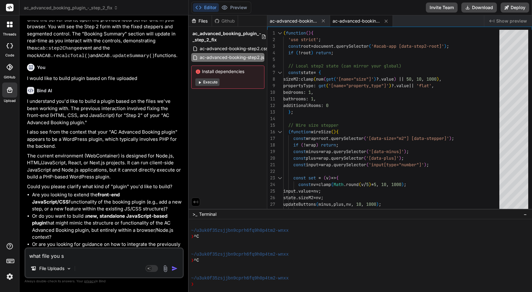
type textarea "what file you se"
type textarea "x"
type textarea "what file you see"
type textarea "x"
type textarea "what file you see?"
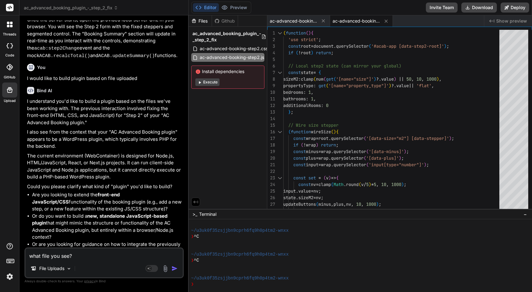
type textarea "x"
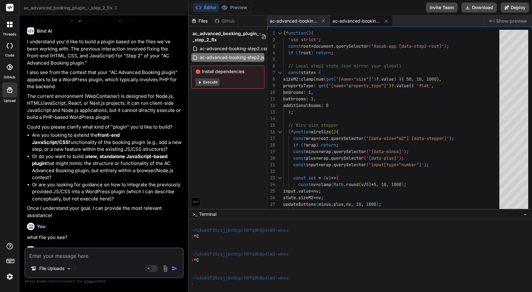
scroll to position [1365, 0]
click at [61, 267] on p "File Uploads" at bounding box center [51, 269] width 25 height 6
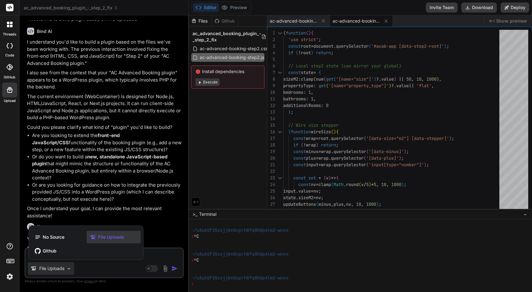
click at [122, 236] on span "File Uploads" at bounding box center [111, 237] width 26 height 6
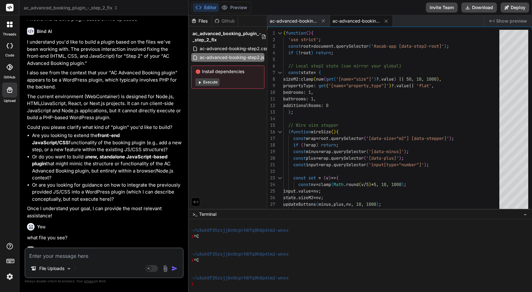
click at [59, 257] on textarea at bounding box center [103, 254] width 157 height 11
type textarea "x"
type textarea "i"
type textarea "x"
type textarea "I"
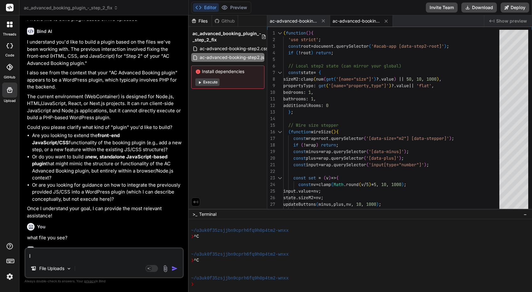
type textarea "x"
type textarea "I u"
type textarea "x"
type textarea "I up"
type textarea "x"
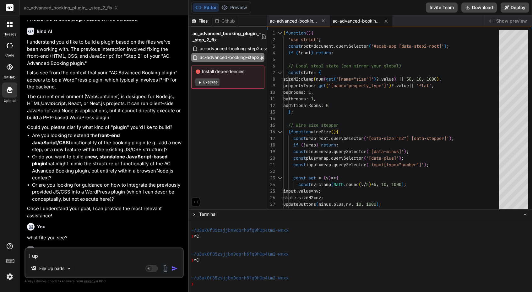
type textarea "I upl"
type textarea "x"
type textarea "I uplo"
type textarea "x"
type textarea "I uploa"
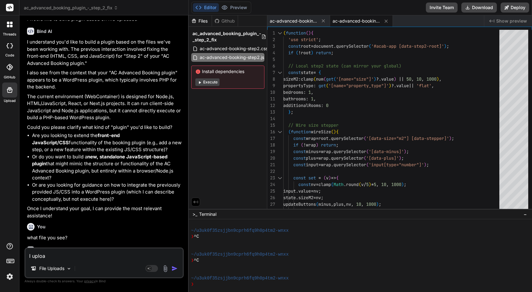
type textarea "x"
type textarea "I upload"
type textarea "x"
type textarea "I uploade"
type textarea "x"
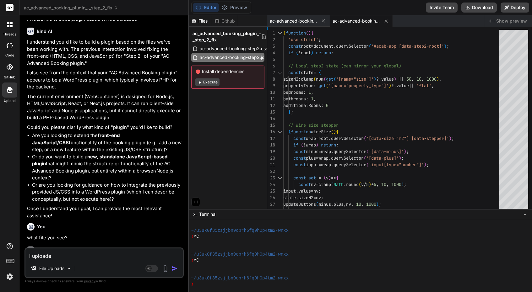
type textarea "I uploaded"
type textarea "x"
type textarea "I uploaded"
type textarea "x"
type textarea "I uploaded m"
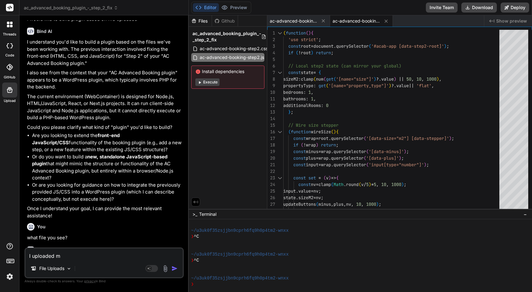
type textarea "x"
type textarea "I uploaded mo"
type textarea "x"
type textarea "I uploaded mor"
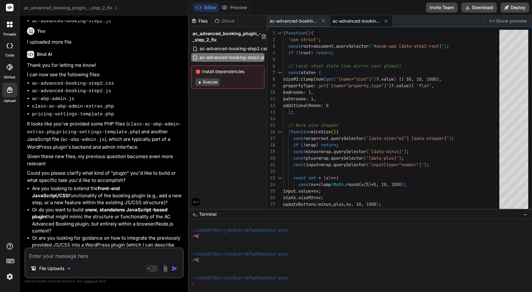
scroll to position [1622, 0]
click at [7, 92] on icon at bounding box center [10, 90] width 8 height 8
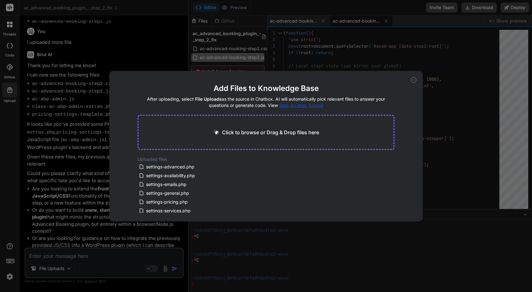
scroll to position [0, 0]
drag, startPoint x: 132, startPoint y: 159, endPoint x: 173, endPoint y: 212, distance: 66.5
click at [173, 212] on div "Add Files to Knowledge Base After uploading, select File Uploads as the source …" at bounding box center [265, 146] width 313 height 151
click at [100, 259] on div "Add Files to Knowledge Base After uploading, select File Uploads as the source …" at bounding box center [266, 146] width 532 height 292
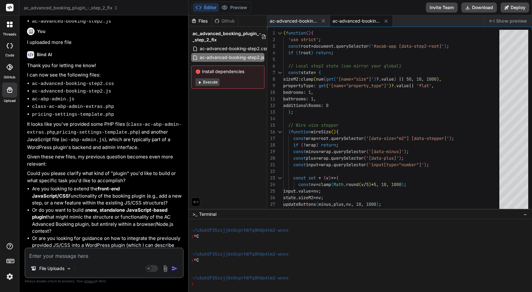
click at [165, 270] on img at bounding box center [165, 268] width 7 height 7
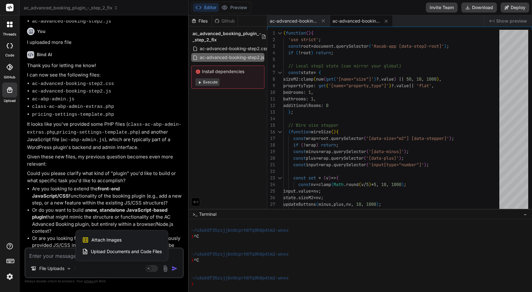
click at [50, 255] on div at bounding box center [266, 146] width 532 height 292
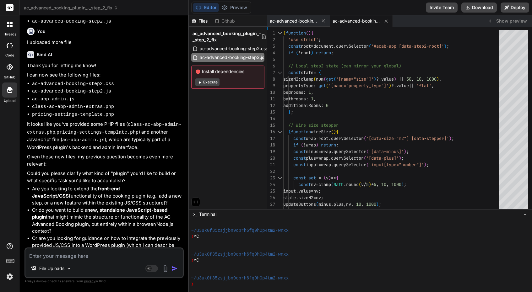
click at [8, 86] on icon at bounding box center [10, 90] width 8 height 8
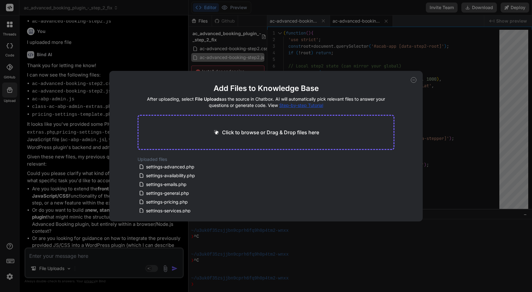
click at [413, 80] on icon at bounding box center [413, 80] width 2 height 0
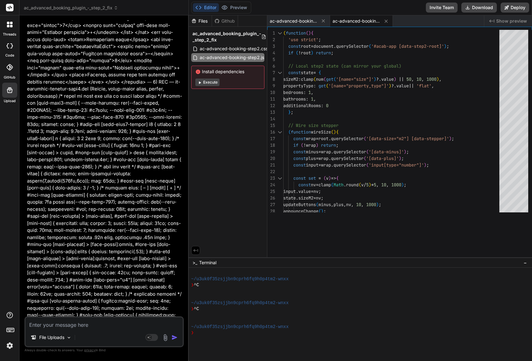
scroll to position [12, 0]
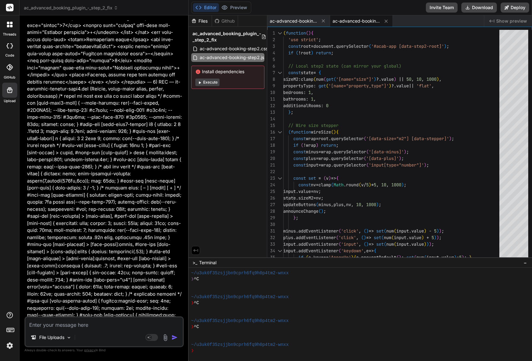
click at [10, 5] on rect at bounding box center [10, 8] width 8 height 8
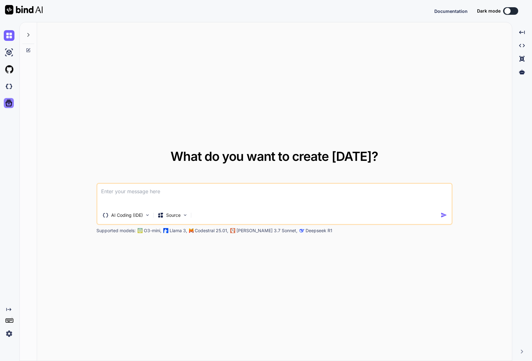
click at [12, 102] on icon at bounding box center [8, 103] width 9 height 9
click at [8, 101] on icon at bounding box center [9, 103] width 7 height 7
type textarea "x"
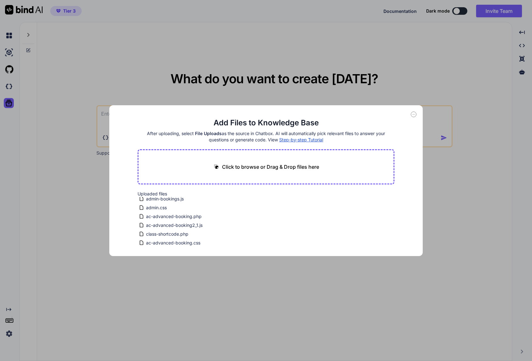
scroll to position [187, 0]
click at [256, 165] on p "Click to browse or Drag & Drop files here" at bounding box center [270, 167] width 97 height 8
type input "C:\fakepath\admin-new.html.php"
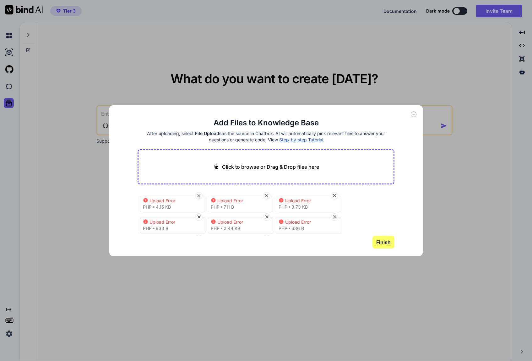
click at [411, 116] on icon at bounding box center [414, 114] width 6 height 6
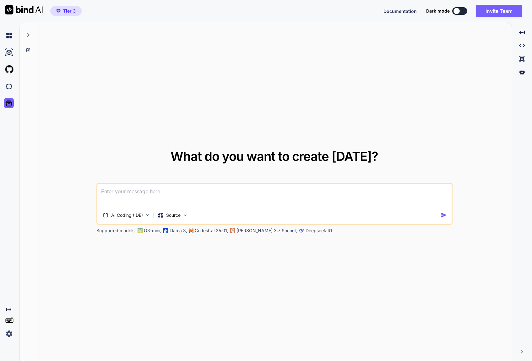
click at [139, 195] on textarea at bounding box center [274, 195] width 354 height 23
